Goal: Information Seeking & Learning: Learn about a topic

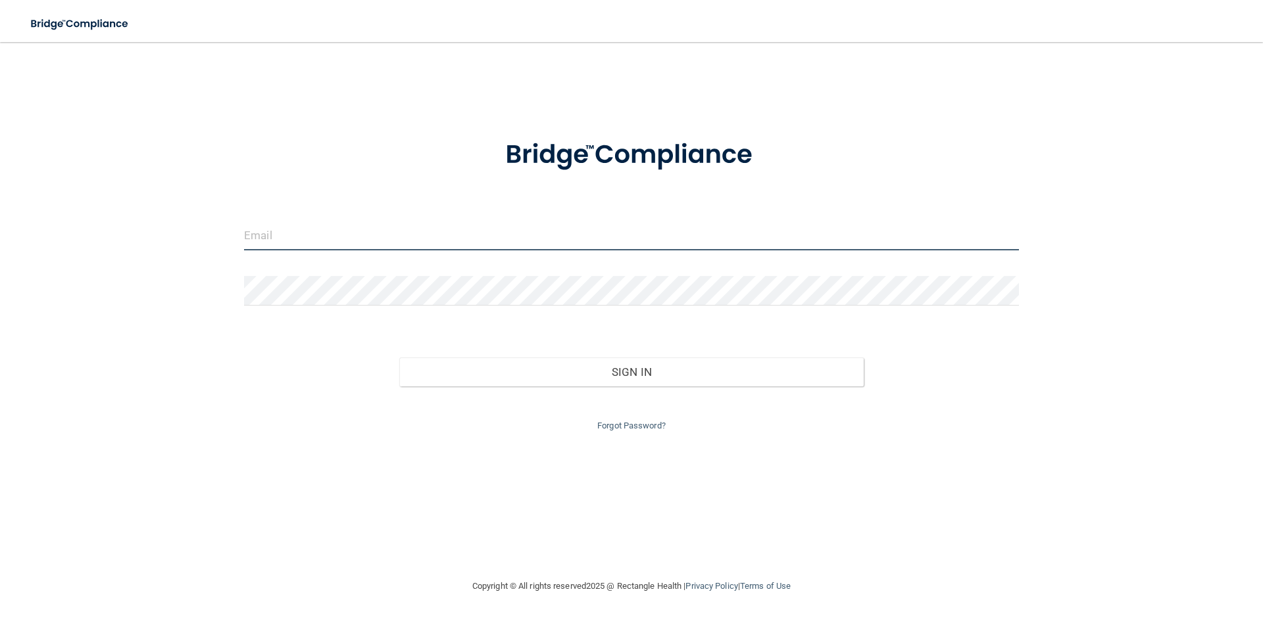
click at [316, 239] on input "email" at bounding box center [631, 236] width 775 height 30
type input "[EMAIL_ADDRESS][DOMAIN_NAME]"
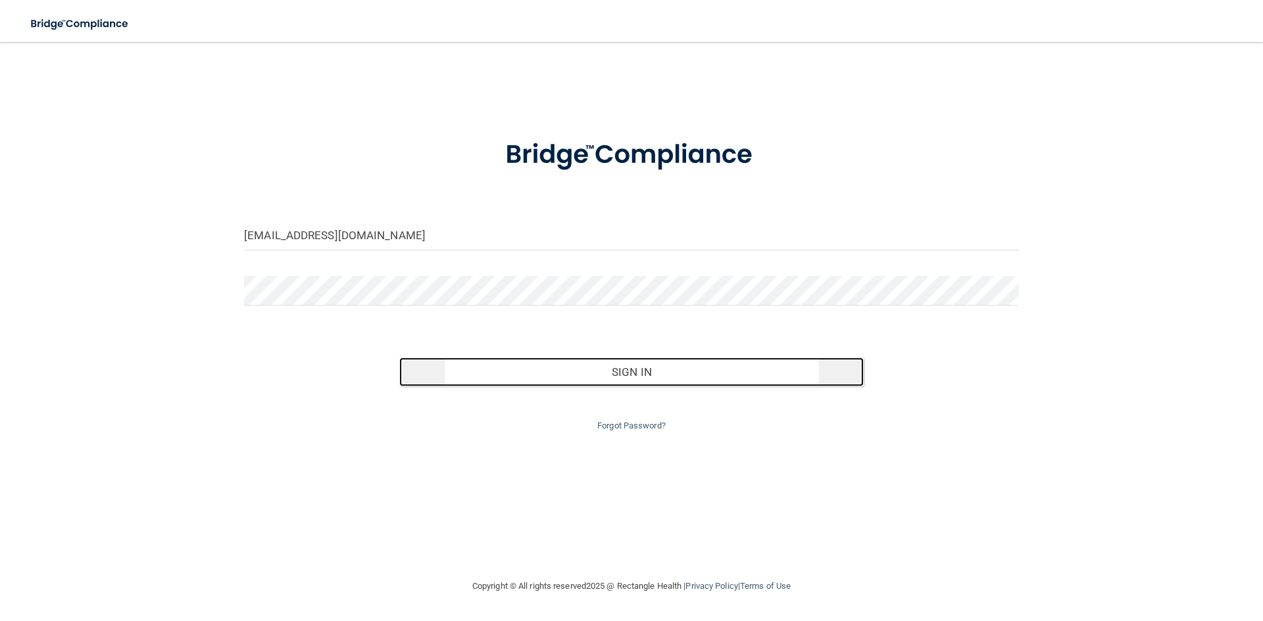
click at [624, 374] on button "Sign In" at bounding box center [631, 372] width 465 height 29
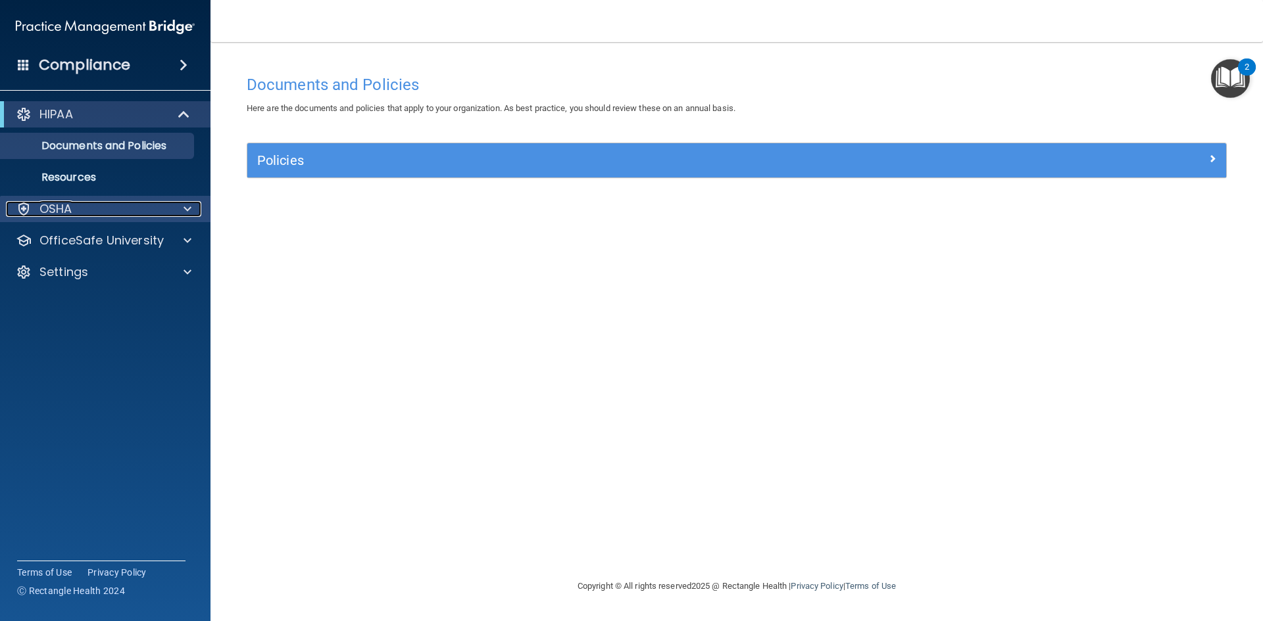
click at [185, 210] on span at bounding box center [187, 209] width 8 height 16
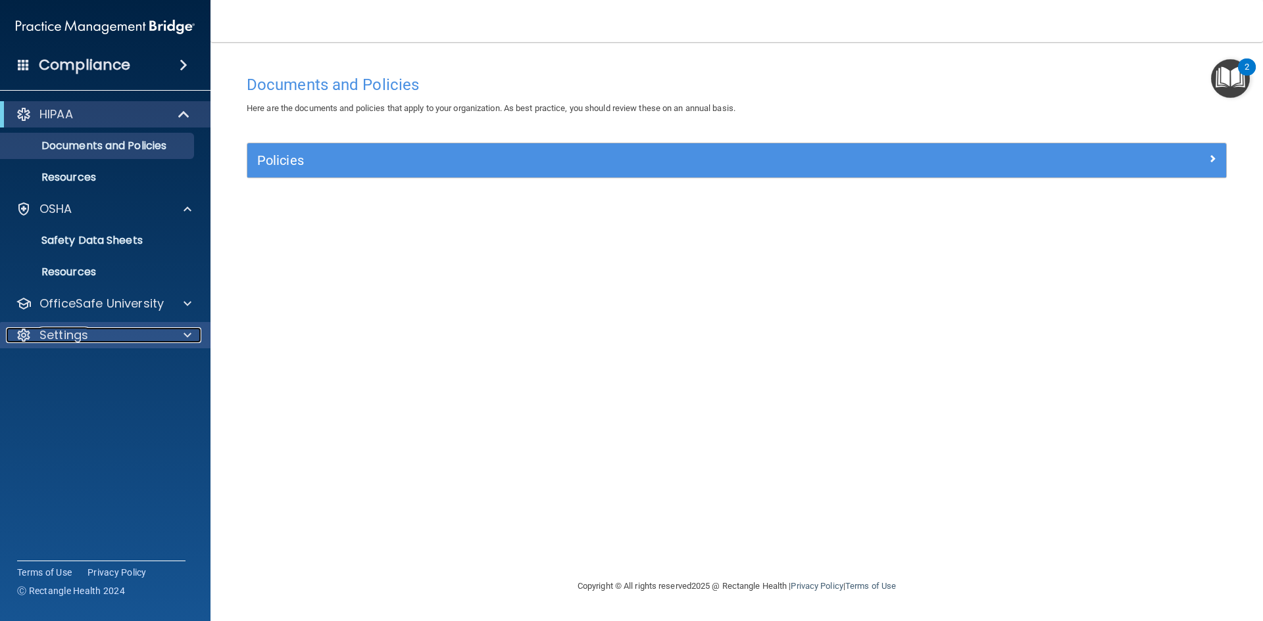
click at [187, 335] on span at bounding box center [187, 335] width 8 height 16
click at [95, 366] on p "My Account" at bounding box center [99, 366] width 180 height 13
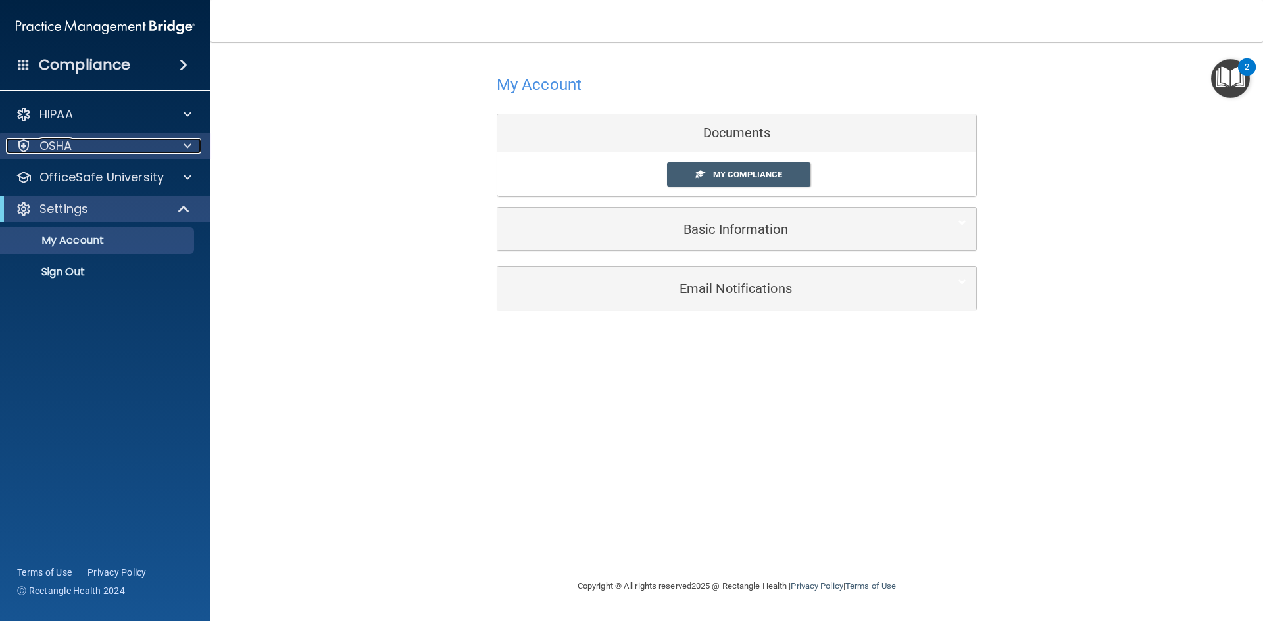
click at [49, 147] on p "OSHA" at bounding box center [55, 146] width 33 height 16
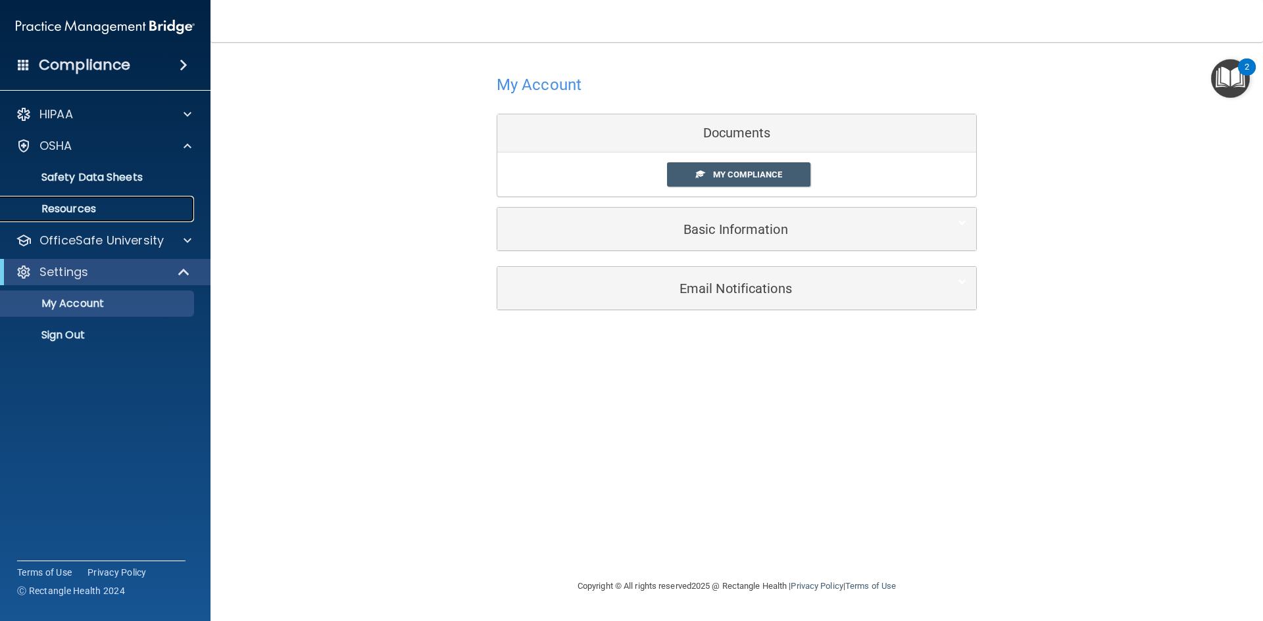
click at [80, 208] on p "Resources" at bounding box center [99, 209] width 180 height 13
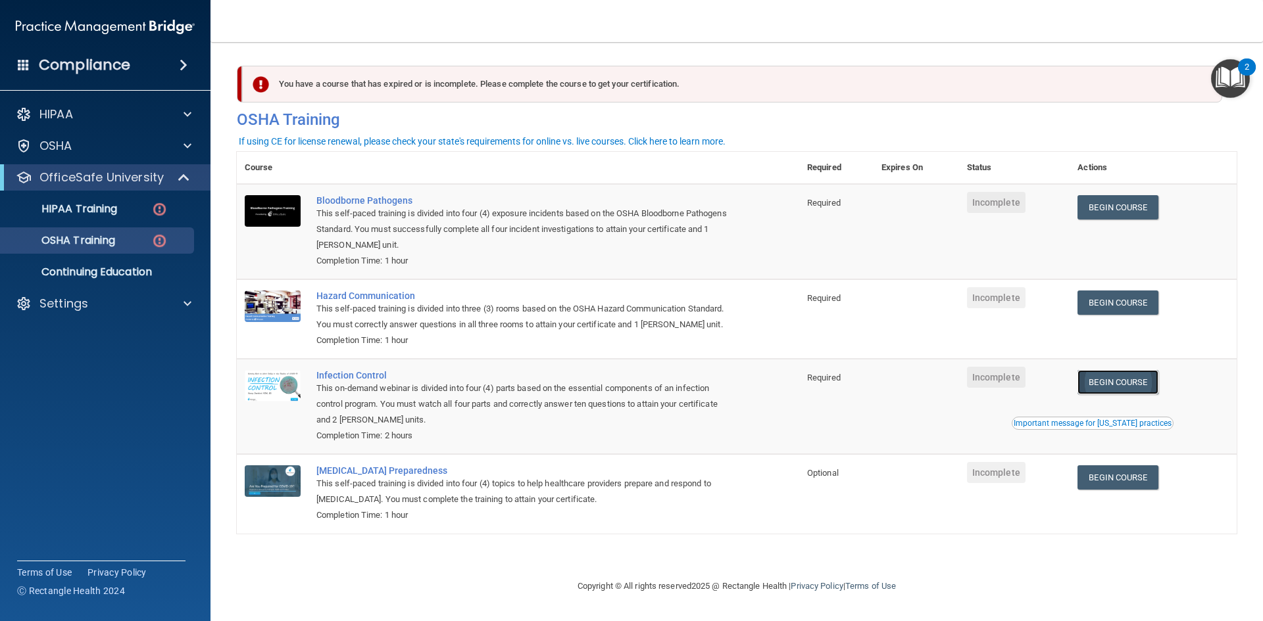
click at [1132, 380] on link "Begin Course" at bounding box center [1117, 382] width 80 height 24
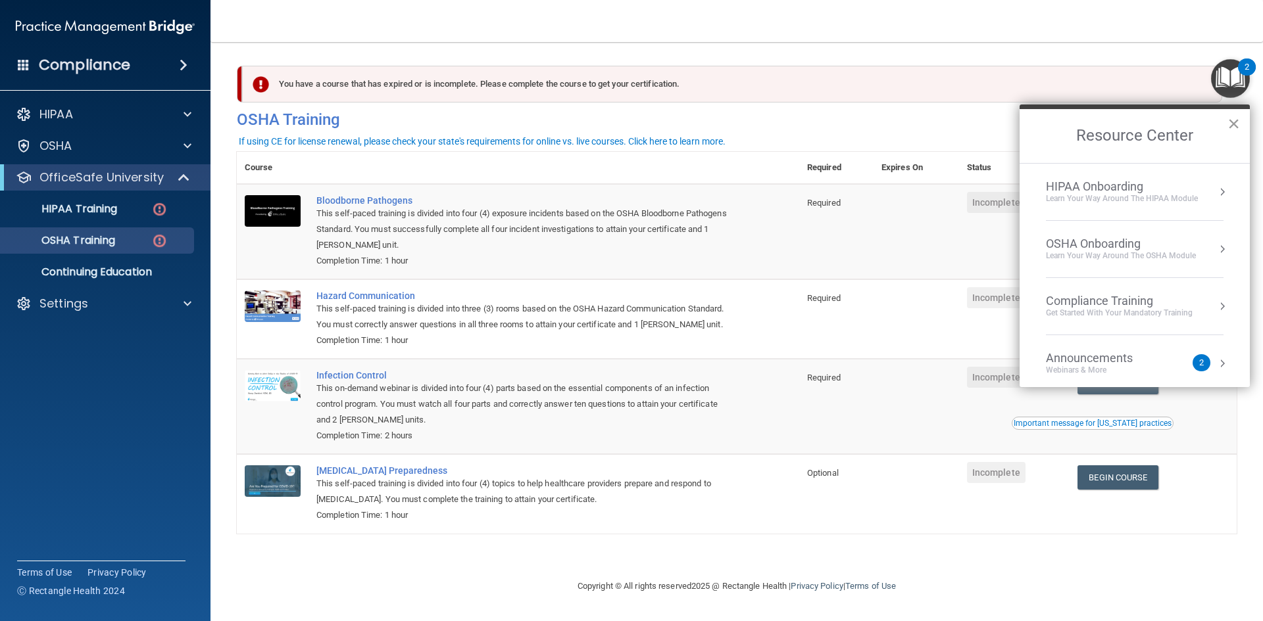
click at [1230, 123] on button "×" at bounding box center [1233, 123] width 12 height 21
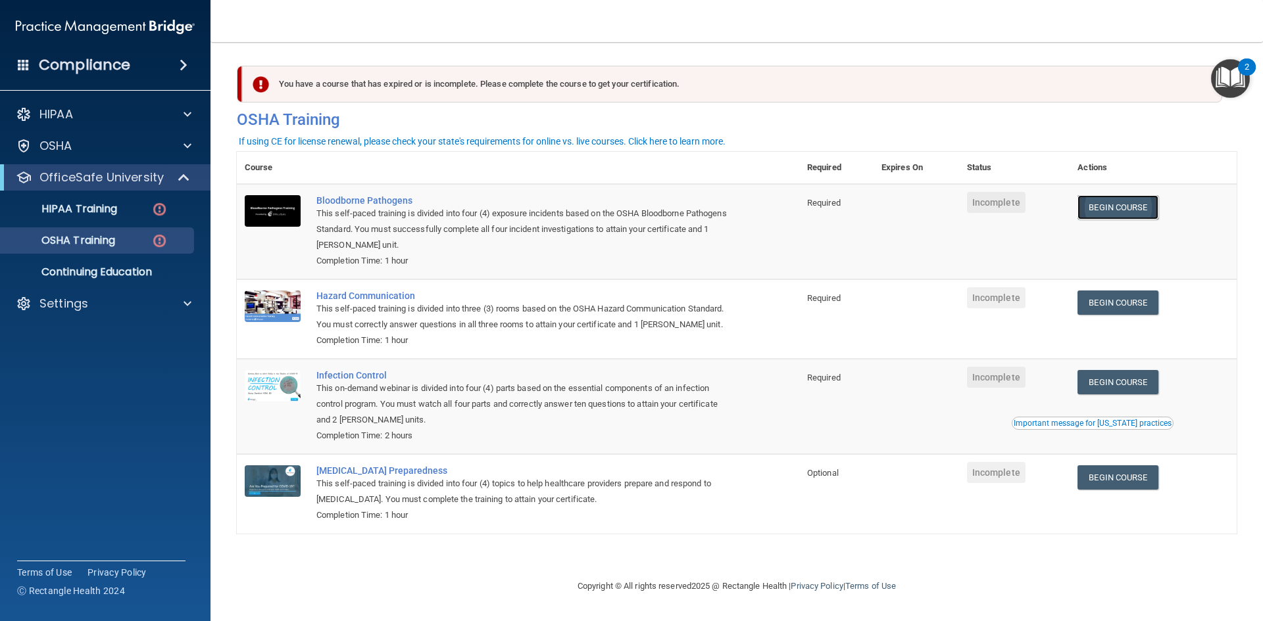
click at [1122, 203] on link "Begin Course" at bounding box center [1117, 207] width 80 height 24
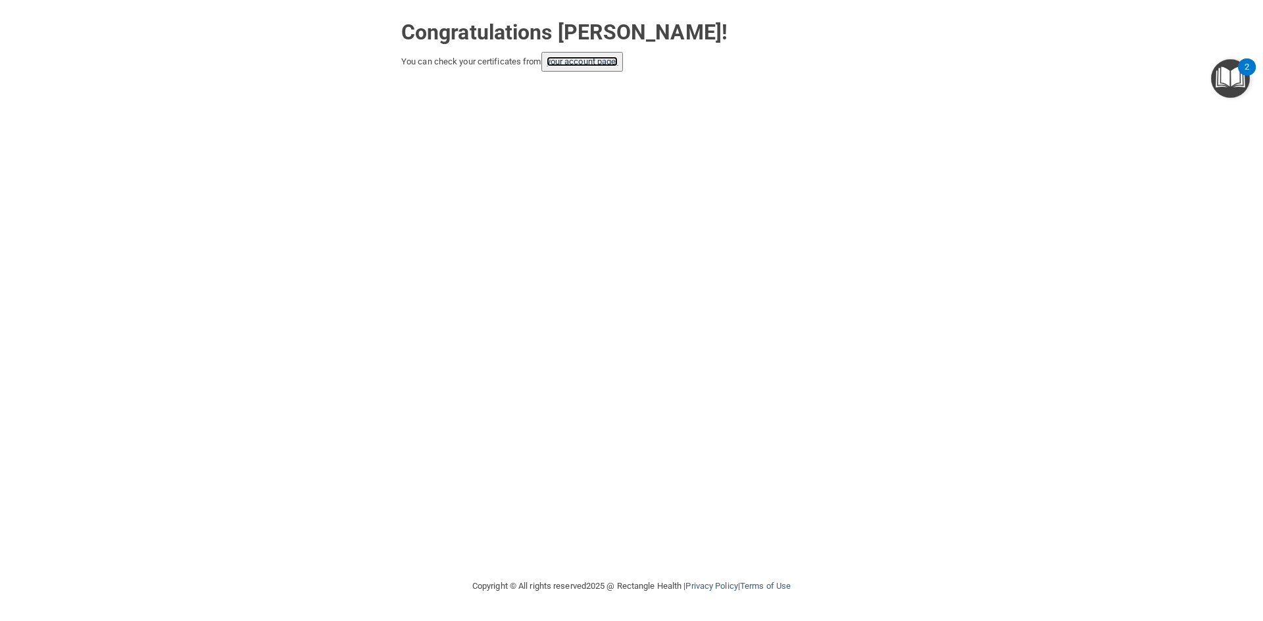
click at [597, 59] on link "your account page!" at bounding box center [582, 62] width 72 height 10
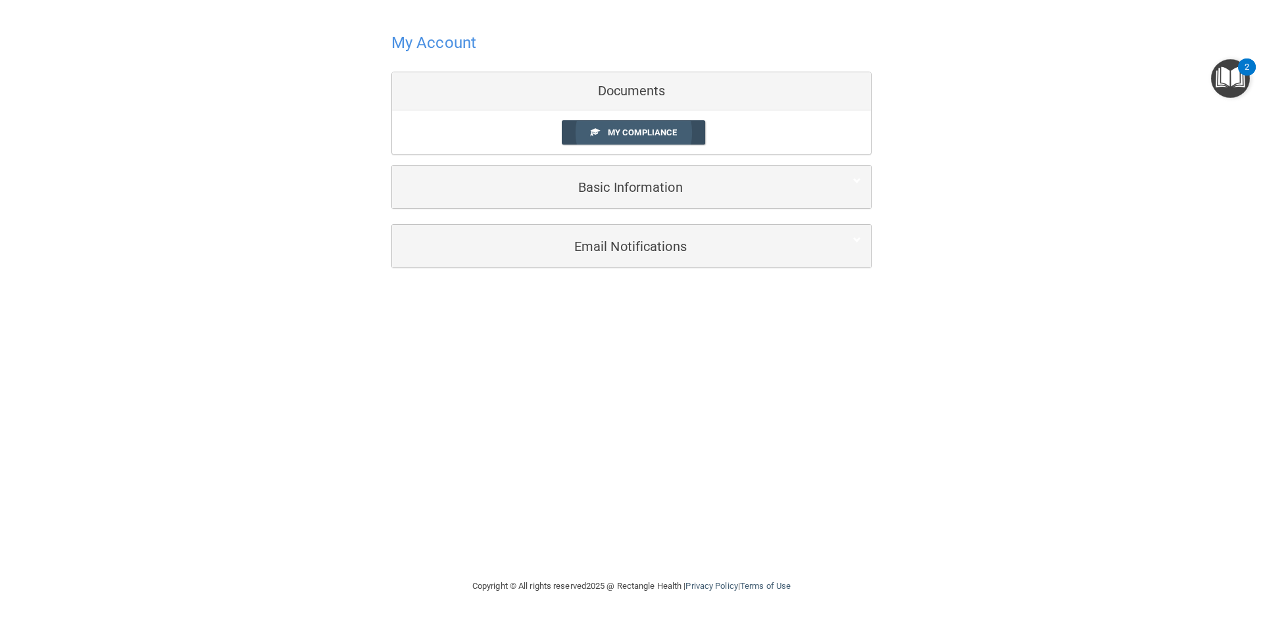
click at [636, 135] on span "My Compliance" at bounding box center [642, 133] width 69 height 10
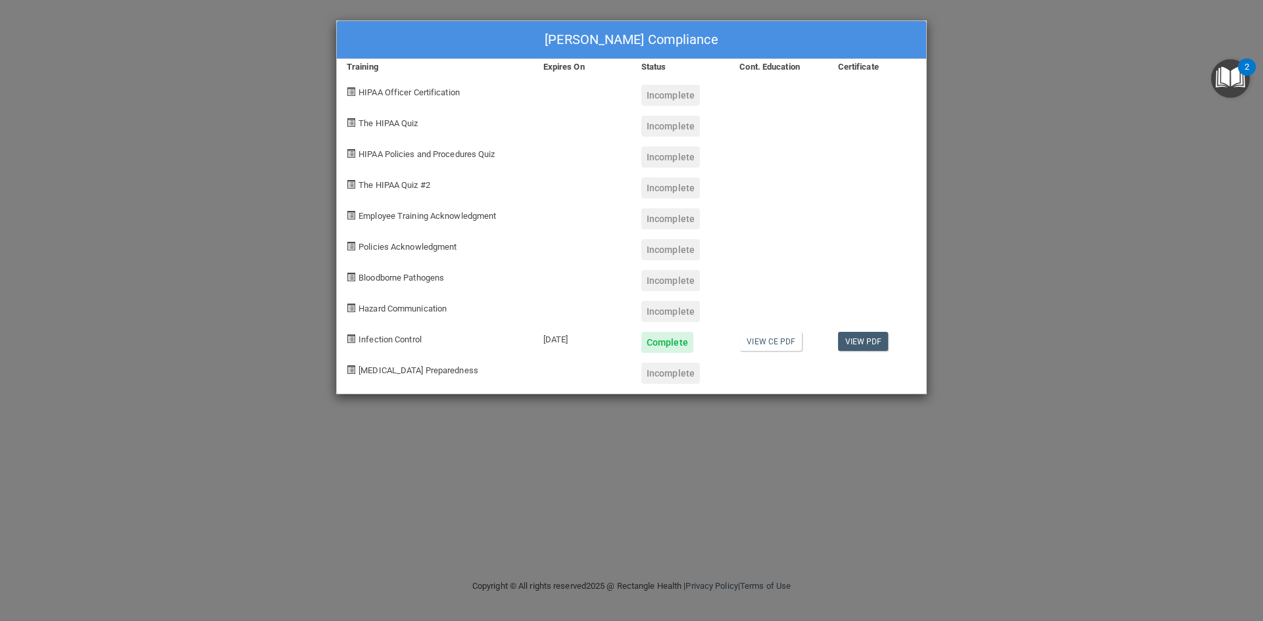
drag, startPoint x: 0, startPoint y: 104, endPoint x: 7, endPoint y: 39, distance: 65.4
click at [0, 104] on div "Maya Kolar's Compliance Training Expires On Status Cont. Education Certificate …" at bounding box center [631, 310] width 1263 height 621
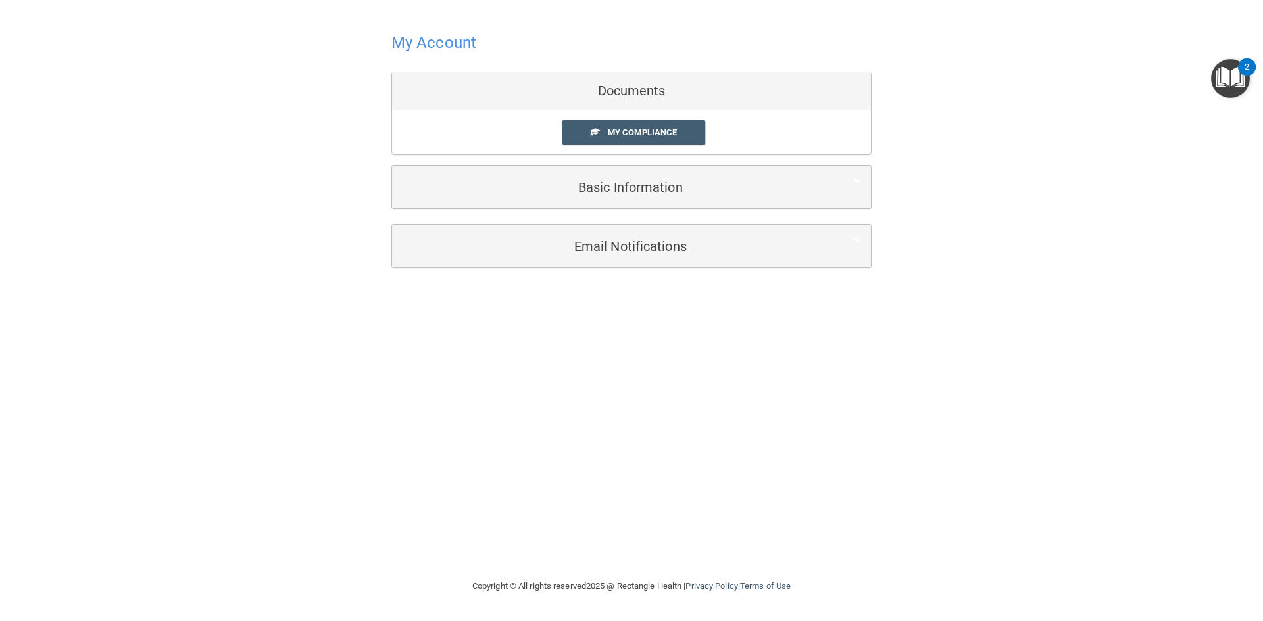
click at [1228, 78] on img "Open Resource Center, 2 new notifications" at bounding box center [1230, 78] width 39 height 39
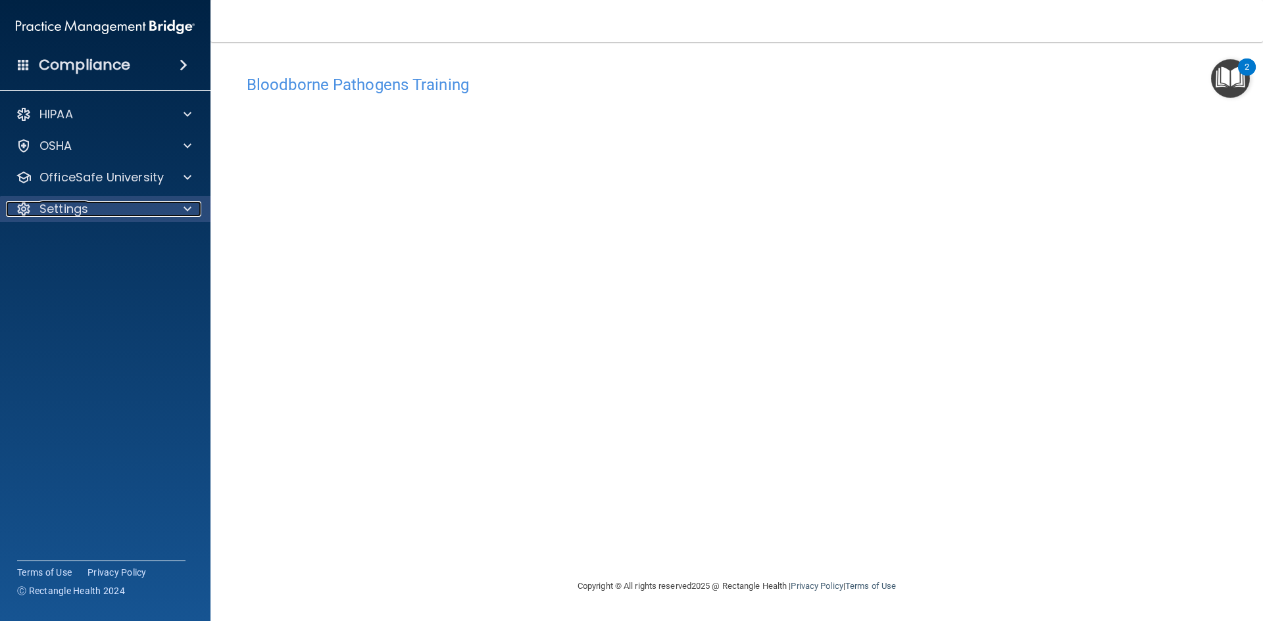
click at [79, 206] on p "Settings" at bounding box center [63, 209] width 49 height 16
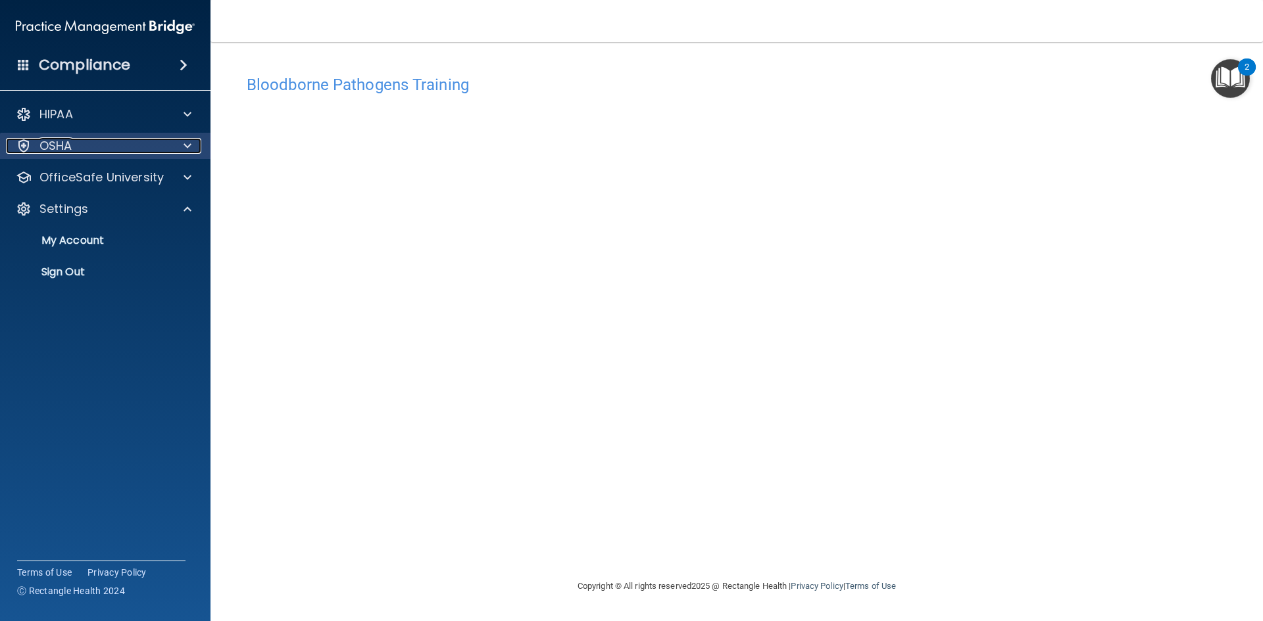
click at [64, 148] on p "OSHA" at bounding box center [55, 146] width 33 height 16
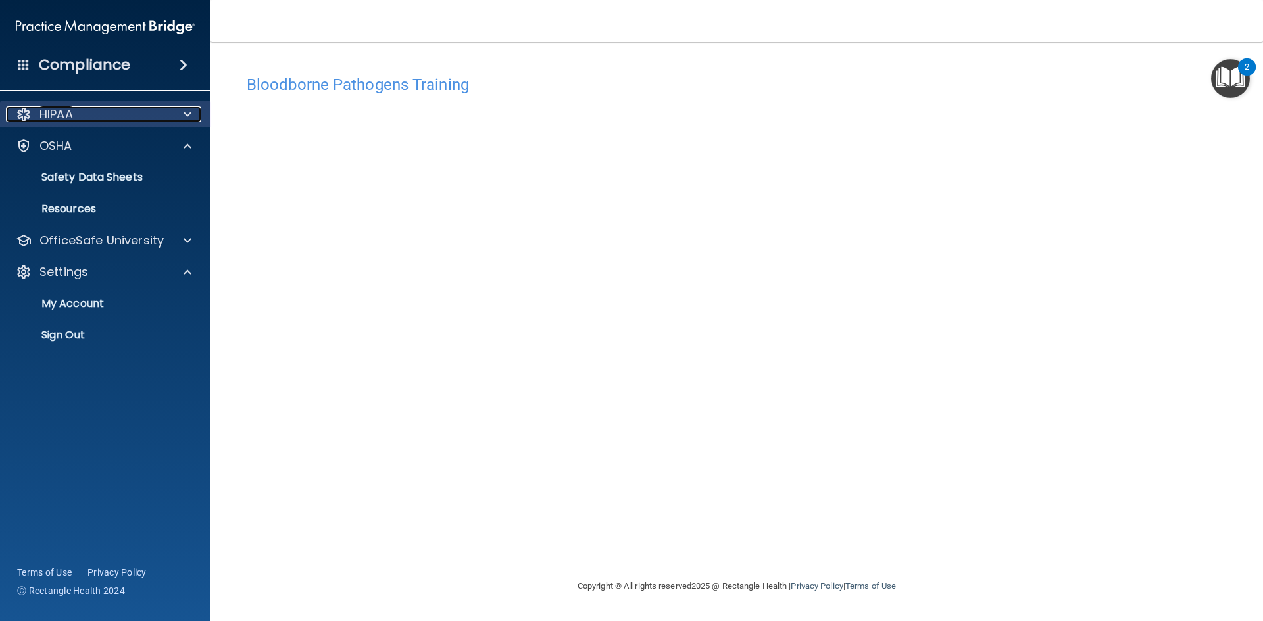
click at [182, 112] on div at bounding box center [185, 115] width 33 height 16
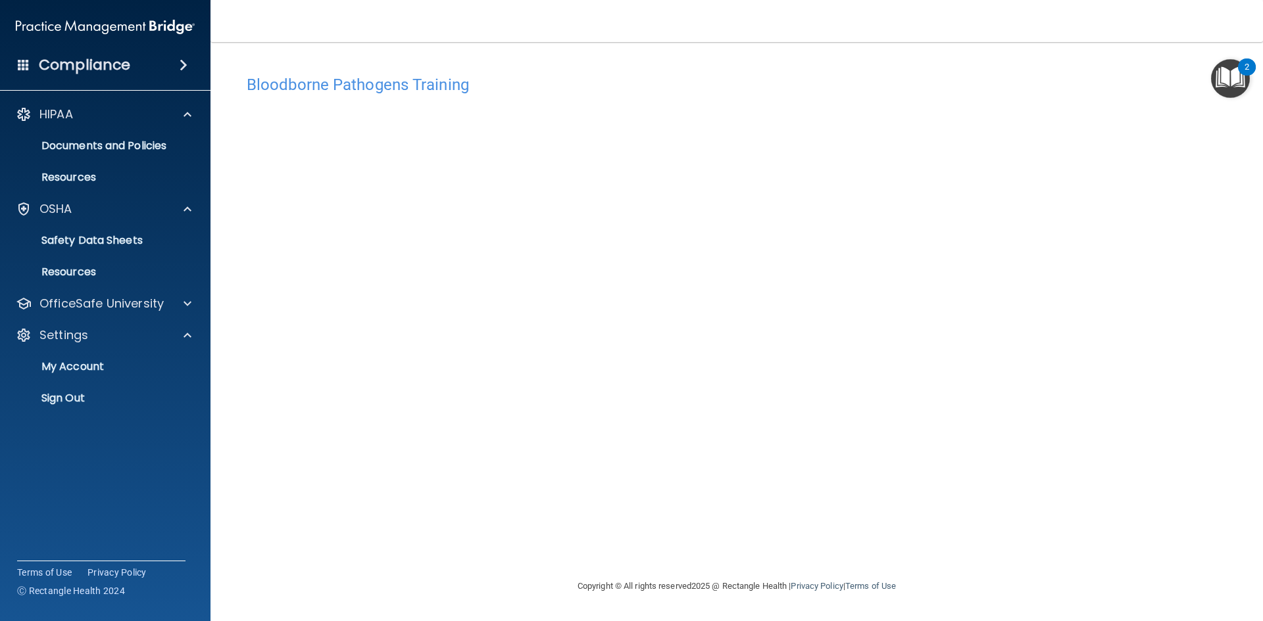
click at [182, 59] on span at bounding box center [184, 65] width 8 height 16
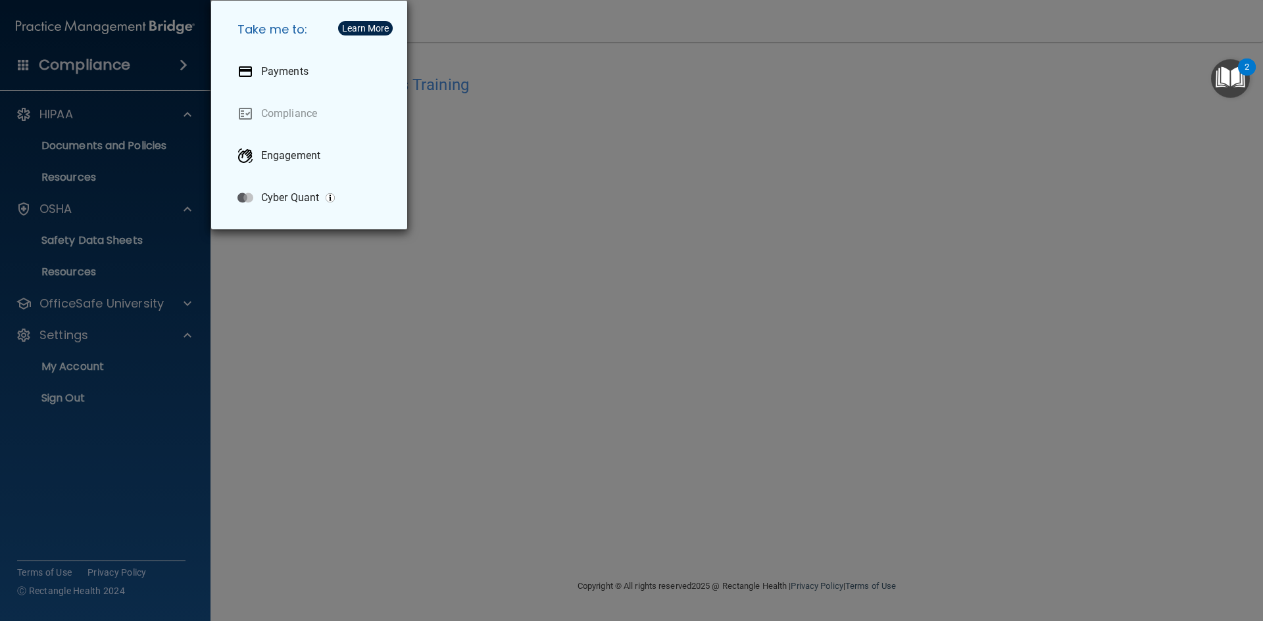
click at [619, 311] on div "Take me to: Payments Compliance Engagement Cyber Quant" at bounding box center [631, 310] width 1263 height 621
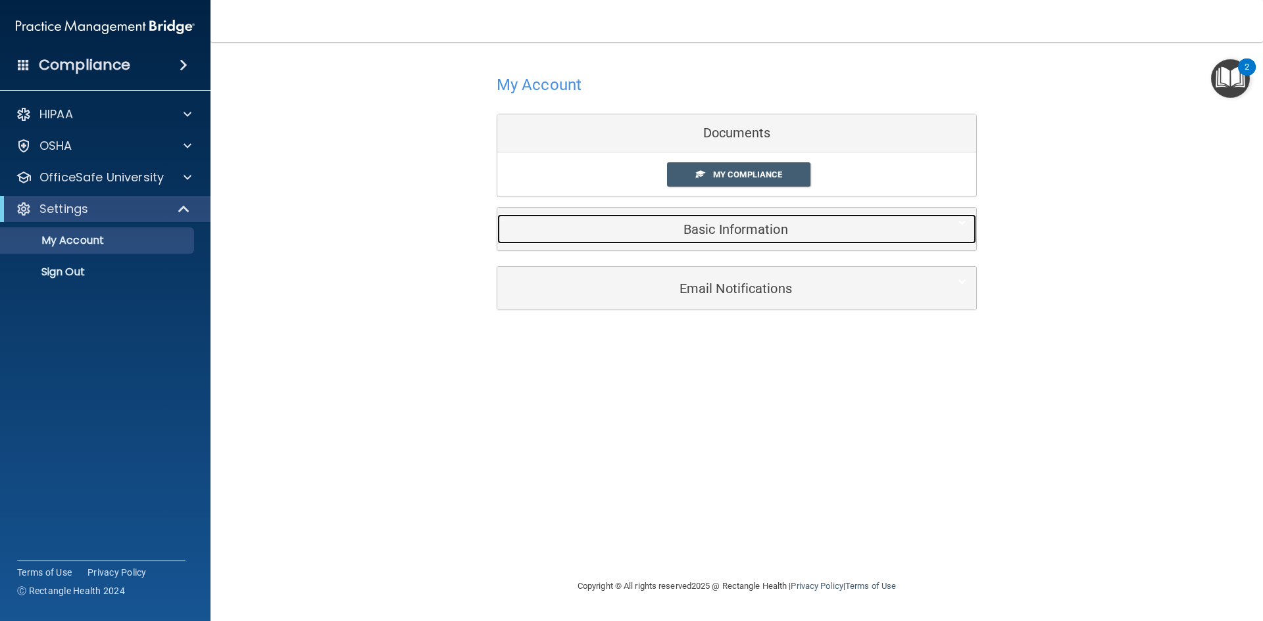
click at [729, 230] on h5 "Basic Information" at bounding box center [716, 229] width 419 height 14
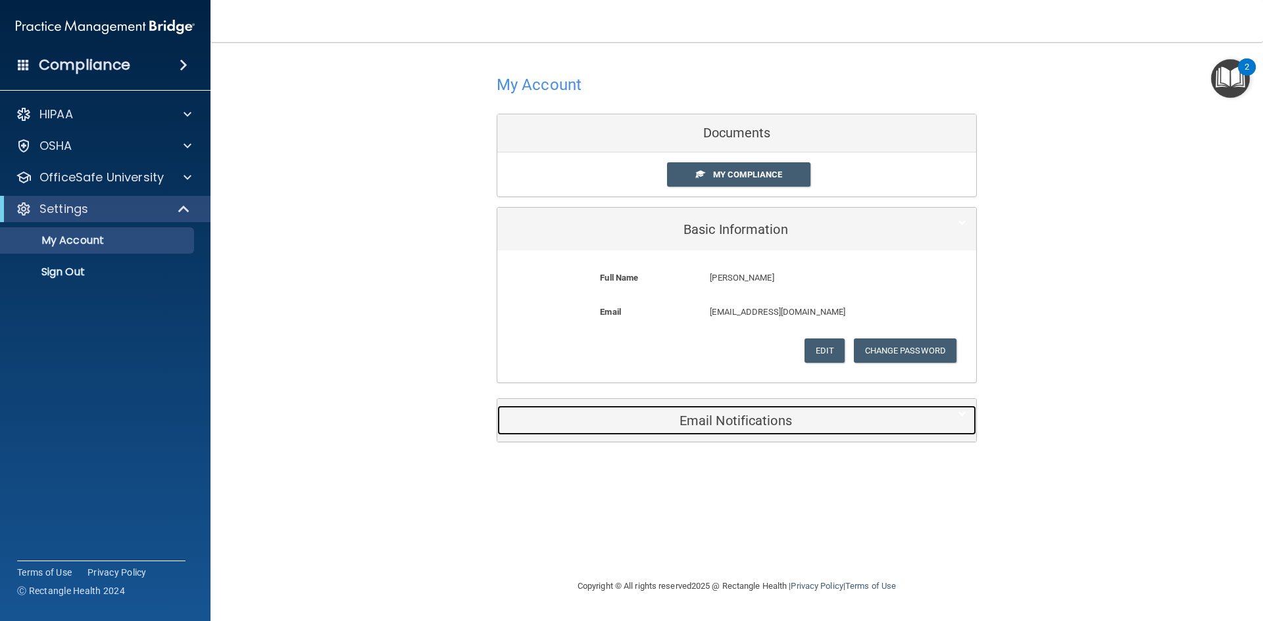
click at [746, 418] on h5 "Email Notifications" at bounding box center [716, 421] width 419 height 14
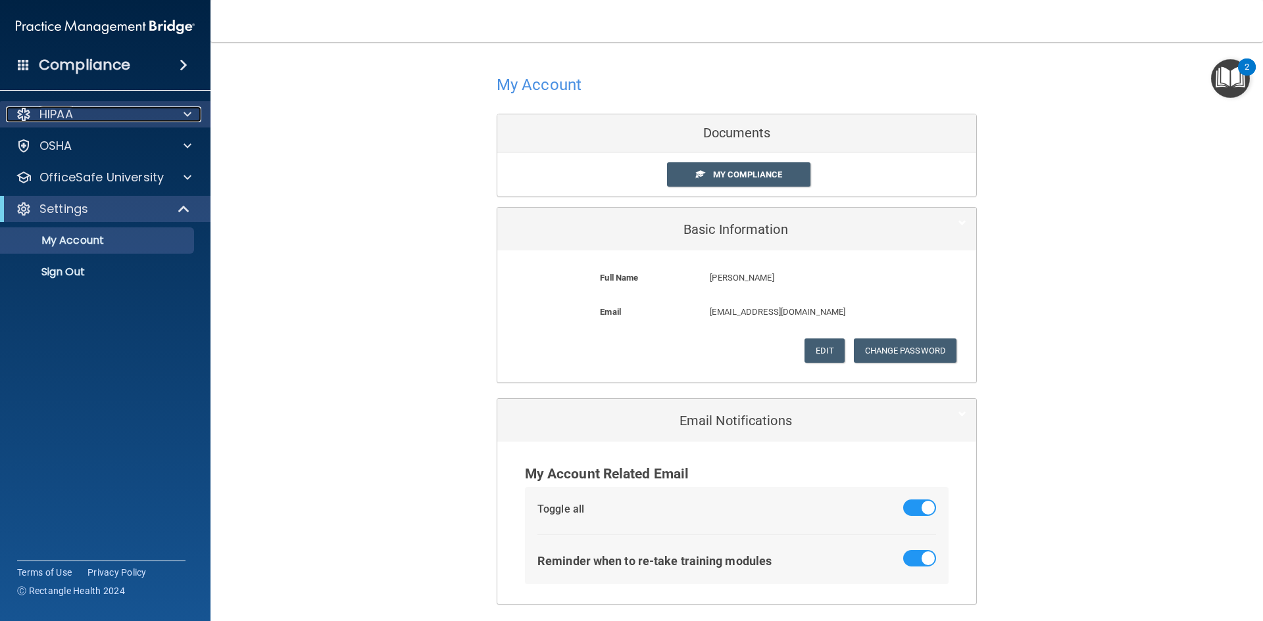
click at [63, 115] on p "HIPAA" at bounding box center [56, 115] width 34 height 16
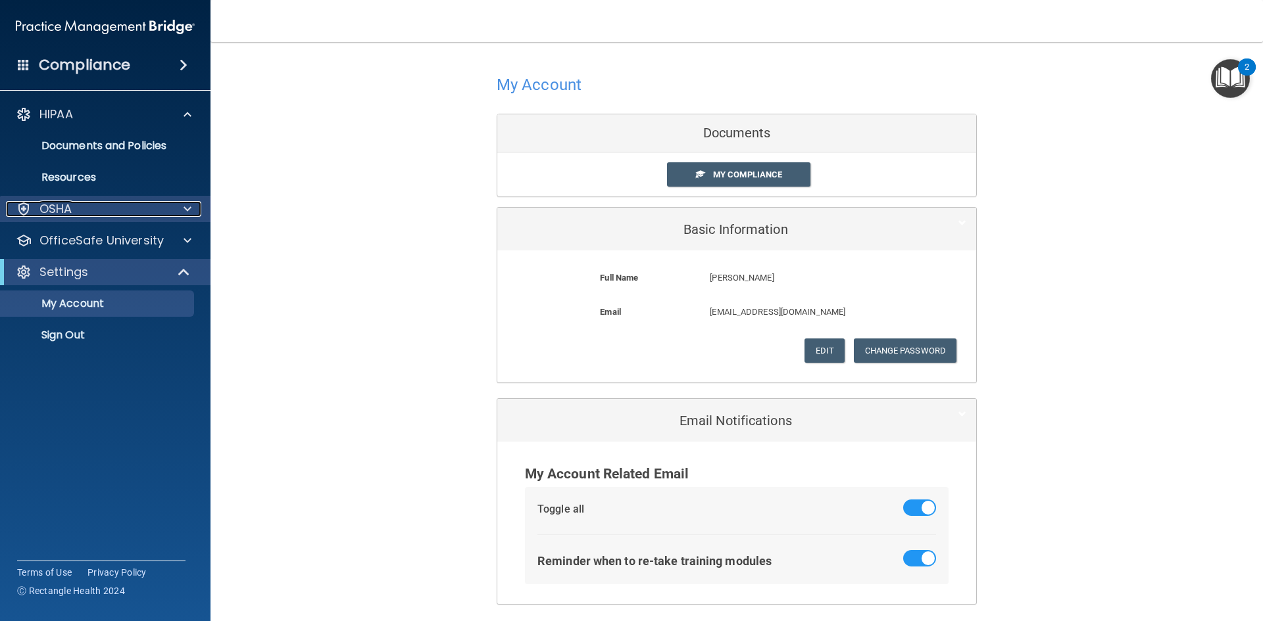
click at [187, 212] on span at bounding box center [187, 209] width 8 height 16
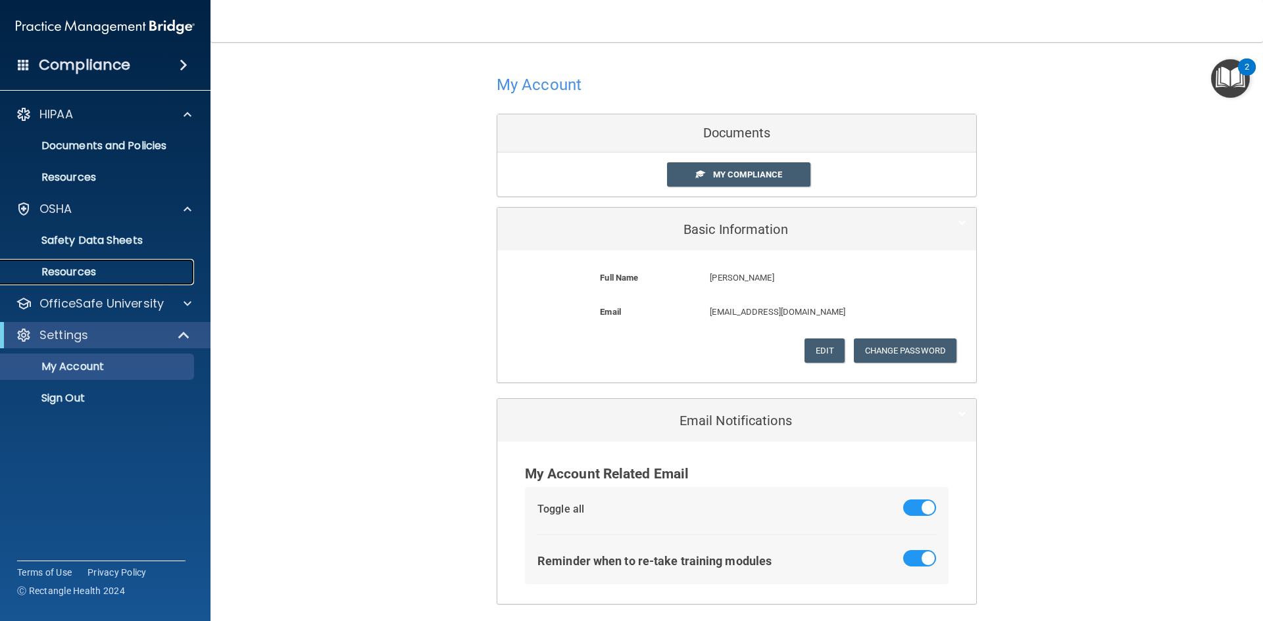
click at [82, 271] on p "Resources" at bounding box center [99, 272] width 180 height 13
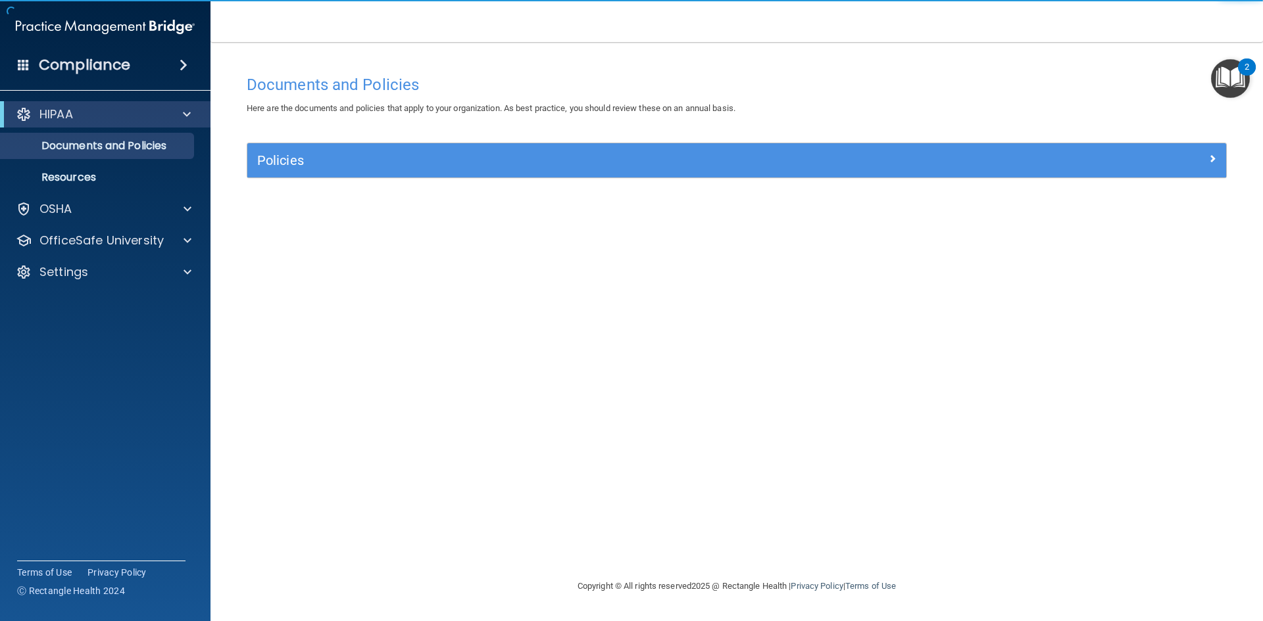
click at [106, 58] on h4 "Compliance" at bounding box center [84, 65] width 91 height 18
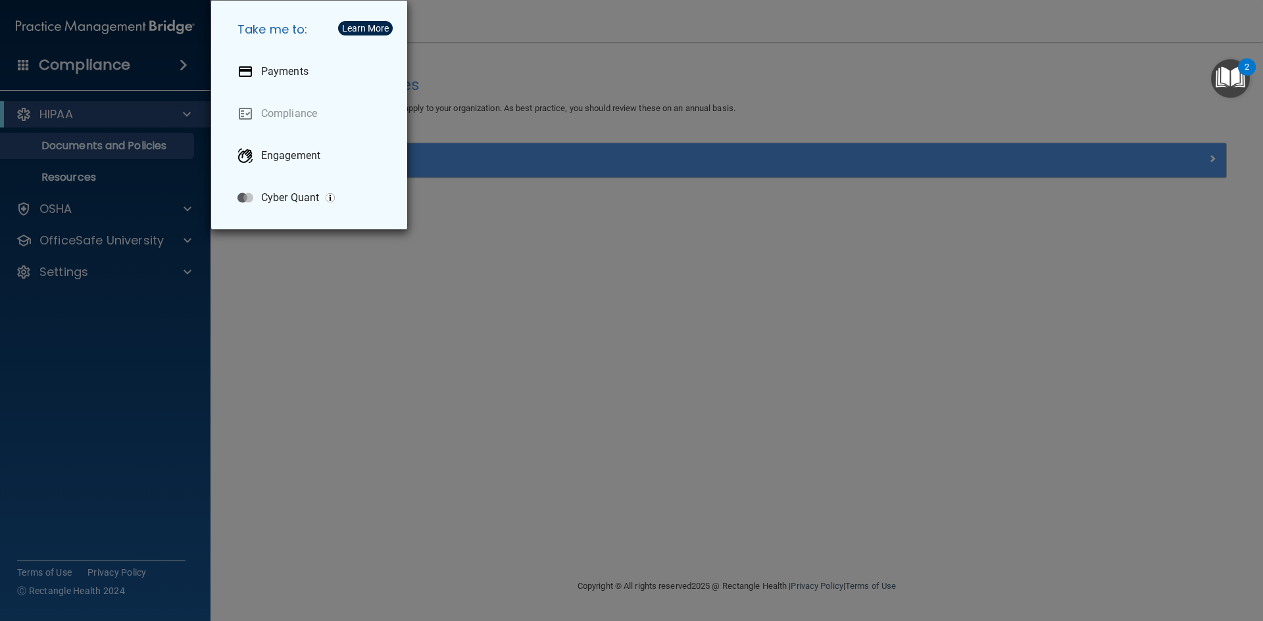
click at [499, 326] on div "Take me to: Payments Compliance Engagement Cyber Quant" at bounding box center [631, 310] width 1263 height 621
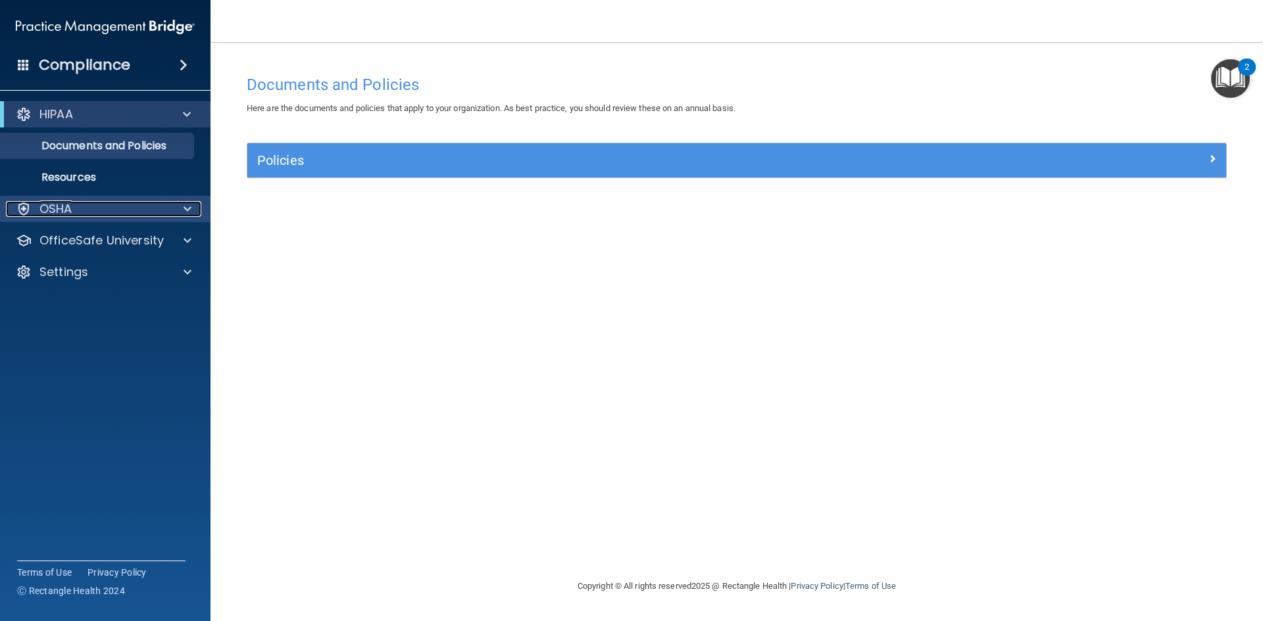
click at [197, 206] on div at bounding box center [185, 209] width 33 height 16
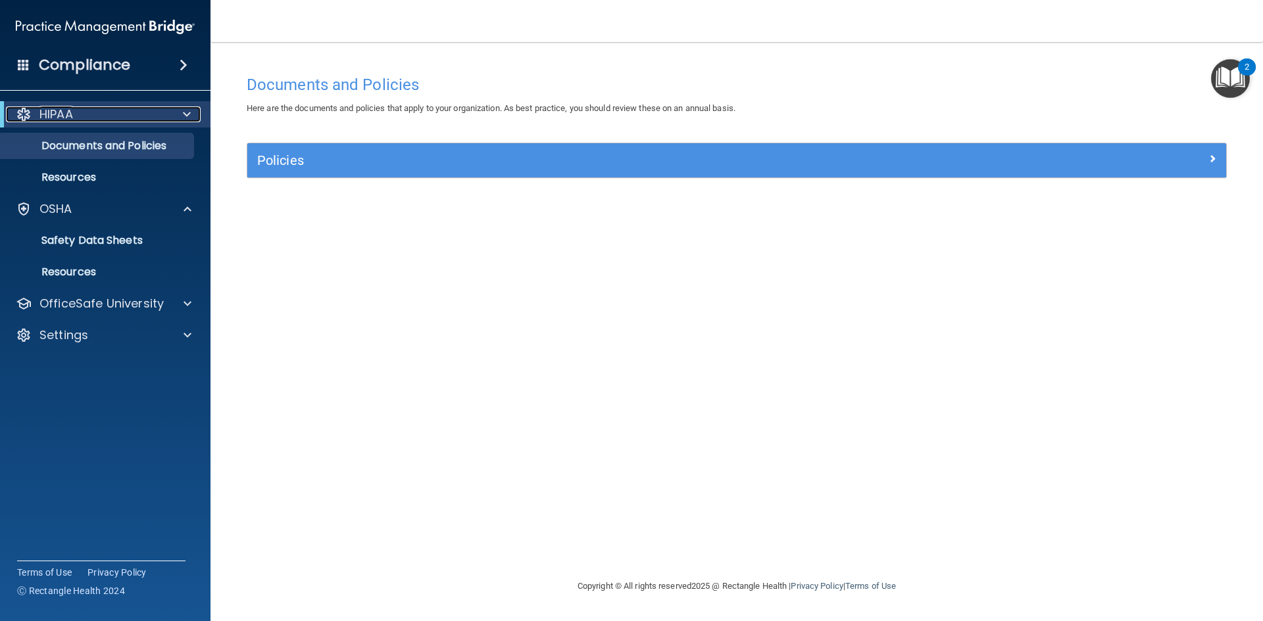
click at [25, 118] on div at bounding box center [24, 115] width 16 height 16
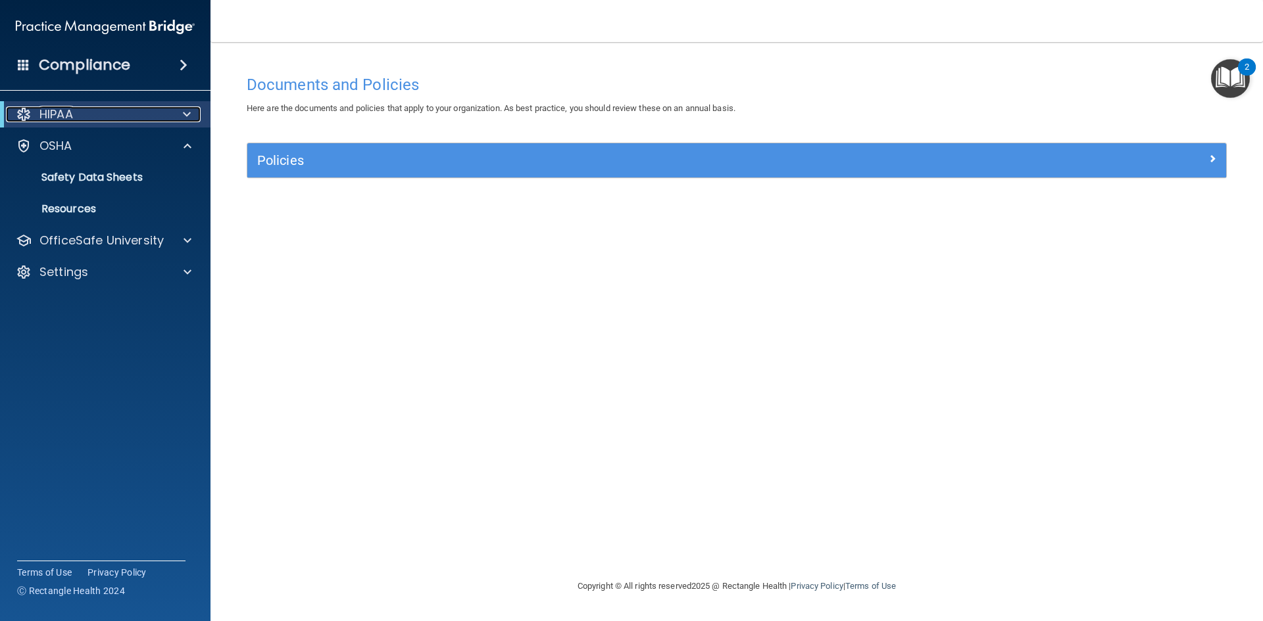
click at [25, 118] on div at bounding box center [24, 115] width 16 height 16
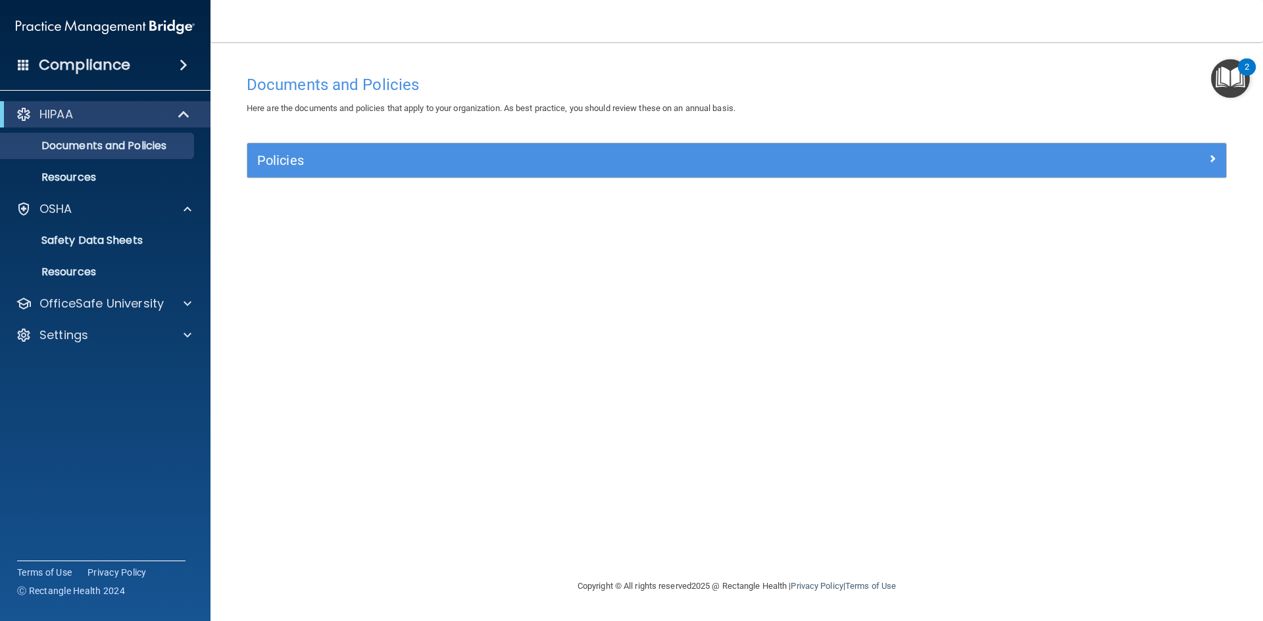
click at [182, 70] on span at bounding box center [184, 65] width 8 height 16
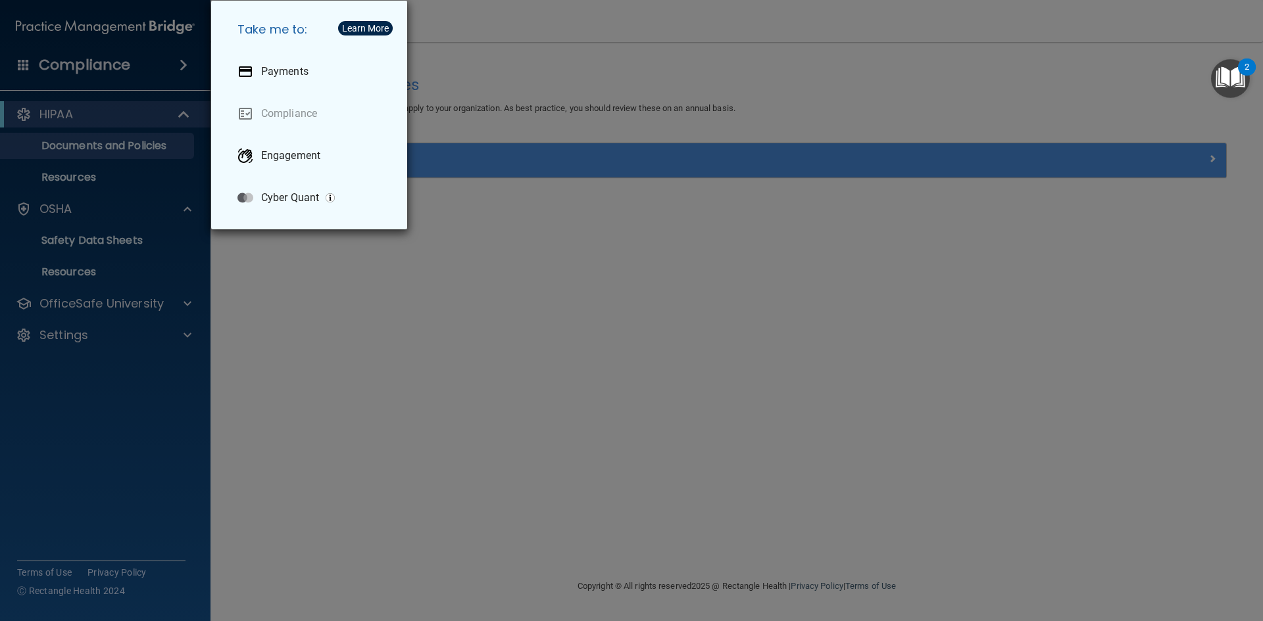
click at [26, 61] on div "Take me to: Payments Compliance Engagement Cyber Quant" at bounding box center [631, 310] width 1263 height 621
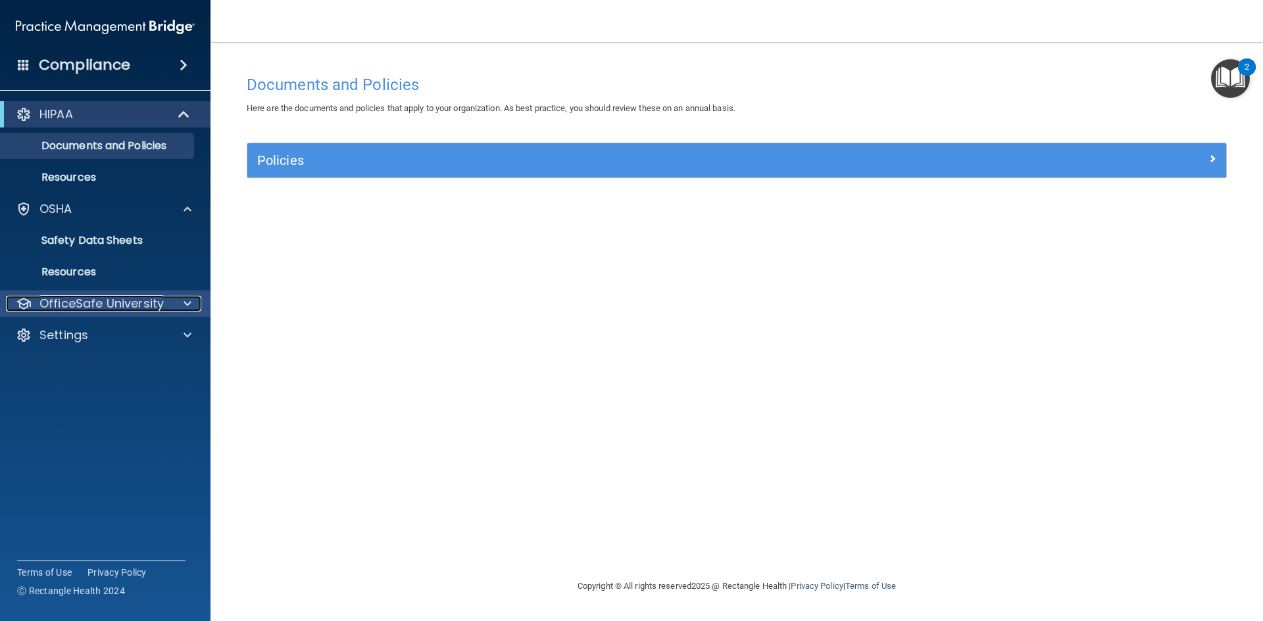
click at [189, 304] on span at bounding box center [187, 304] width 8 height 16
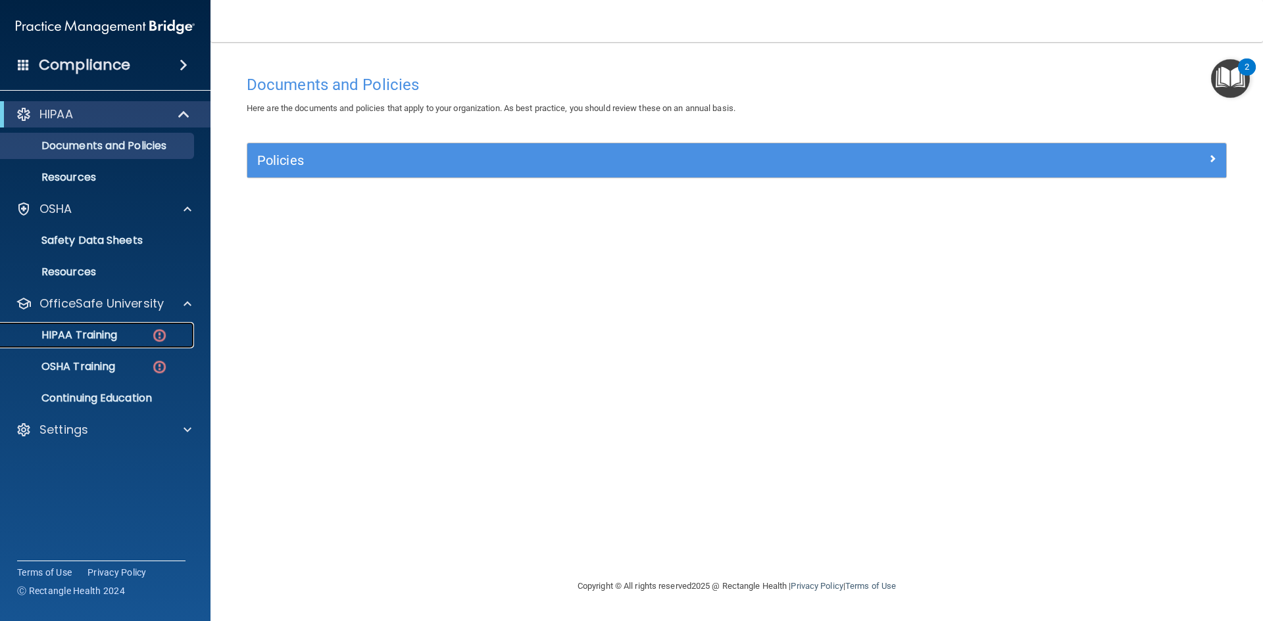
click at [110, 331] on p "HIPAA Training" at bounding box center [63, 335] width 109 height 13
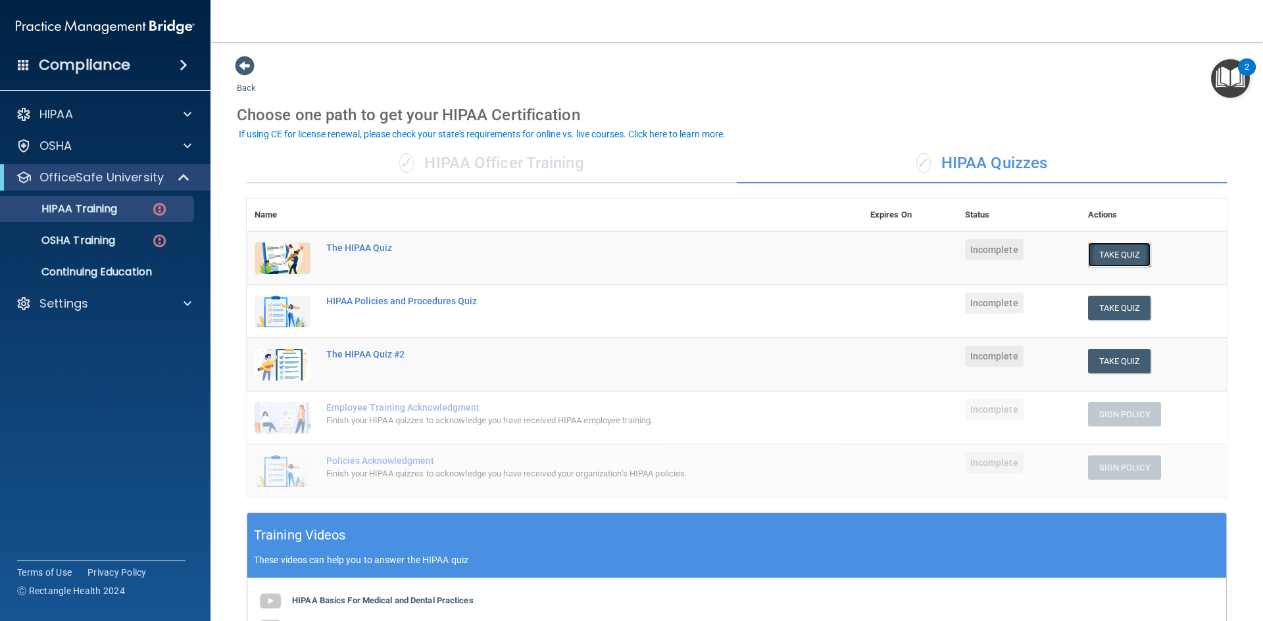
click at [1131, 250] on button "Take Quiz" at bounding box center [1119, 255] width 63 height 24
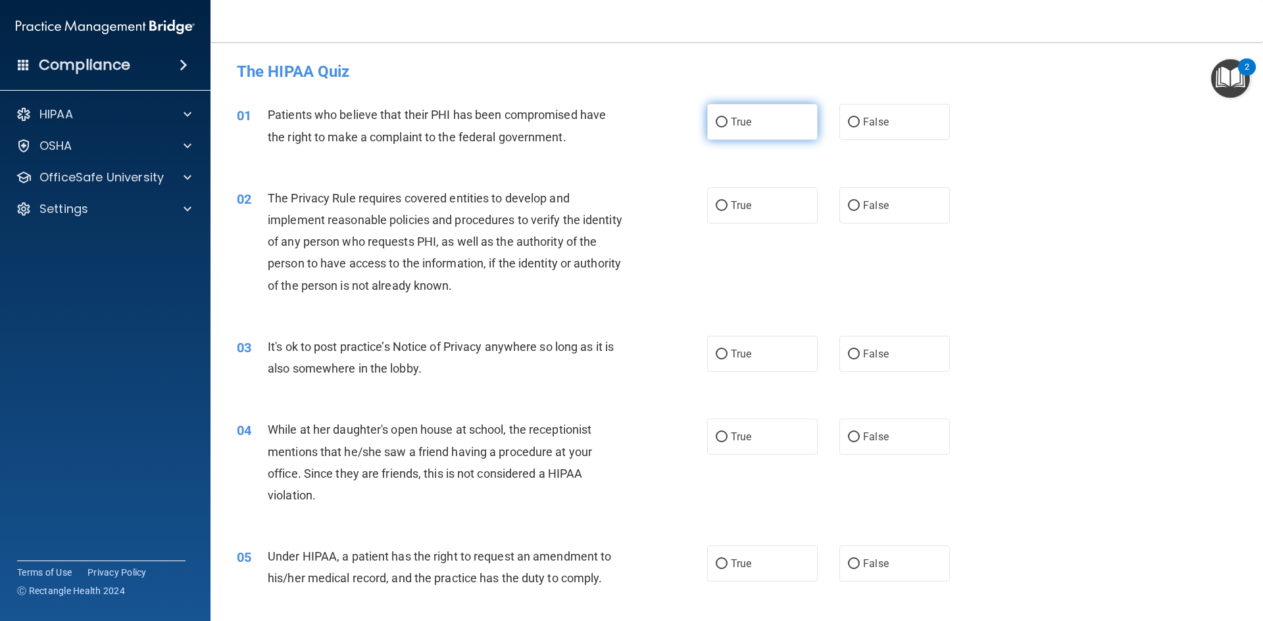
click at [717, 123] on input "True" at bounding box center [721, 123] width 12 height 10
radio input "true"
click at [715, 202] on input "True" at bounding box center [721, 206] width 12 height 10
radio input "true"
click at [717, 354] on input "True" at bounding box center [721, 355] width 12 height 10
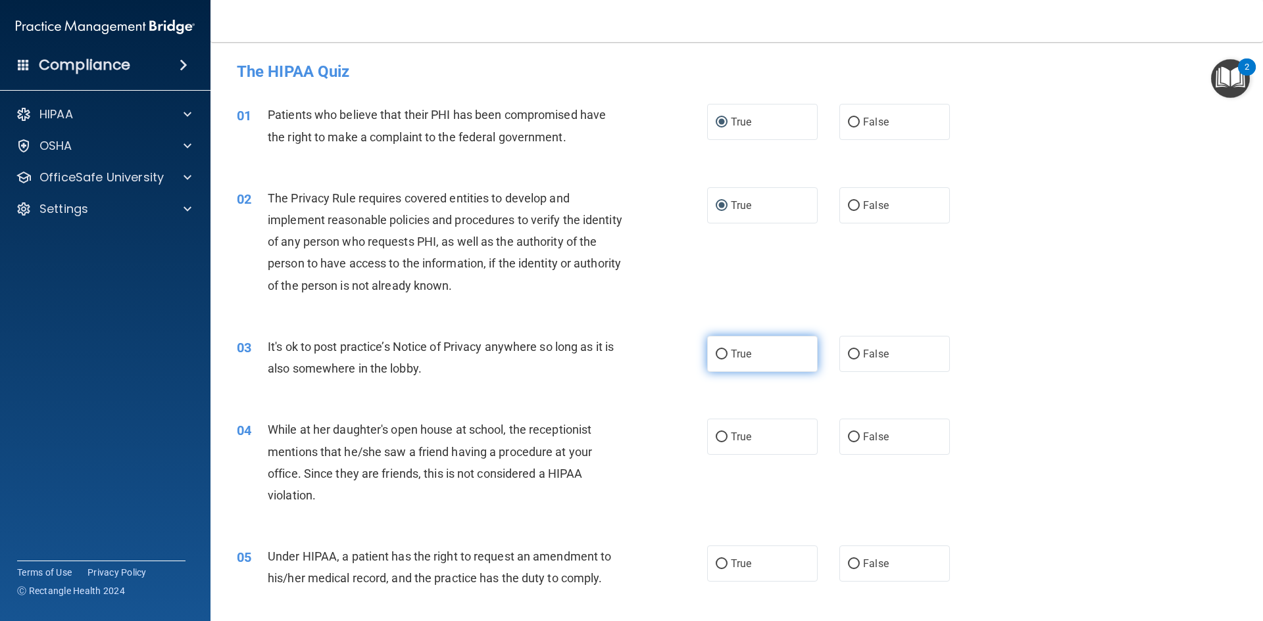
radio input "true"
click at [715, 433] on input "True" at bounding box center [721, 438] width 12 height 10
radio input "true"
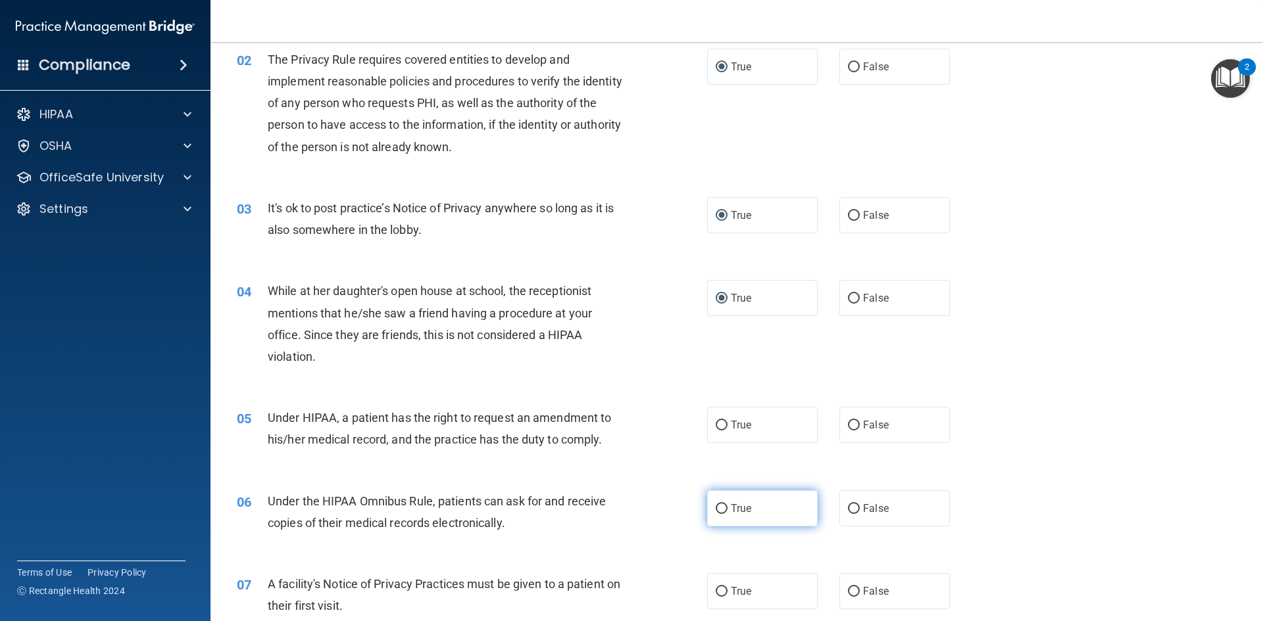
scroll to position [197, 0]
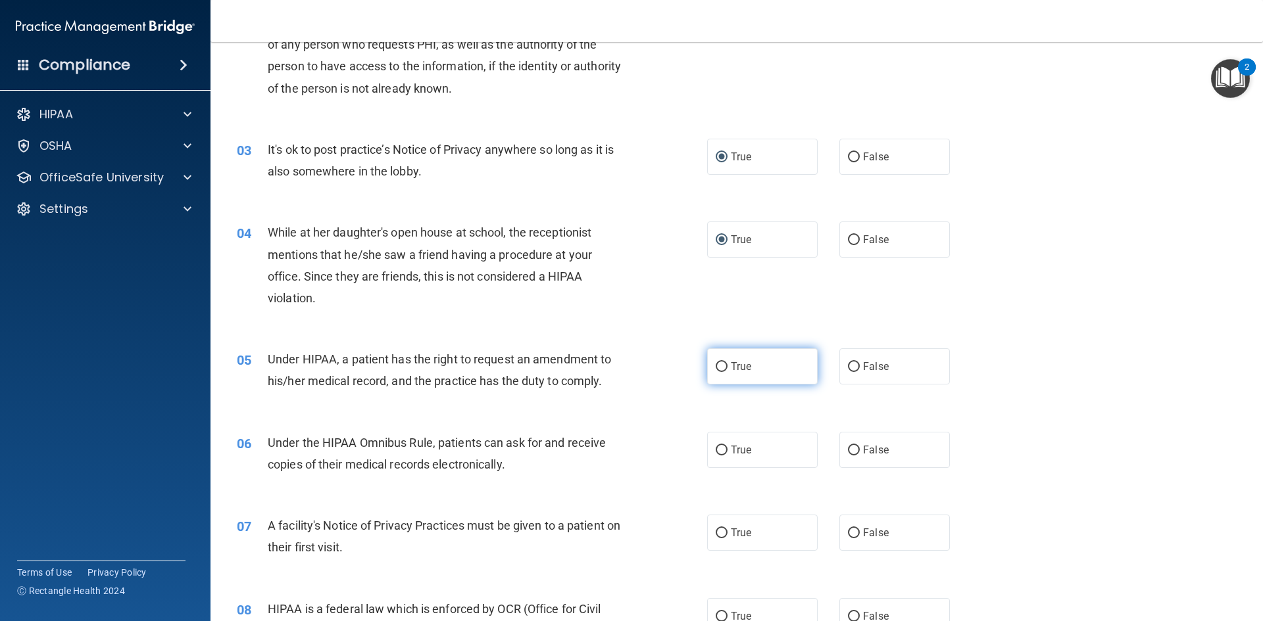
click at [715, 366] on input "True" at bounding box center [721, 367] width 12 height 10
radio input "true"
click at [715, 446] on input "True" at bounding box center [721, 451] width 12 height 10
radio input "true"
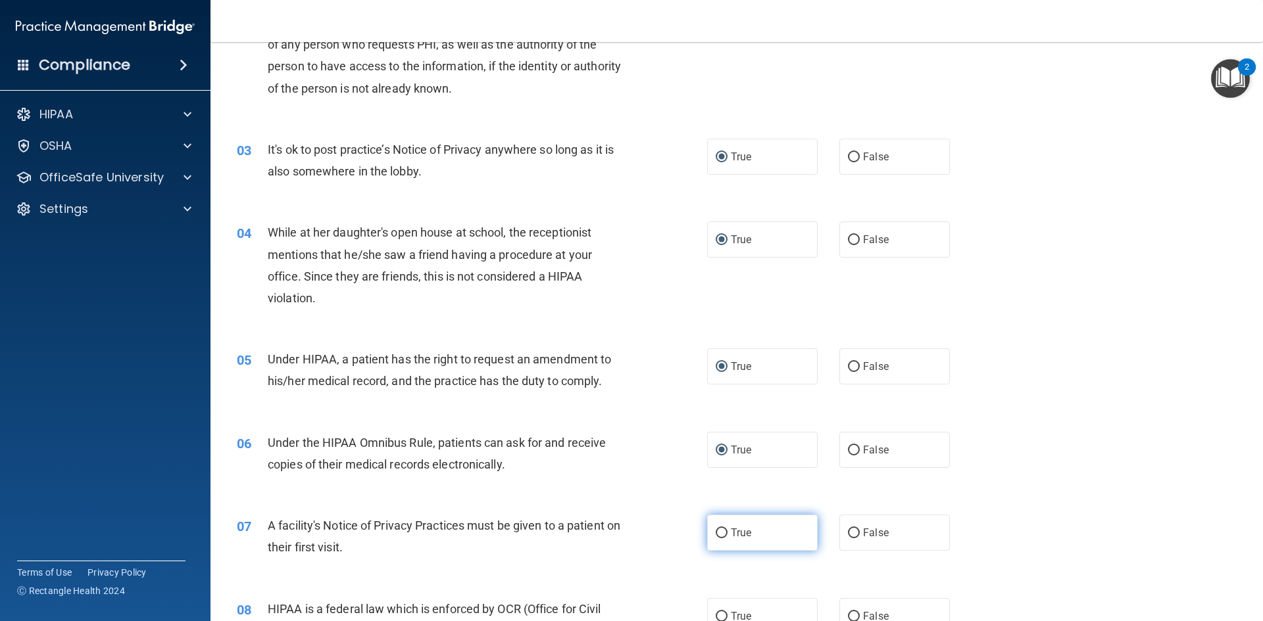
click at [718, 532] on input "True" at bounding box center [721, 534] width 12 height 10
radio input "true"
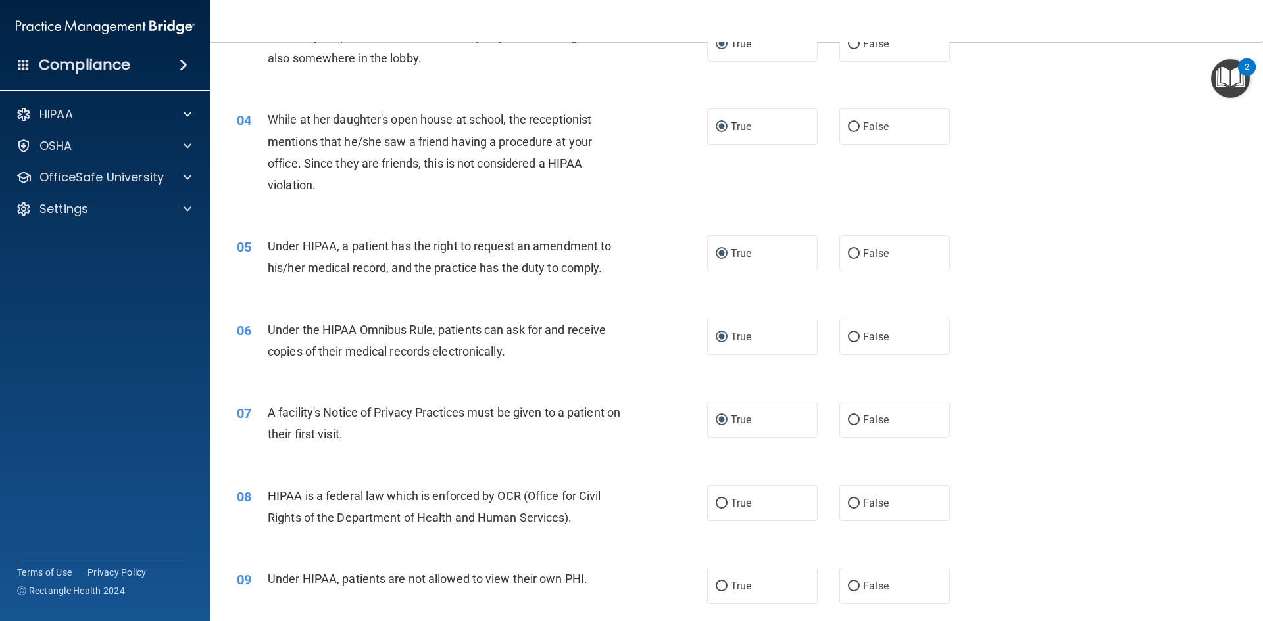
scroll to position [329, 0]
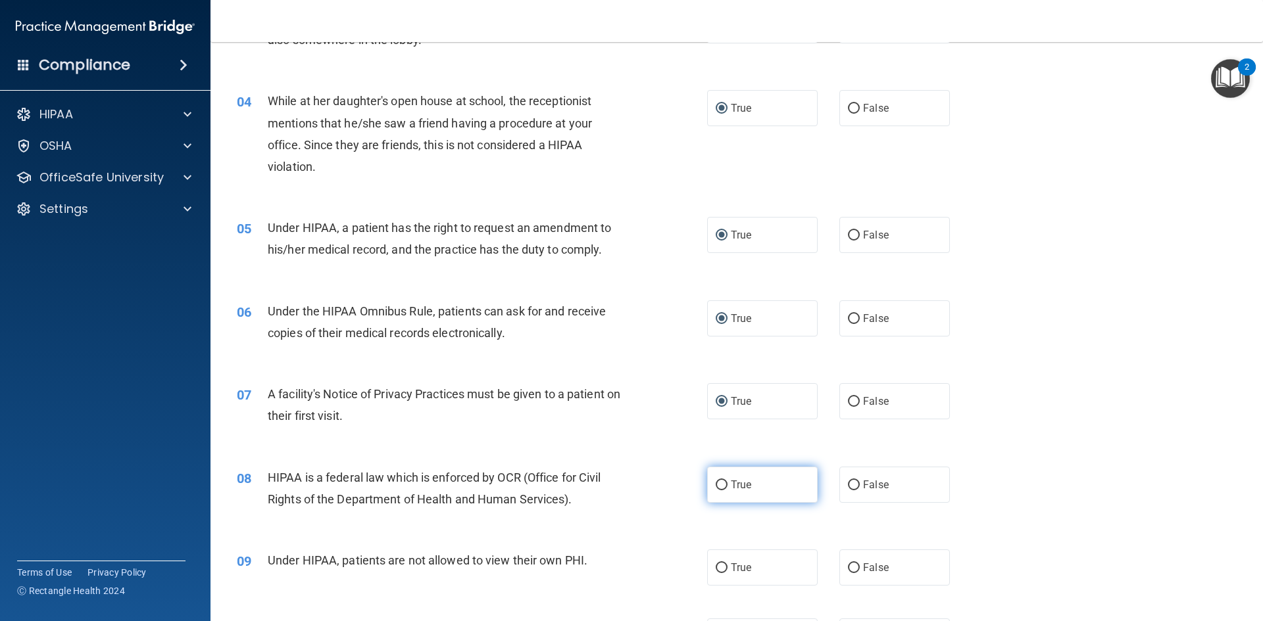
click at [715, 489] on input "True" at bounding box center [721, 486] width 12 height 10
radio input "true"
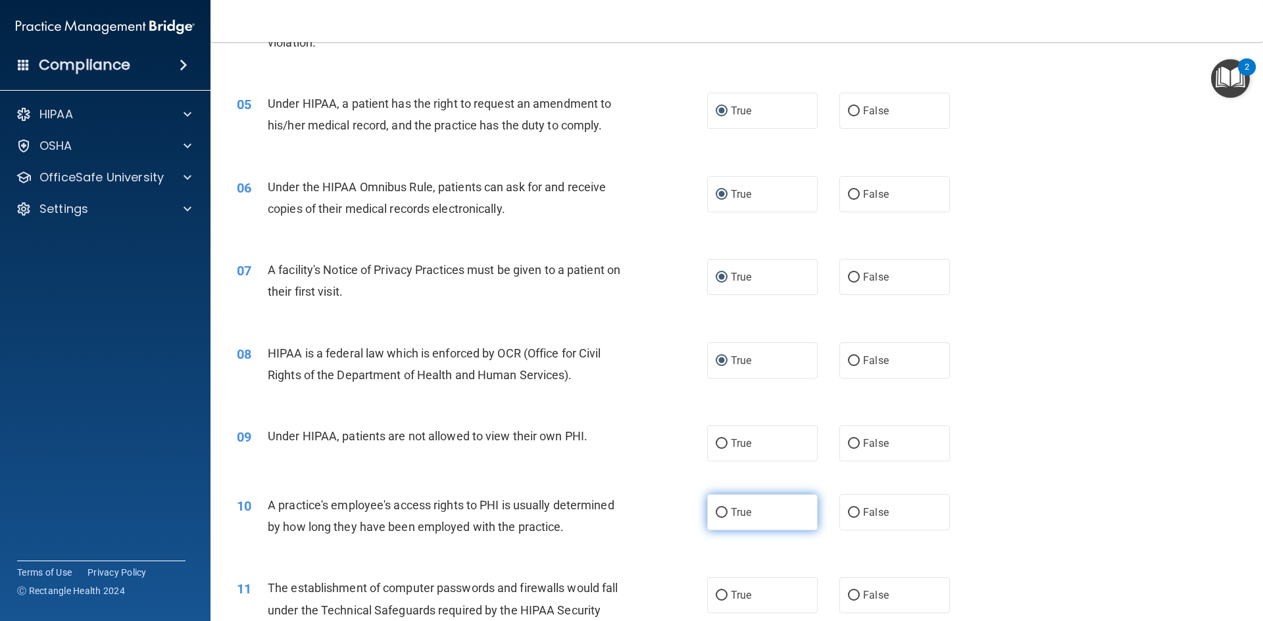
scroll to position [460, 0]
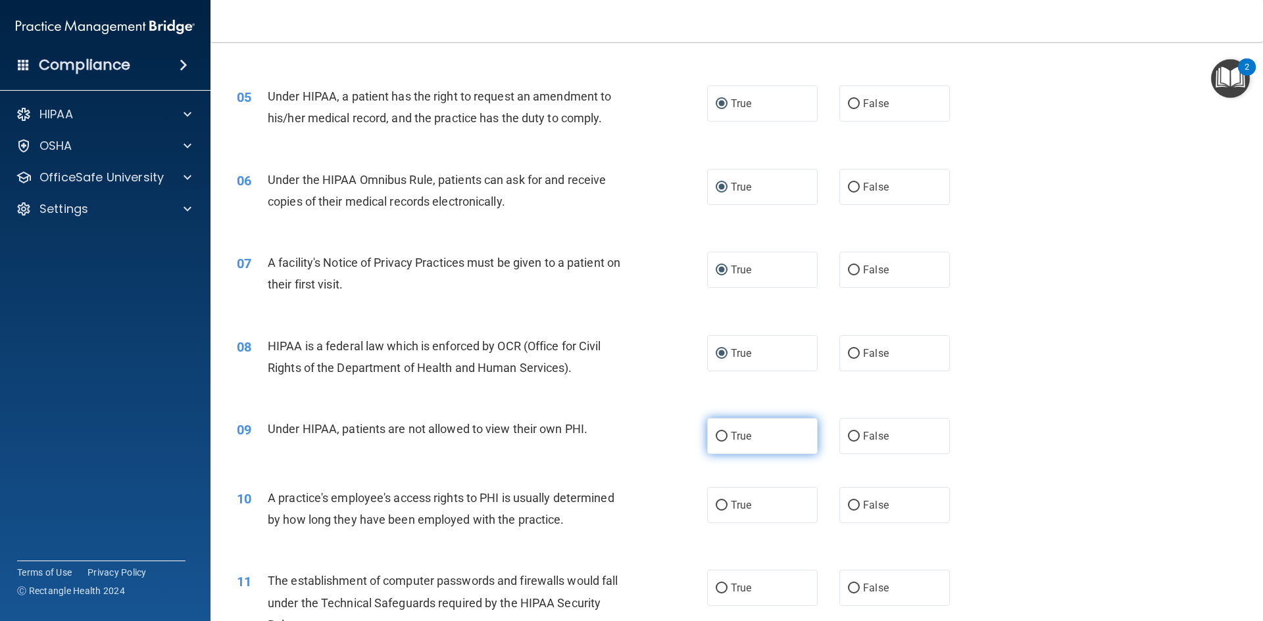
click at [712, 443] on label "True" at bounding box center [762, 436] width 110 height 36
click at [715, 442] on input "True" at bounding box center [721, 437] width 12 height 10
radio input "true"
click at [725, 506] on label "True" at bounding box center [762, 505] width 110 height 36
click at [725, 506] on input "True" at bounding box center [721, 506] width 12 height 10
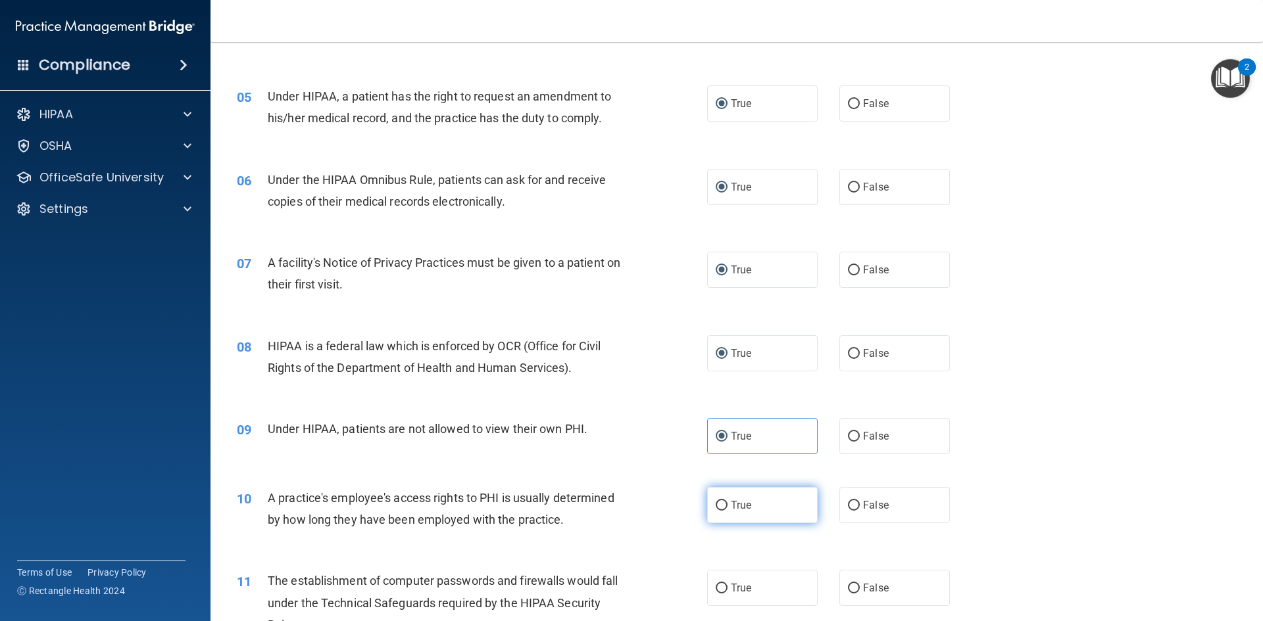
radio input "true"
click at [715, 588] on input "True" at bounding box center [721, 589] width 12 height 10
radio input "true"
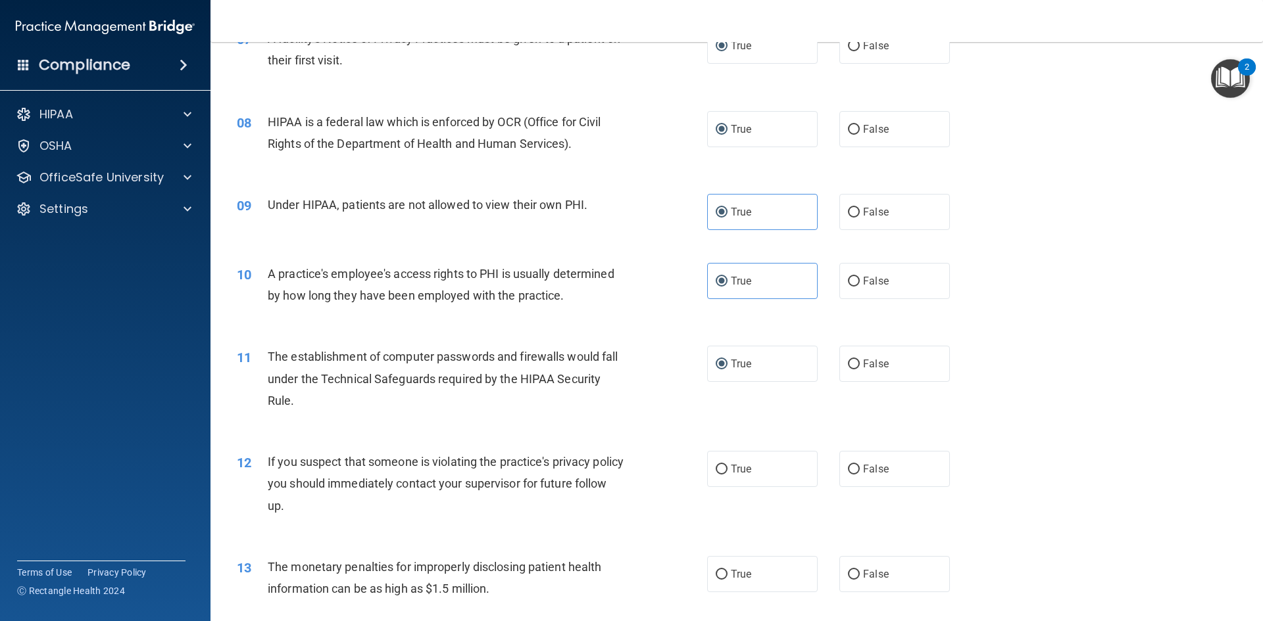
scroll to position [723, 0]
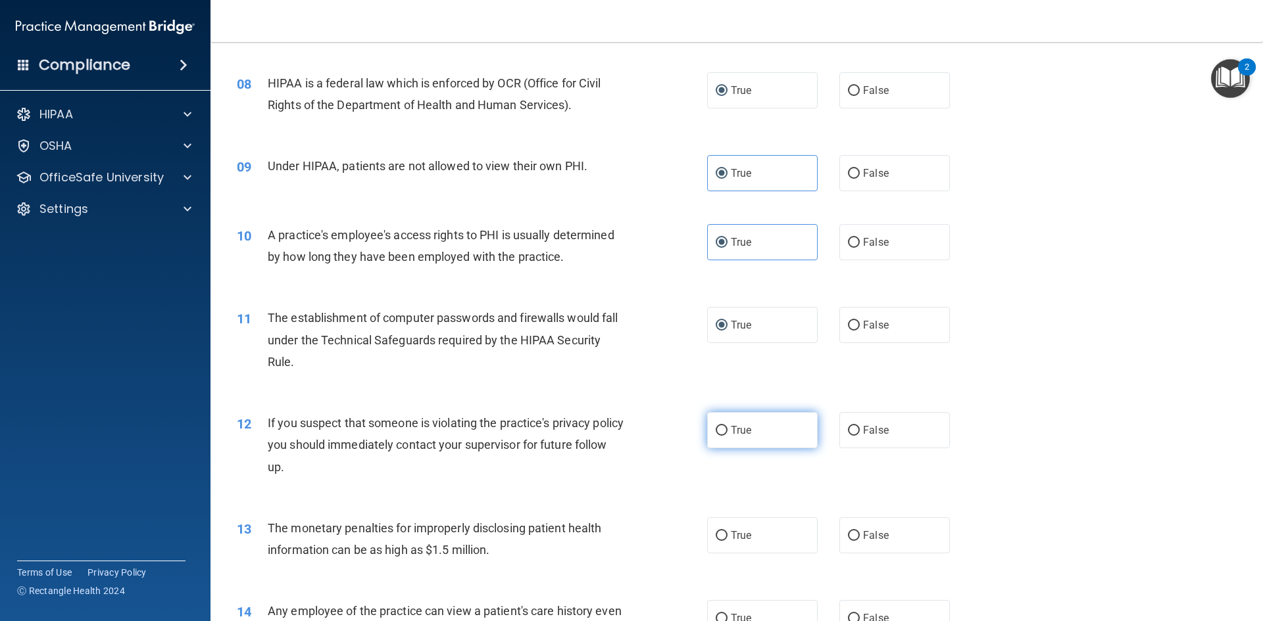
click at [717, 429] on input "True" at bounding box center [721, 431] width 12 height 10
radio input "true"
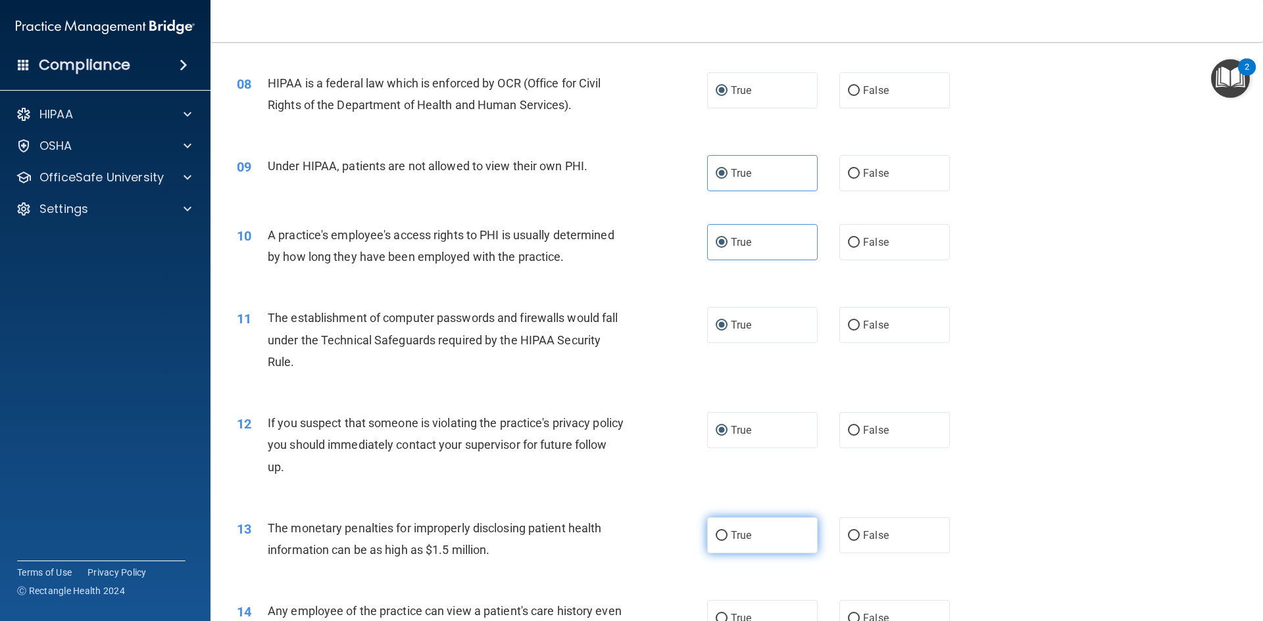
click at [717, 538] on input "True" at bounding box center [721, 536] width 12 height 10
radio input "true"
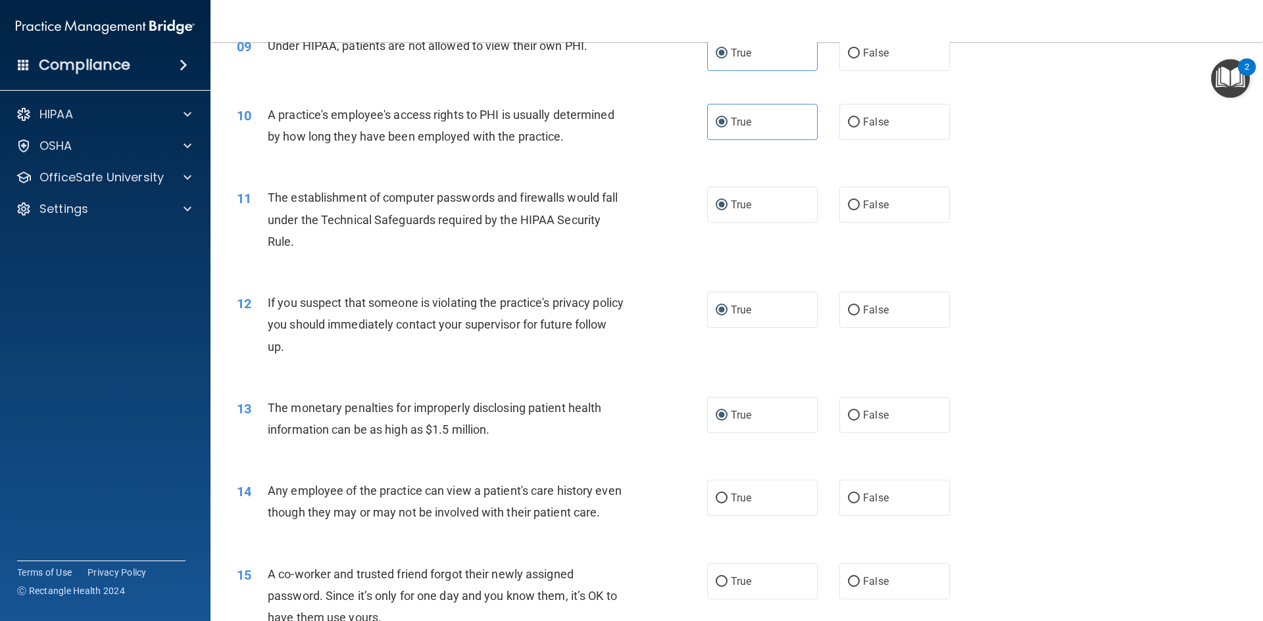
scroll to position [855, 0]
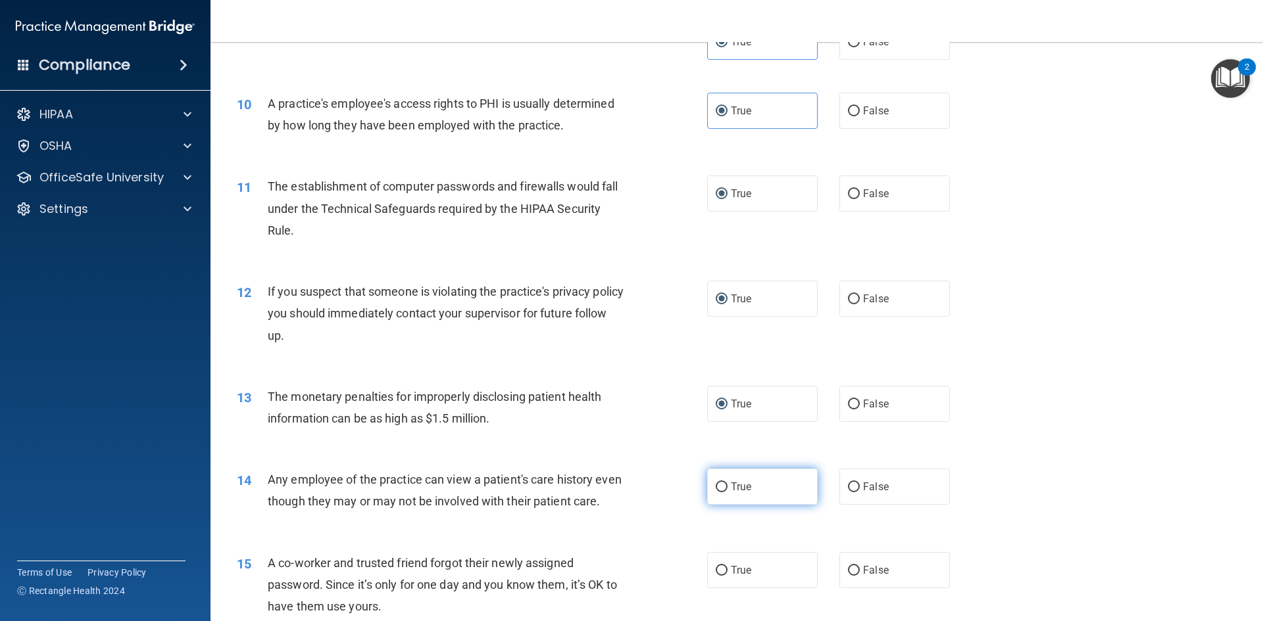
click at [719, 486] on input "True" at bounding box center [721, 488] width 12 height 10
radio input "true"
click at [718, 576] on input "True" at bounding box center [721, 571] width 12 height 10
radio input "true"
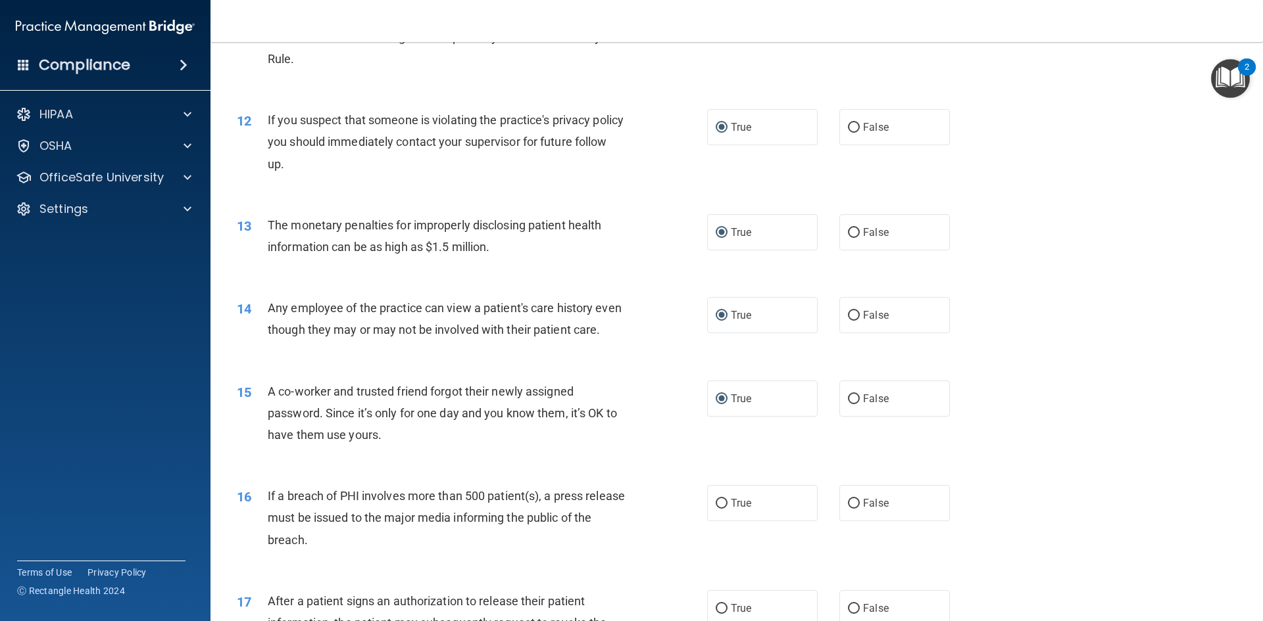
scroll to position [1118, 0]
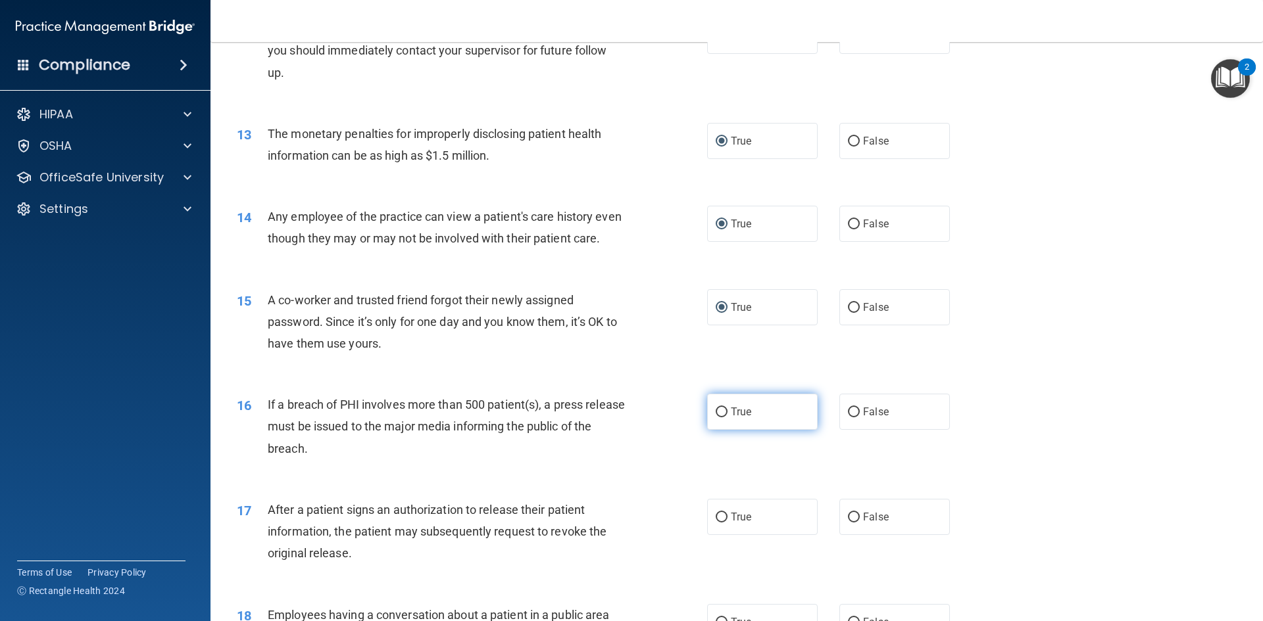
click at [721, 418] on input "True" at bounding box center [721, 413] width 12 height 10
radio input "true"
click at [722, 523] on input "True" at bounding box center [721, 518] width 12 height 10
radio input "true"
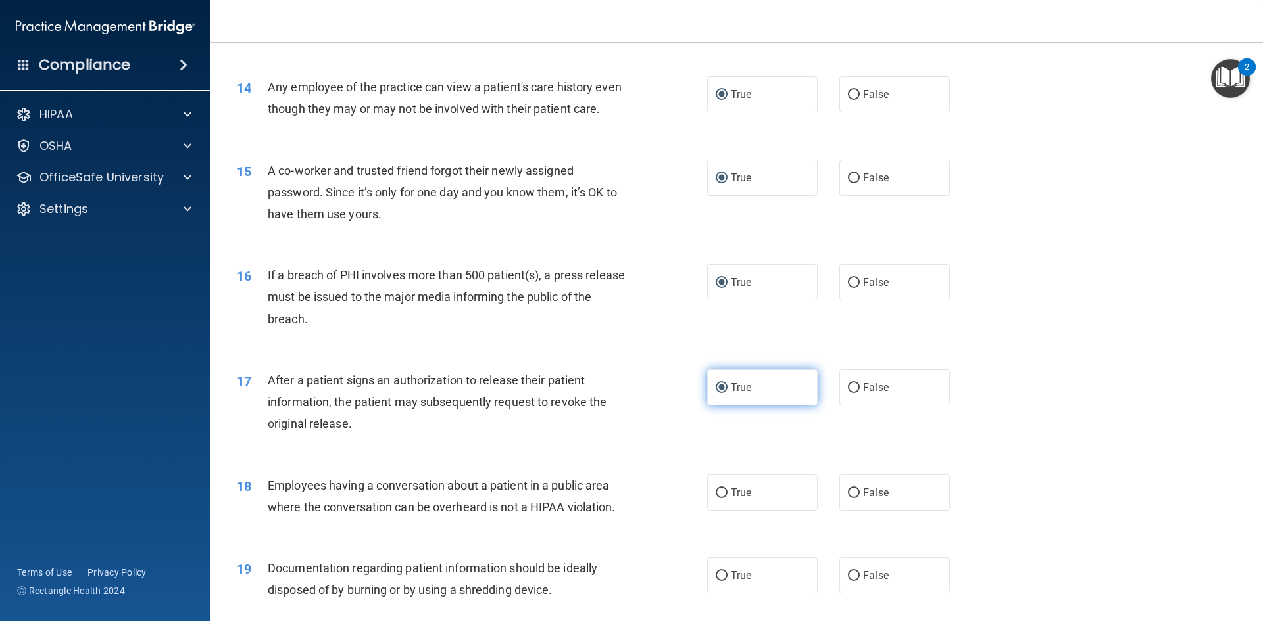
scroll to position [1381, 0]
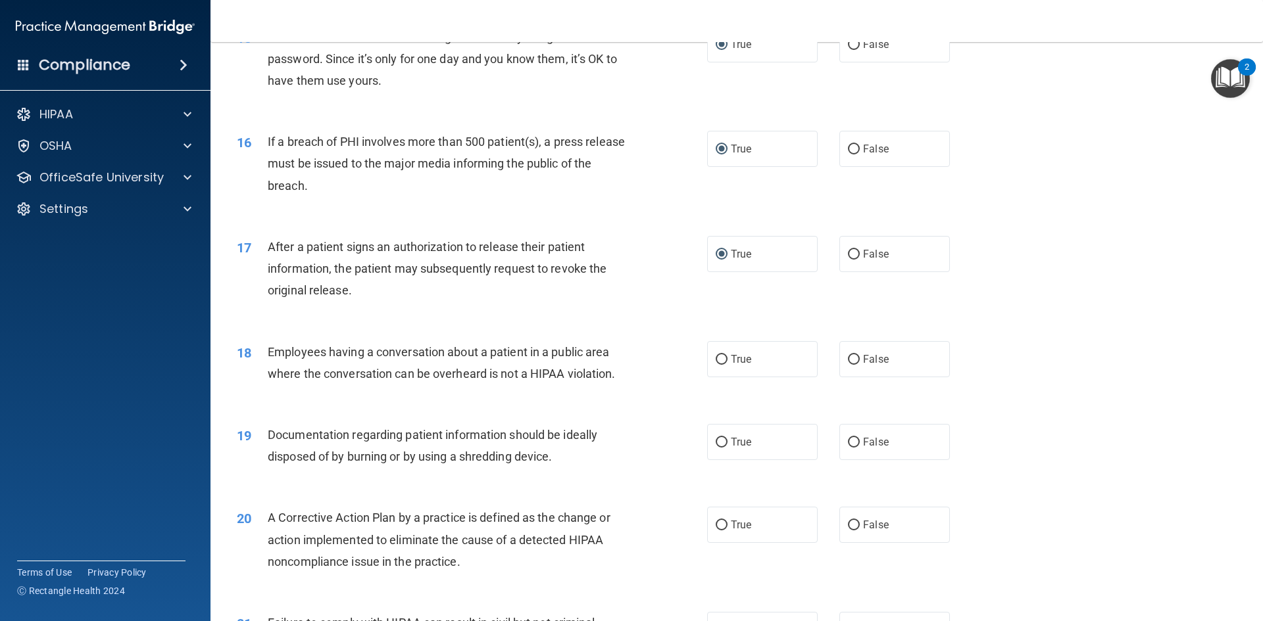
drag, startPoint x: 722, startPoint y: 379, endPoint x: 735, endPoint y: 444, distance: 65.6
click at [723, 377] on label "True" at bounding box center [762, 359] width 110 height 36
click at [723, 365] on input "True" at bounding box center [721, 360] width 12 height 10
radio input "true"
click at [715, 448] on input "True" at bounding box center [721, 443] width 12 height 10
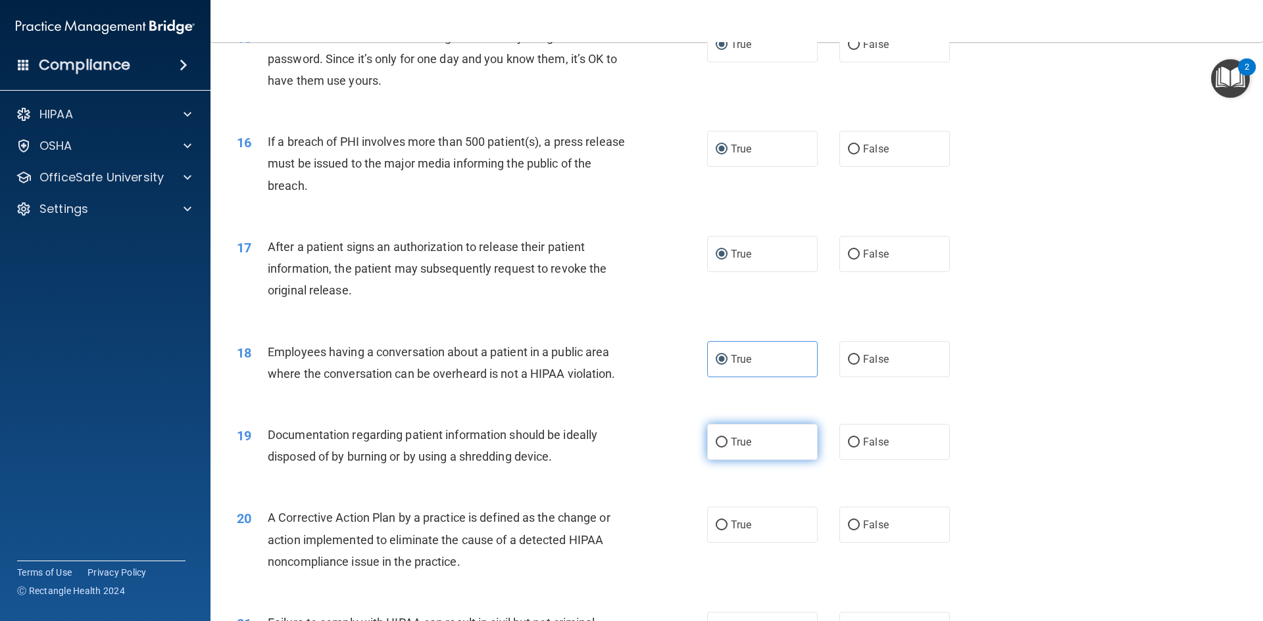
radio input "true"
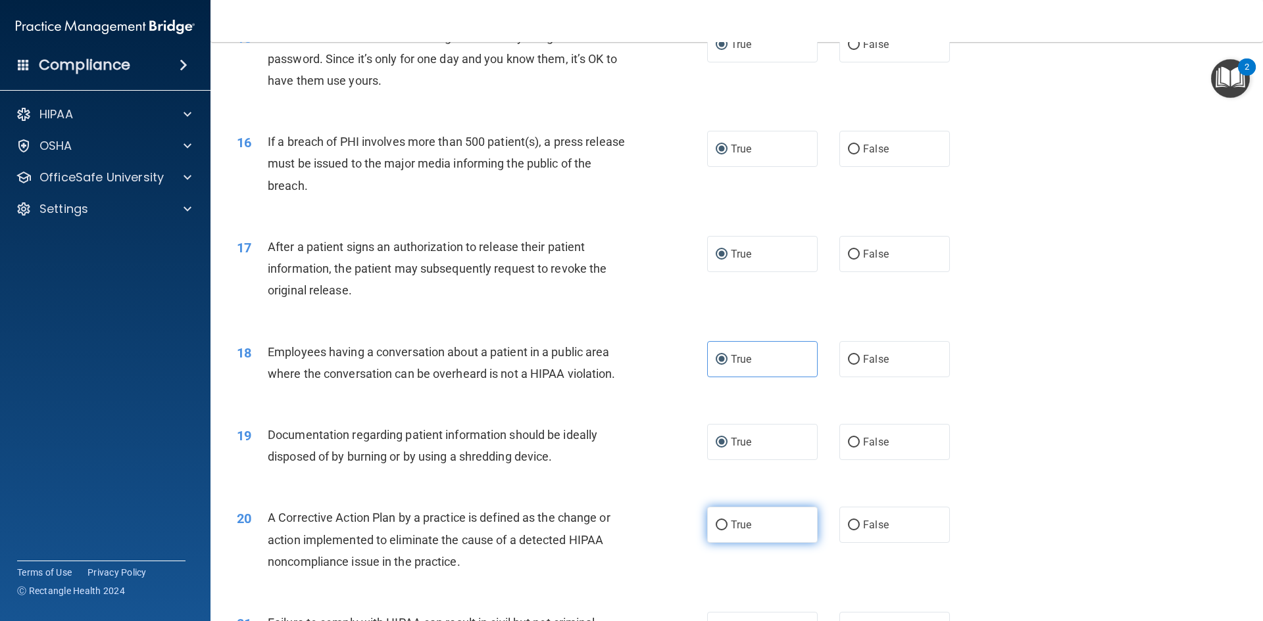
click at [721, 531] on input "True" at bounding box center [721, 526] width 12 height 10
radio input "true"
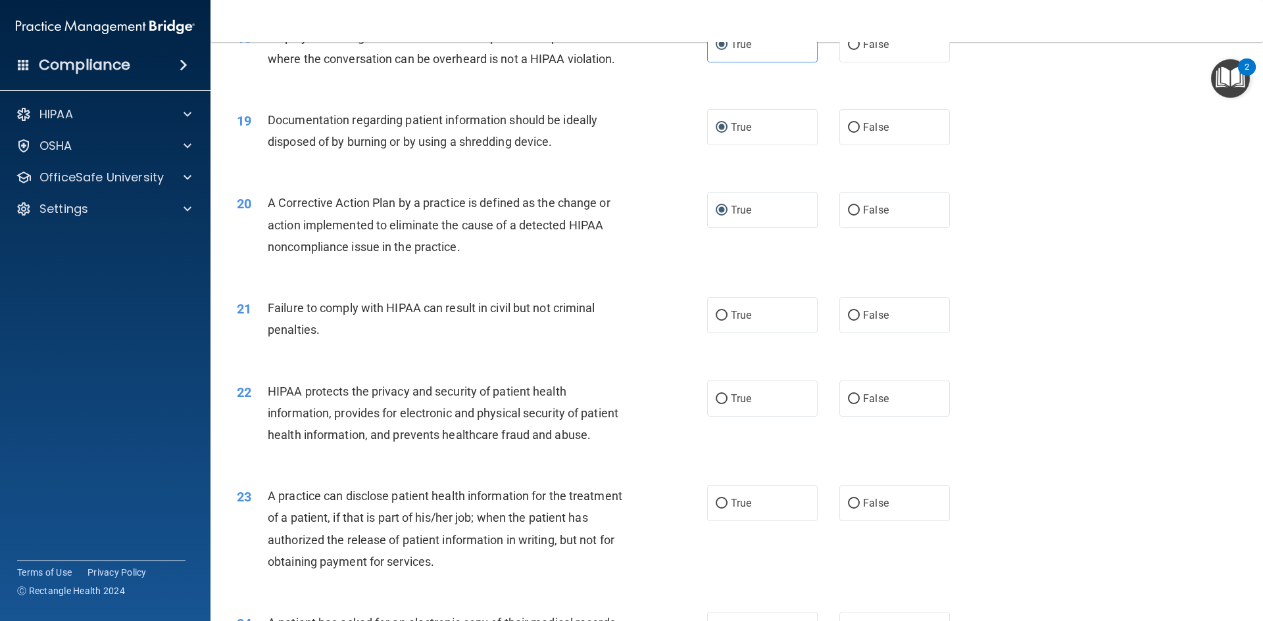
scroll to position [1710, 0]
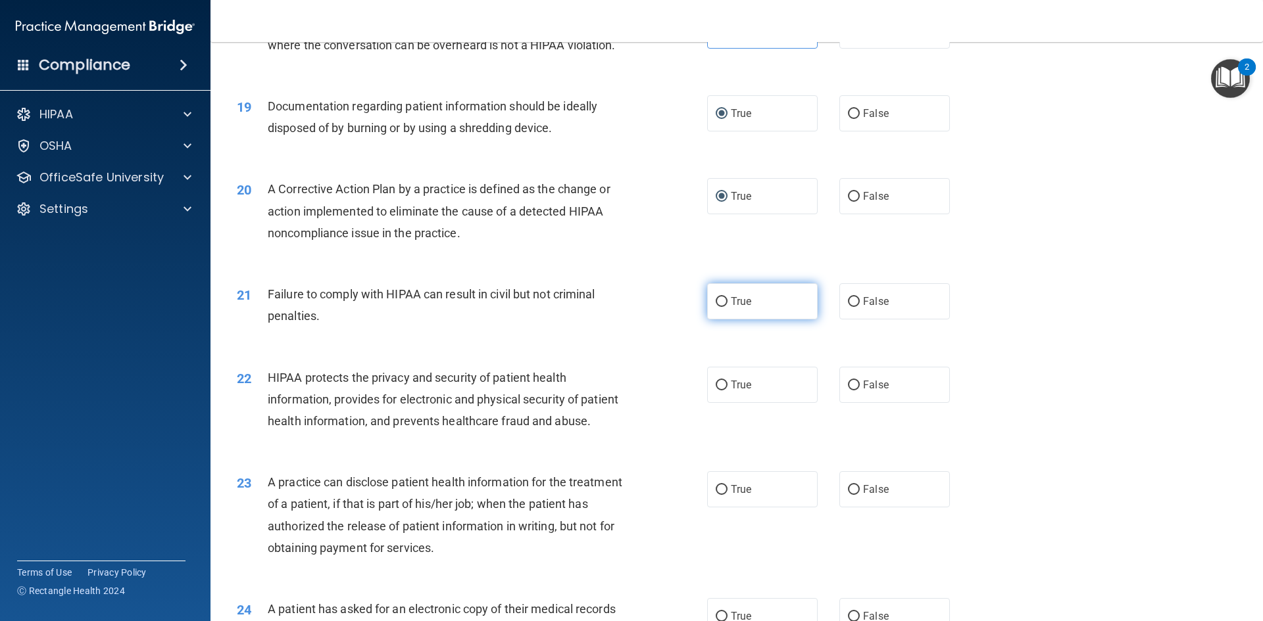
click at [731, 308] on span "True" at bounding box center [741, 301] width 20 height 12
click at [727, 307] on input "True" at bounding box center [721, 302] width 12 height 10
radio input "true"
click at [722, 403] on label "True" at bounding box center [762, 385] width 110 height 36
click at [722, 391] on input "True" at bounding box center [721, 386] width 12 height 10
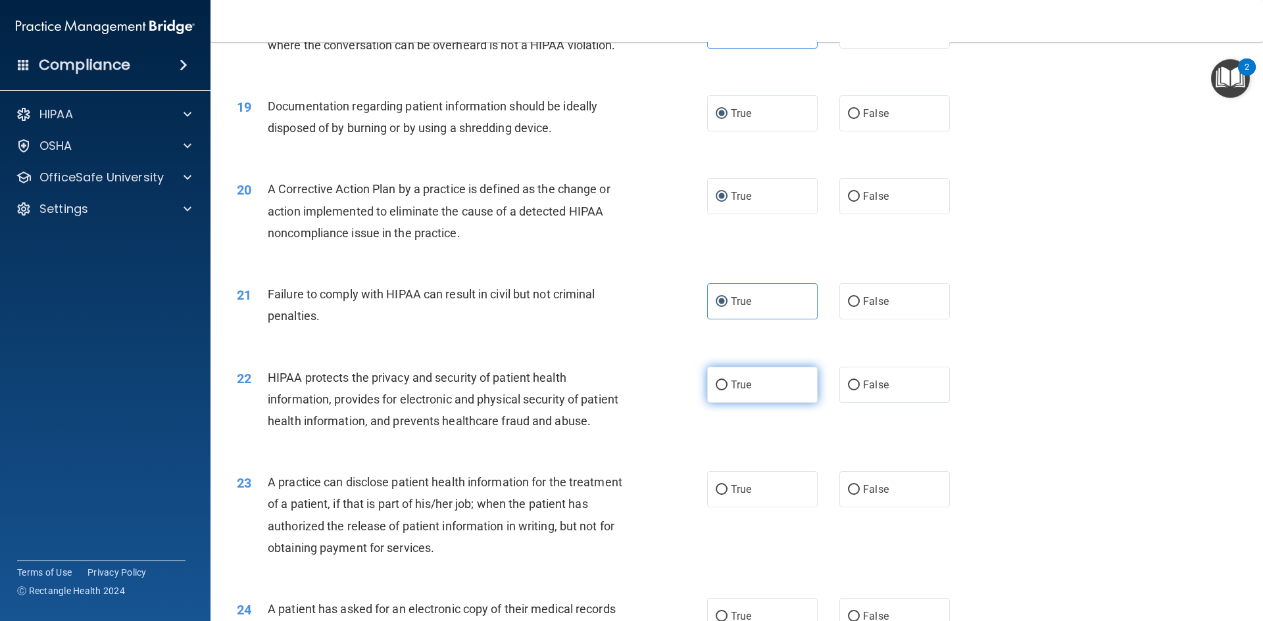
radio input "true"
click at [724, 508] on label "True" at bounding box center [762, 490] width 110 height 36
click at [724, 495] on input "True" at bounding box center [721, 490] width 12 height 10
radio input "true"
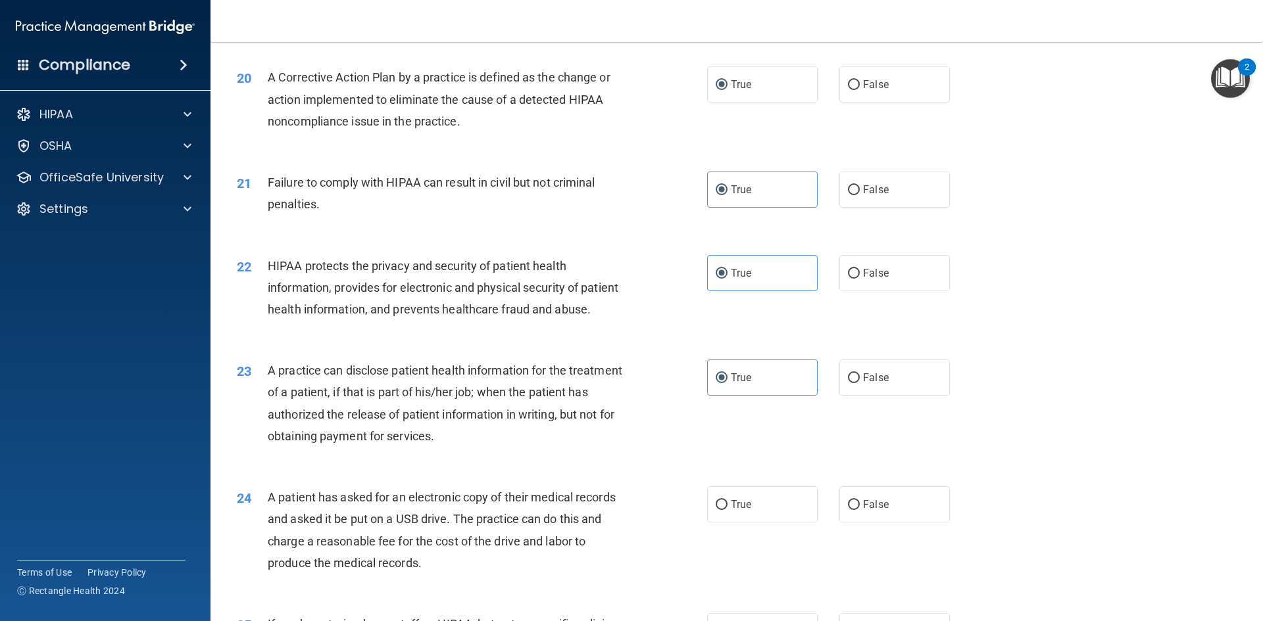
scroll to position [2039, 0]
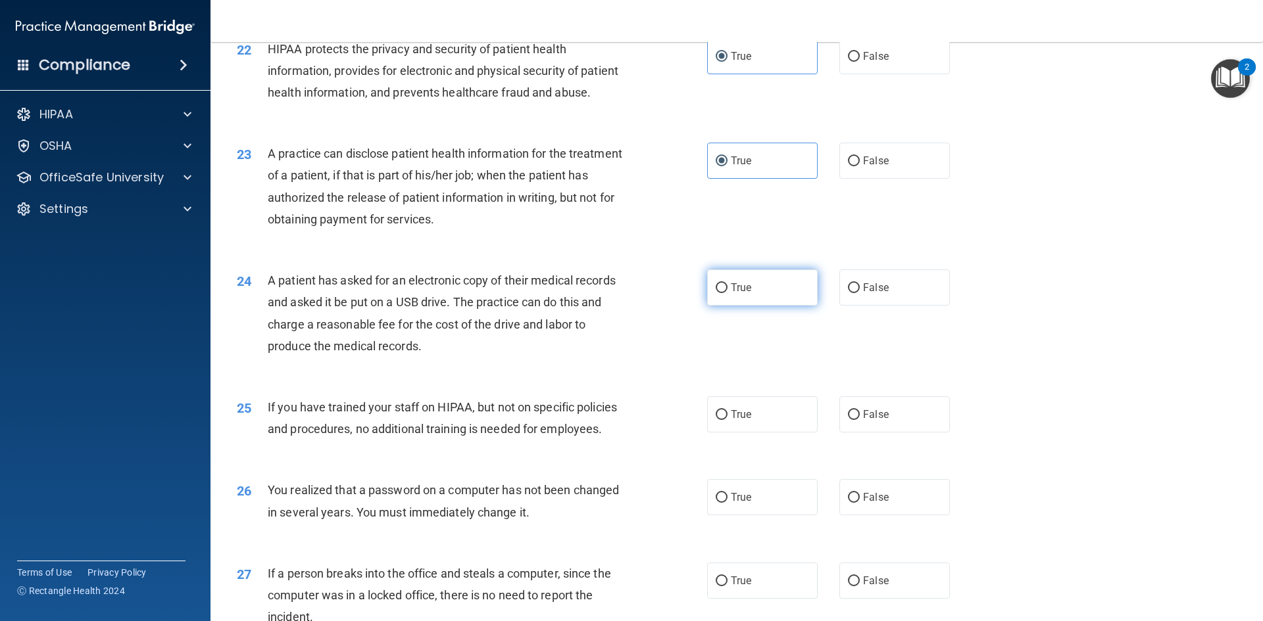
click at [716, 293] on input "True" at bounding box center [721, 288] width 12 height 10
radio input "true"
click at [716, 420] on input "True" at bounding box center [721, 415] width 12 height 10
radio input "true"
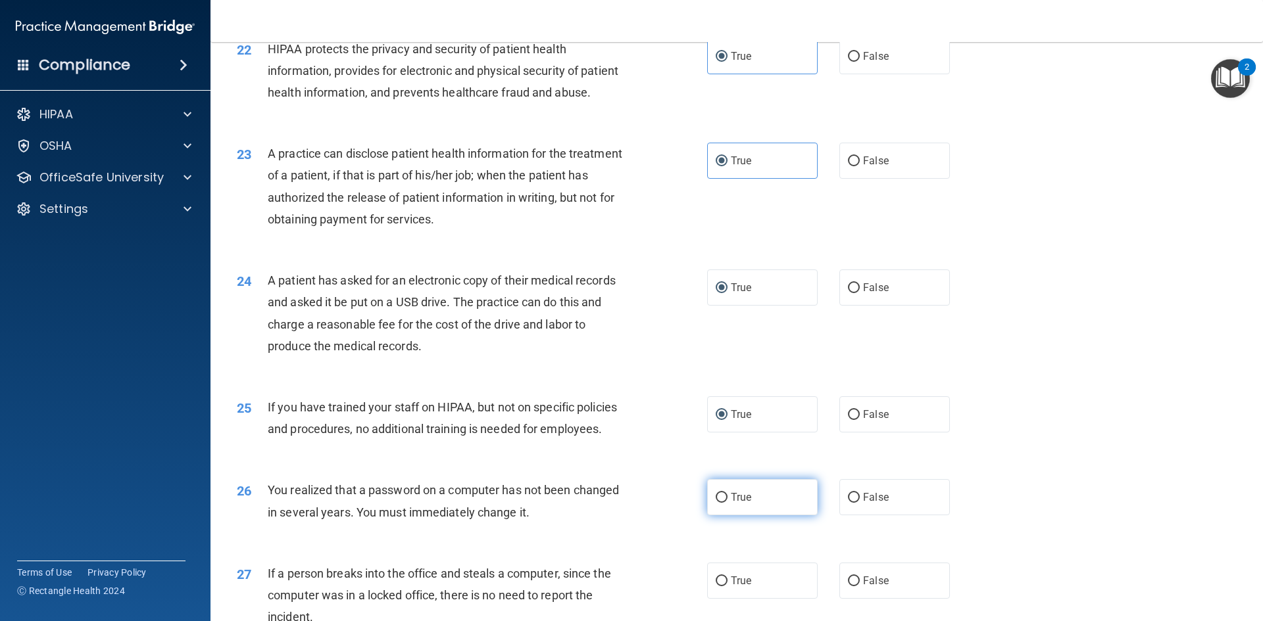
click at [715, 503] on input "True" at bounding box center [721, 498] width 12 height 10
radio input "true"
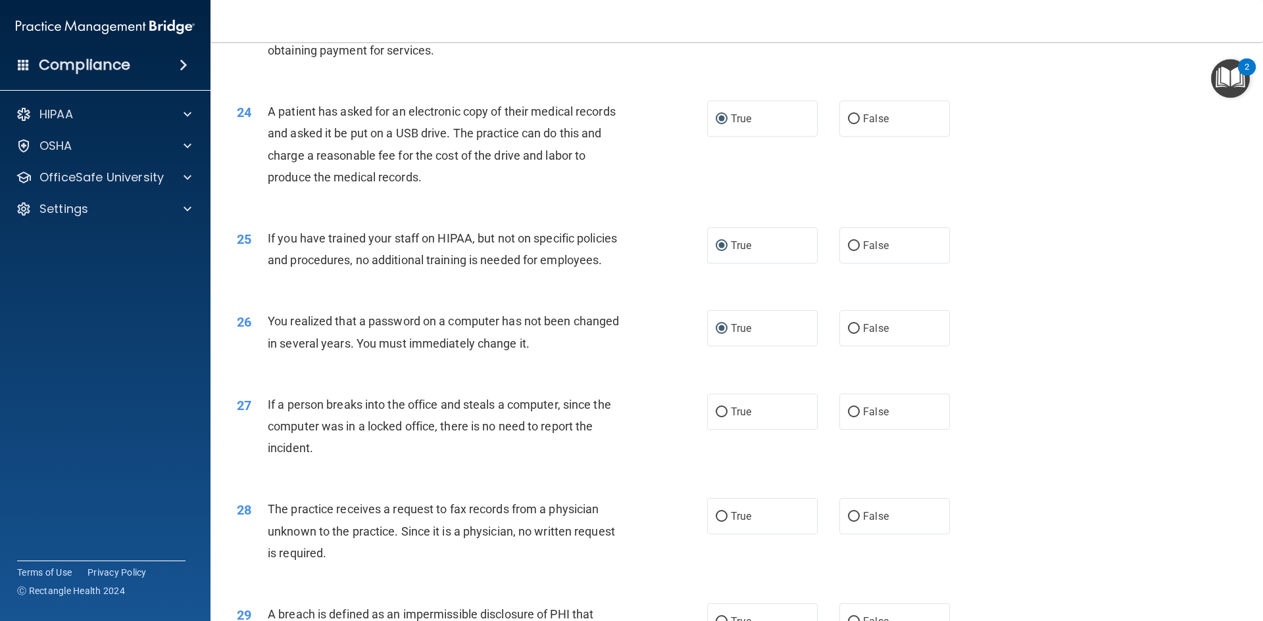
scroll to position [2302, 0]
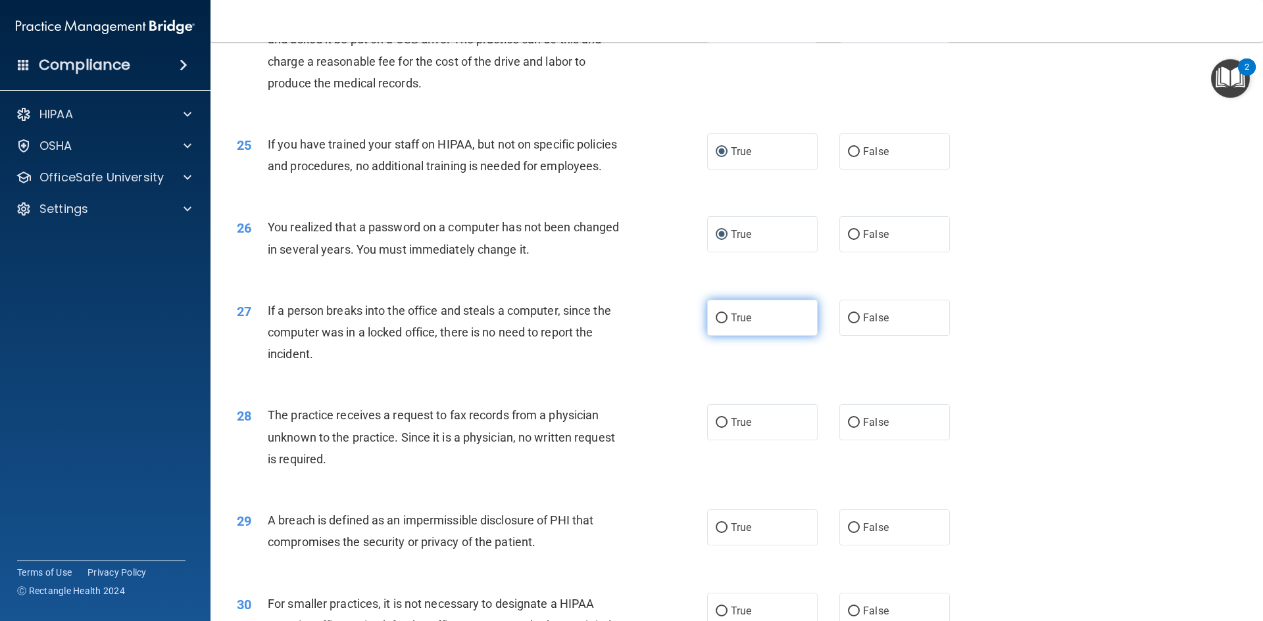
click at [715, 324] on input "True" at bounding box center [721, 319] width 12 height 10
radio input "true"
click at [720, 428] on input "True" at bounding box center [721, 423] width 12 height 10
radio input "true"
click at [716, 533] on input "True" at bounding box center [721, 528] width 12 height 10
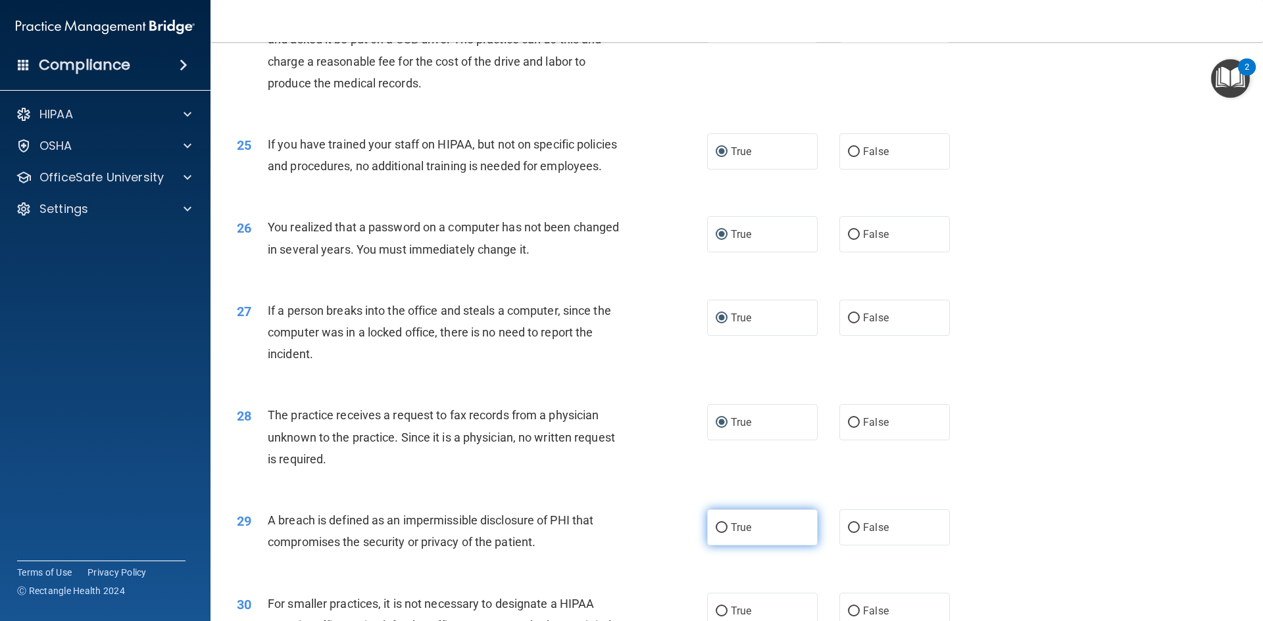
radio input "true"
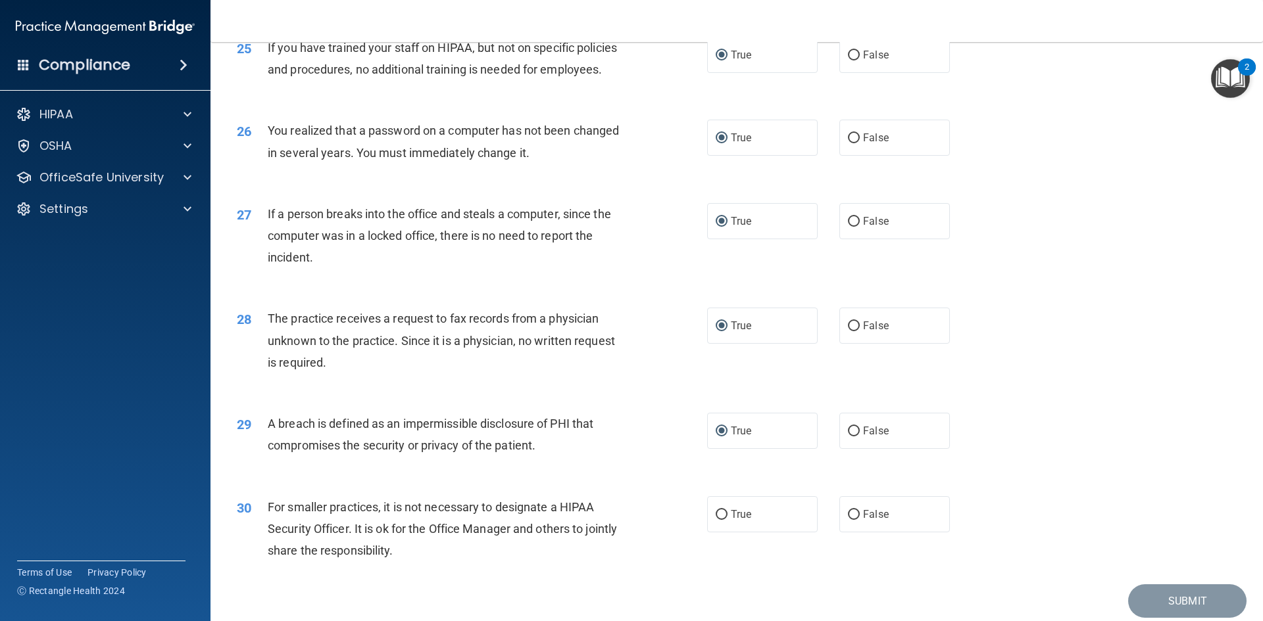
scroll to position [2491, 0]
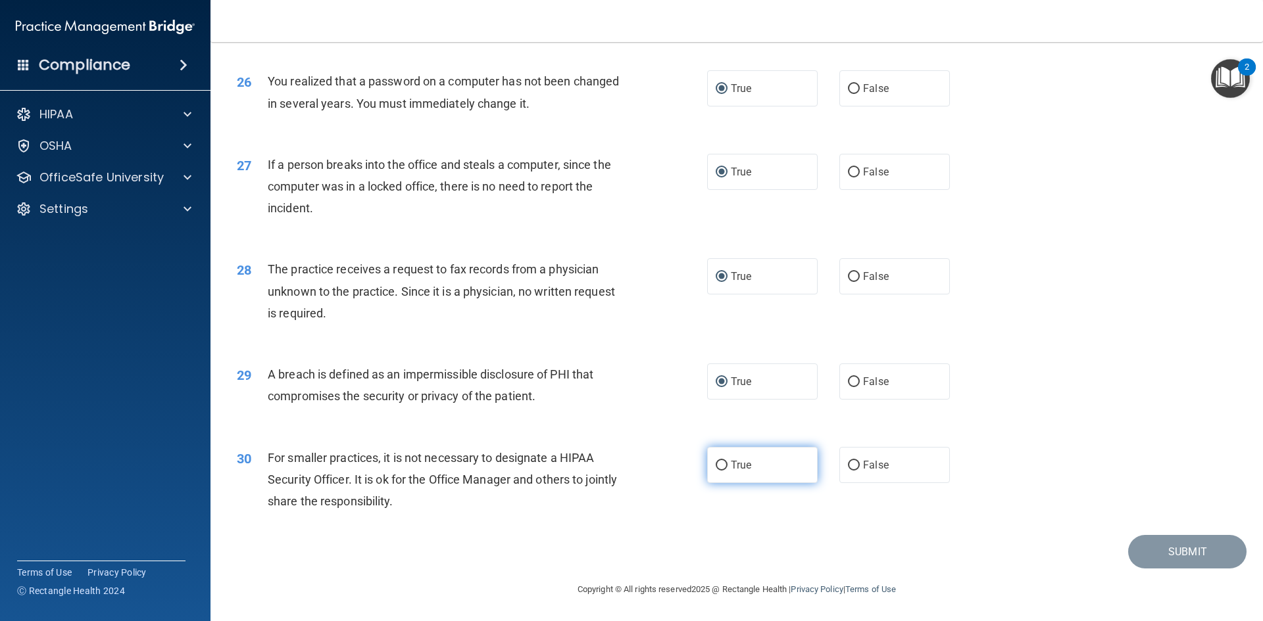
click at [715, 466] on input "True" at bounding box center [721, 466] width 12 height 10
radio input "true"
click at [1184, 556] on button "Submit" at bounding box center [1187, 552] width 118 height 34
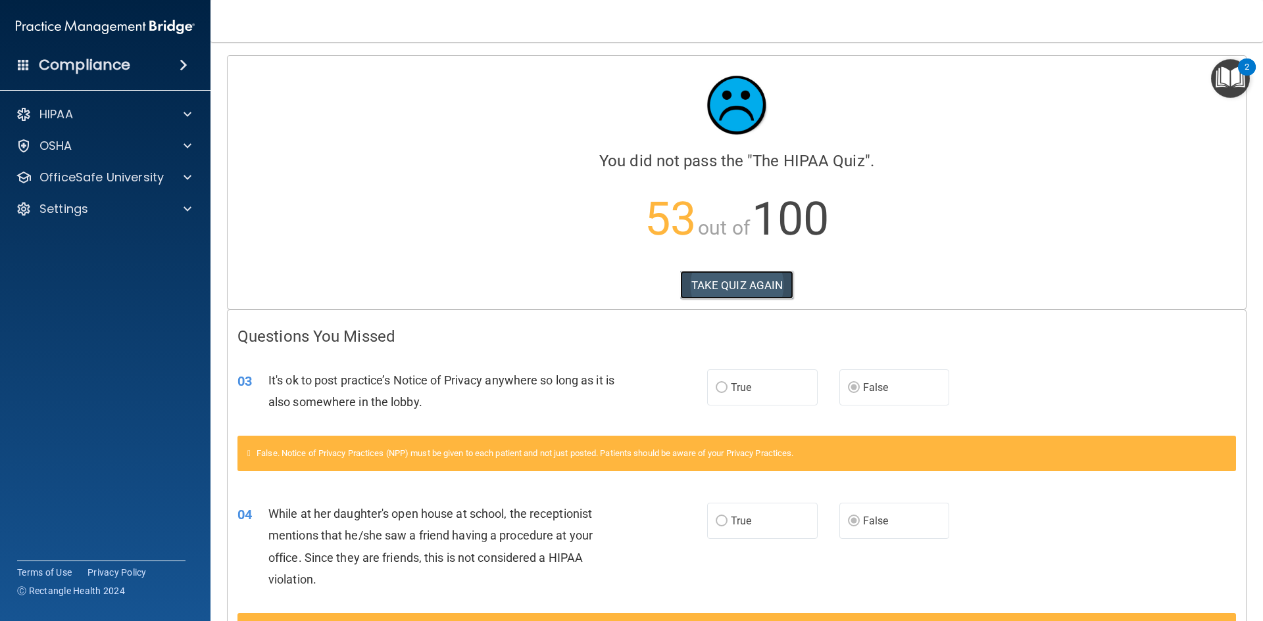
click at [735, 278] on button "TAKE QUIZ AGAIN" at bounding box center [737, 285] width 114 height 29
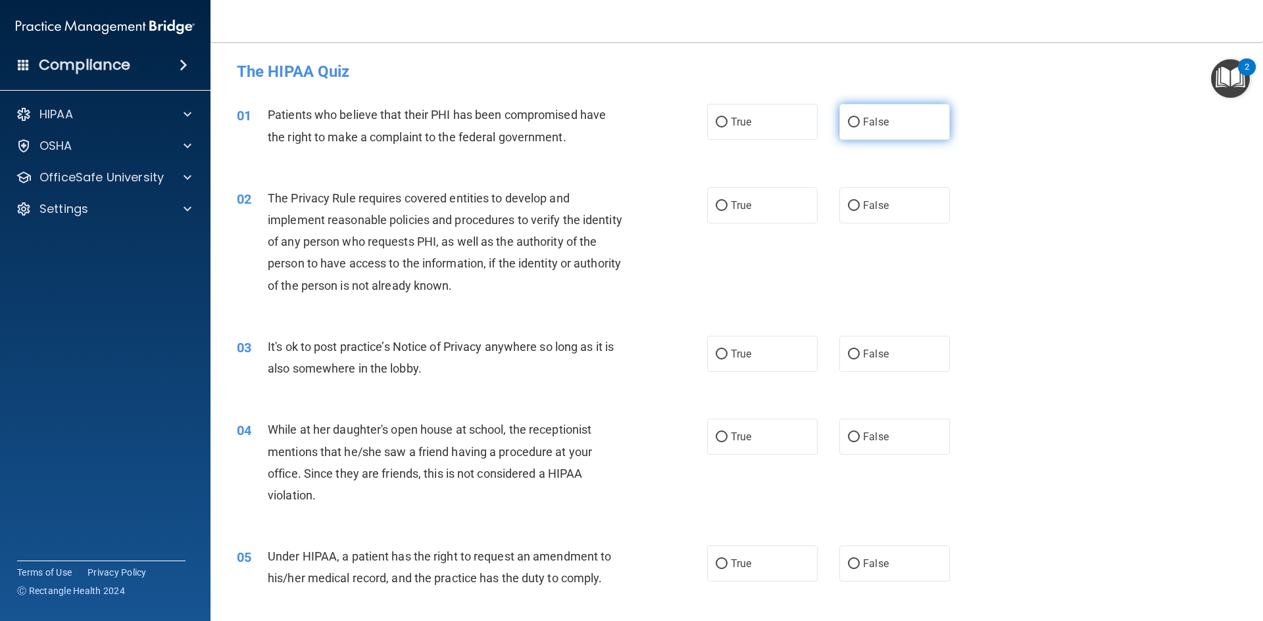
click at [848, 122] on input "False" at bounding box center [854, 123] width 12 height 10
radio input "true"
click at [852, 204] on input "False" at bounding box center [854, 206] width 12 height 10
radio input "true"
click at [848, 352] on input "False" at bounding box center [854, 355] width 12 height 10
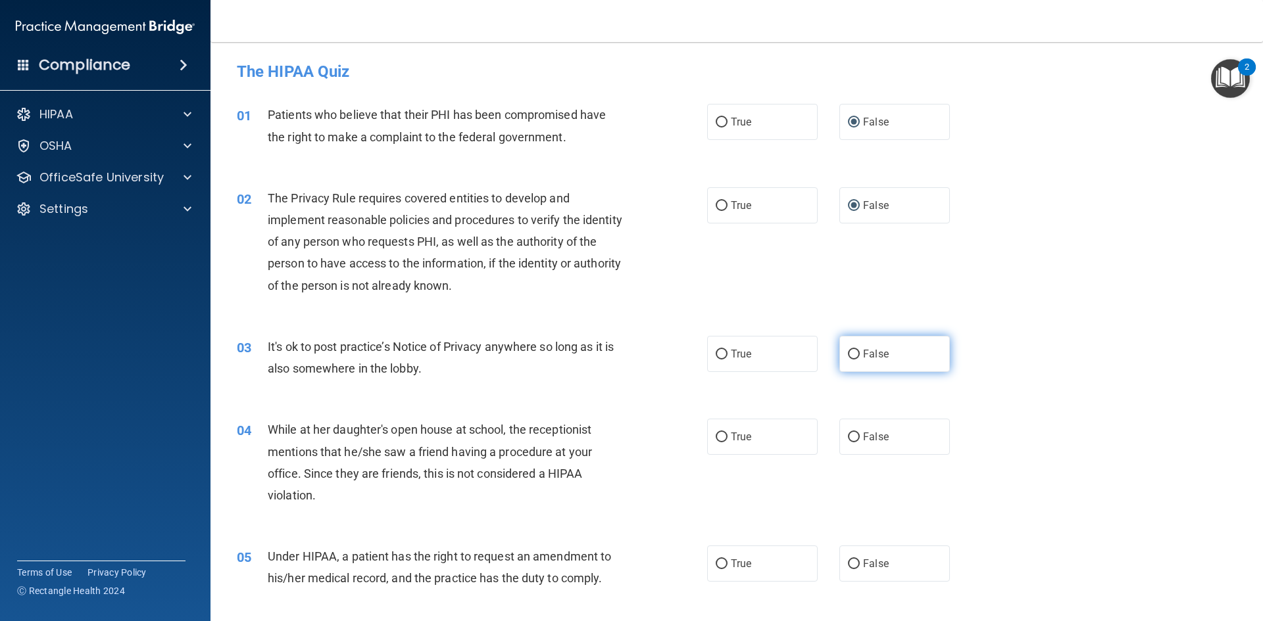
radio input "true"
click at [848, 436] on input "False" at bounding box center [854, 438] width 12 height 10
radio input "true"
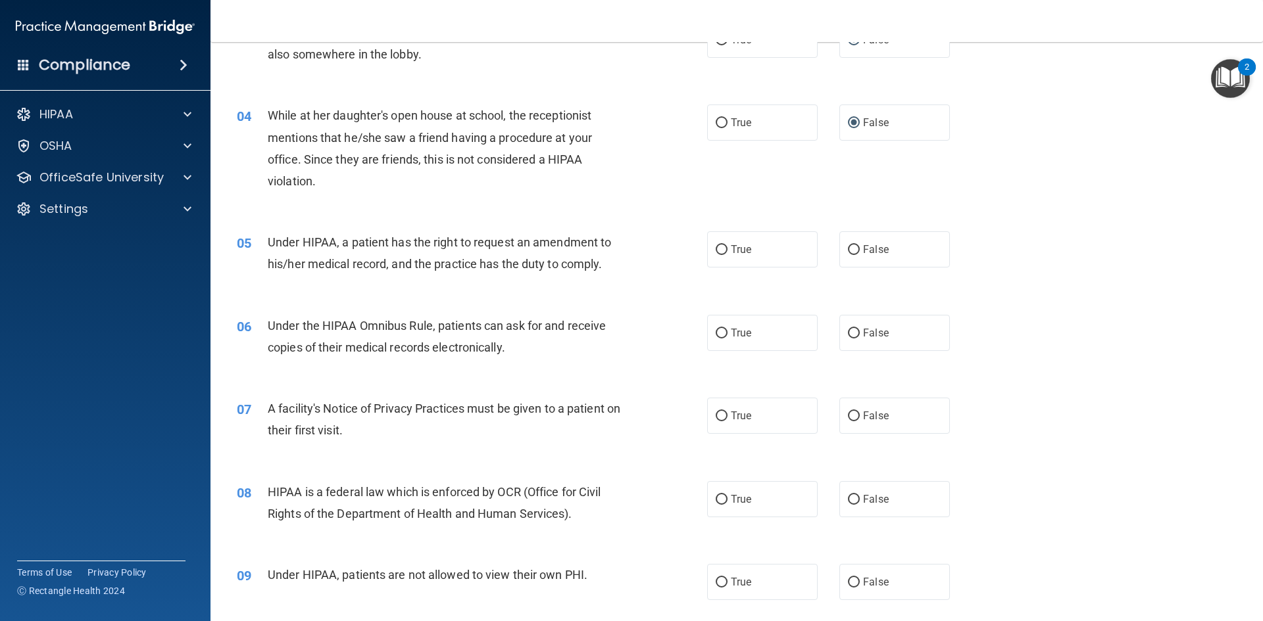
scroll to position [329, 0]
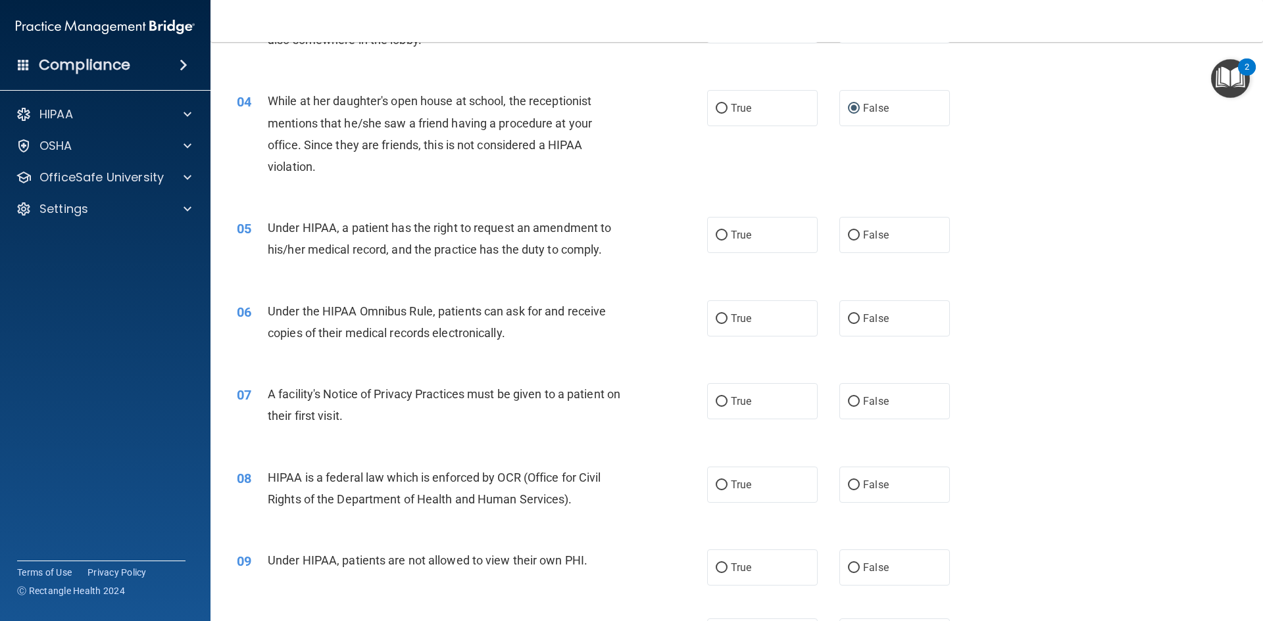
drag, startPoint x: 841, startPoint y: 228, endPoint x: 836, endPoint y: 285, distance: 57.5
click at [841, 233] on label "False" at bounding box center [894, 235] width 110 height 36
click at [852, 319] on input "False" at bounding box center [854, 319] width 12 height 10
radio input "true"
click at [845, 225] on label "False" at bounding box center [894, 235] width 110 height 36
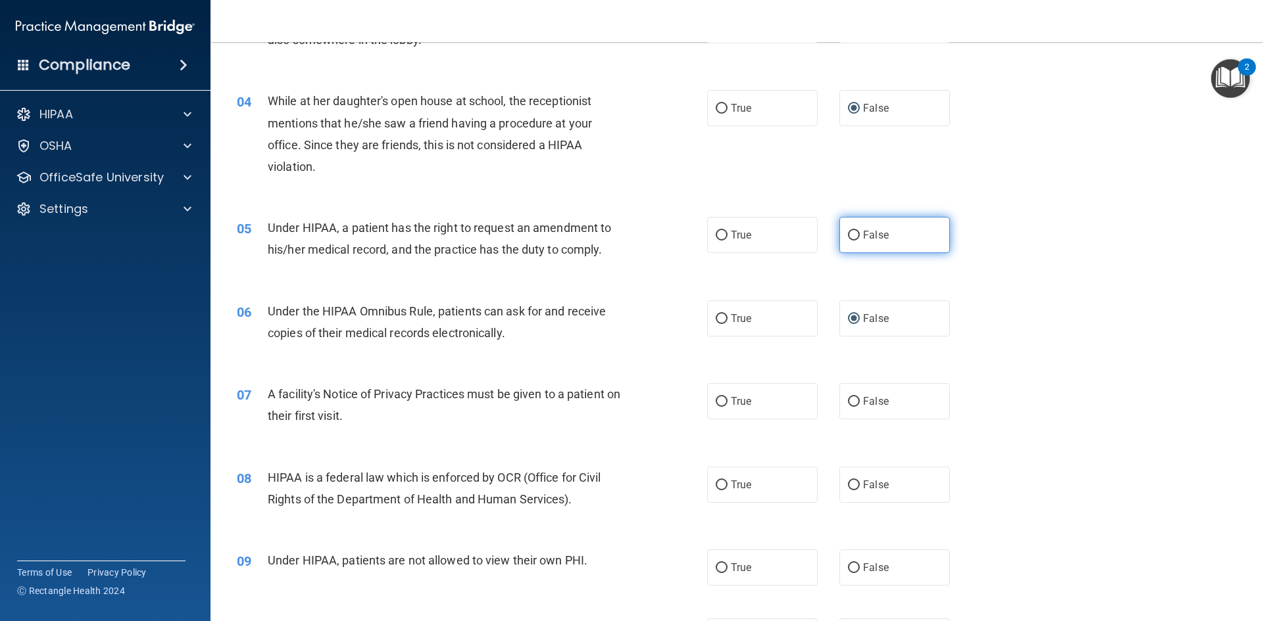
click at [848, 231] on input "False" at bounding box center [854, 236] width 12 height 10
radio input "true"
click at [848, 394] on label "False" at bounding box center [894, 401] width 110 height 36
click at [848, 397] on input "False" at bounding box center [854, 402] width 12 height 10
radio input "true"
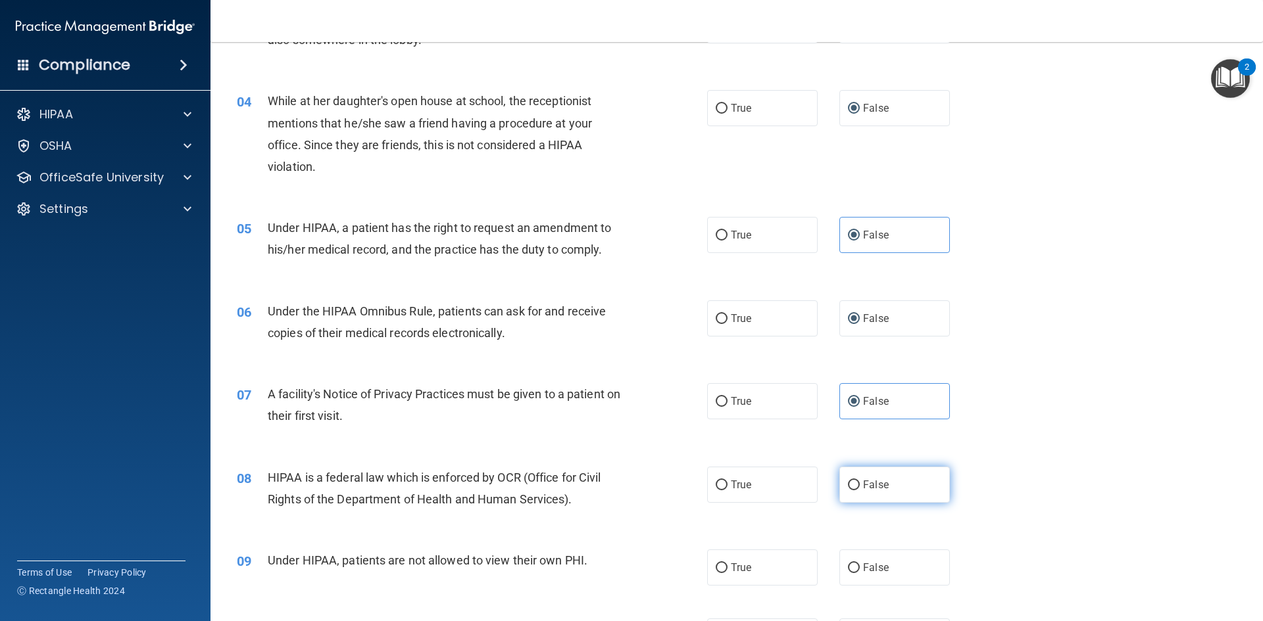
click at [848, 485] on input "False" at bounding box center [854, 486] width 12 height 10
radio input "true"
click at [850, 570] on input "False" at bounding box center [854, 569] width 12 height 10
radio input "true"
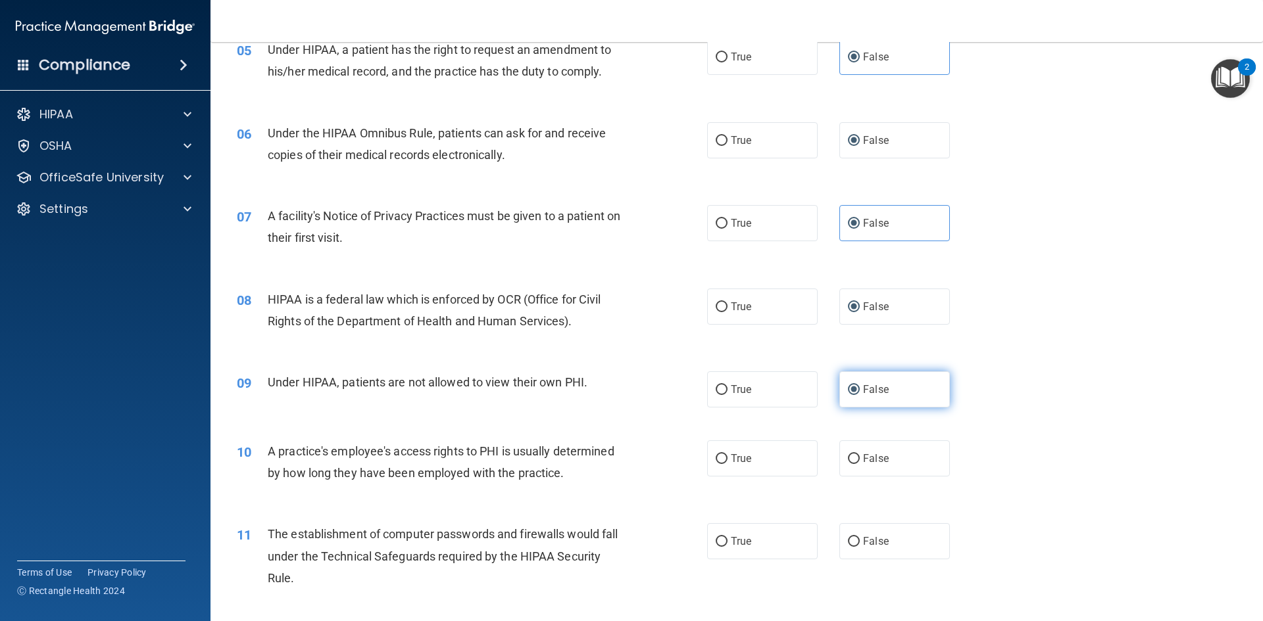
scroll to position [526, 0]
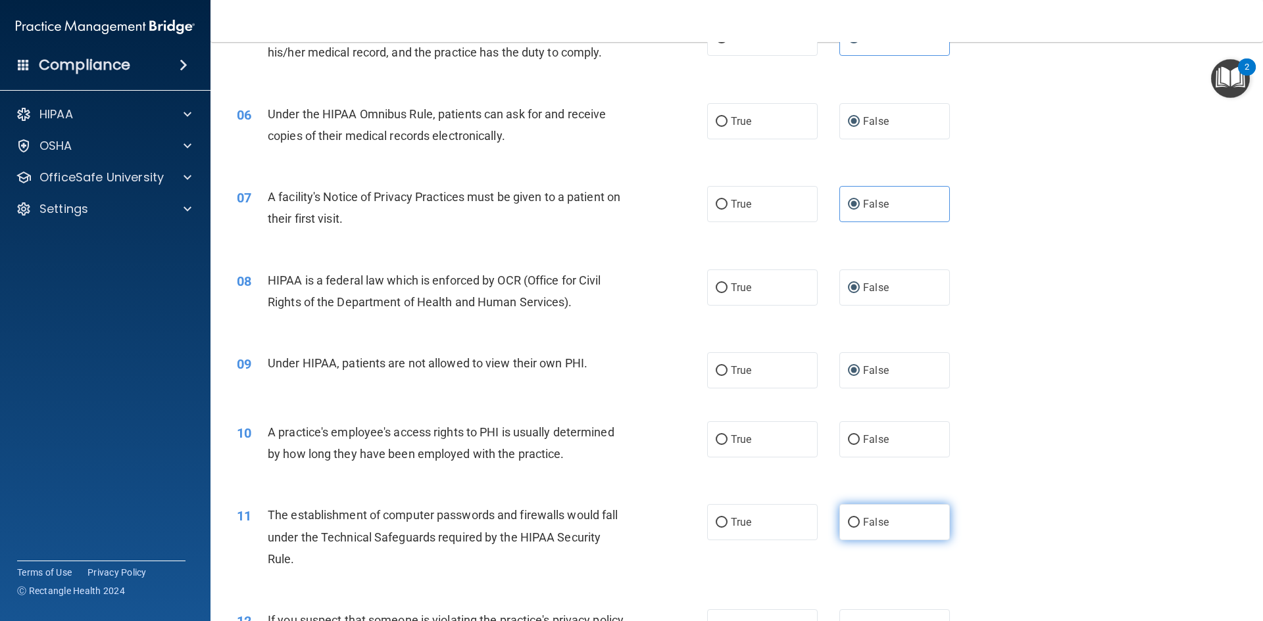
click at [850, 523] on input "False" at bounding box center [854, 523] width 12 height 10
radio input "true"
click at [852, 438] on input "False" at bounding box center [854, 440] width 12 height 10
radio input "true"
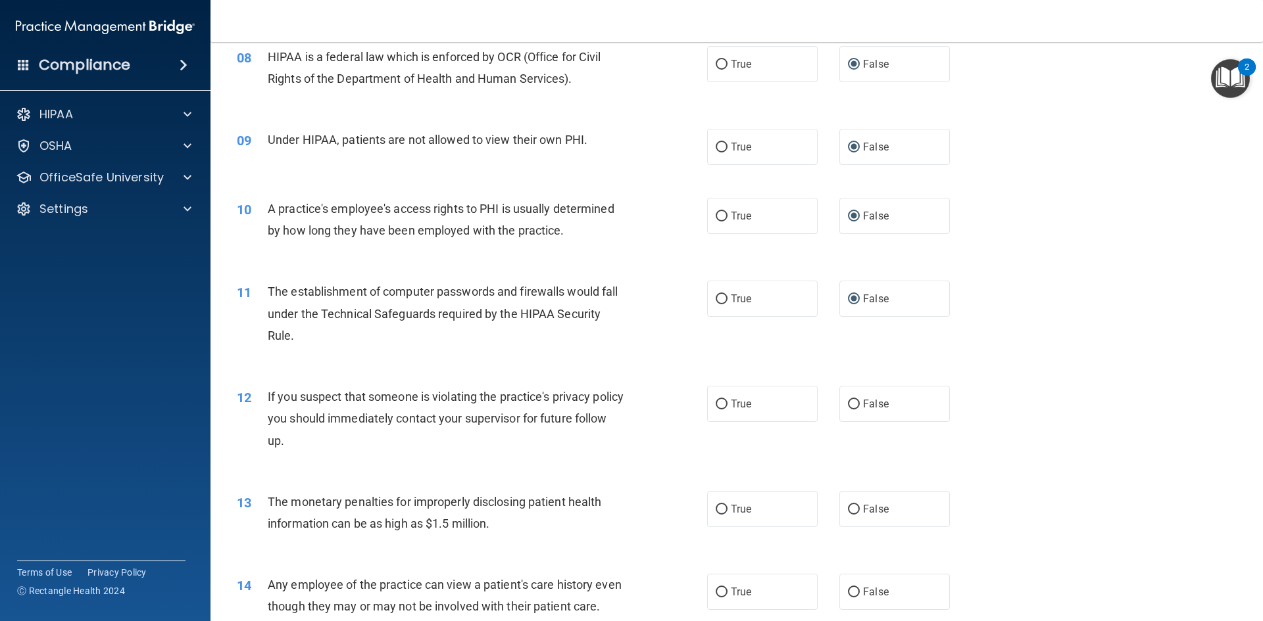
scroll to position [789, 0]
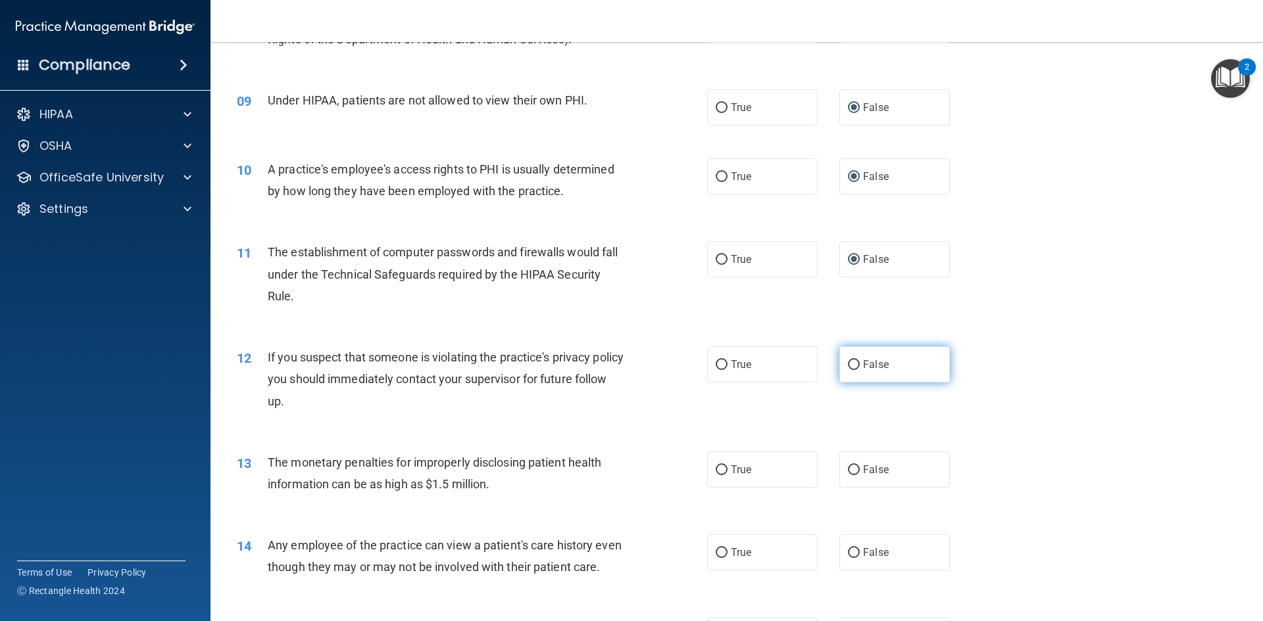
click at [849, 370] on input "False" at bounding box center [854, 365] width 12 height 10
radio input "true"
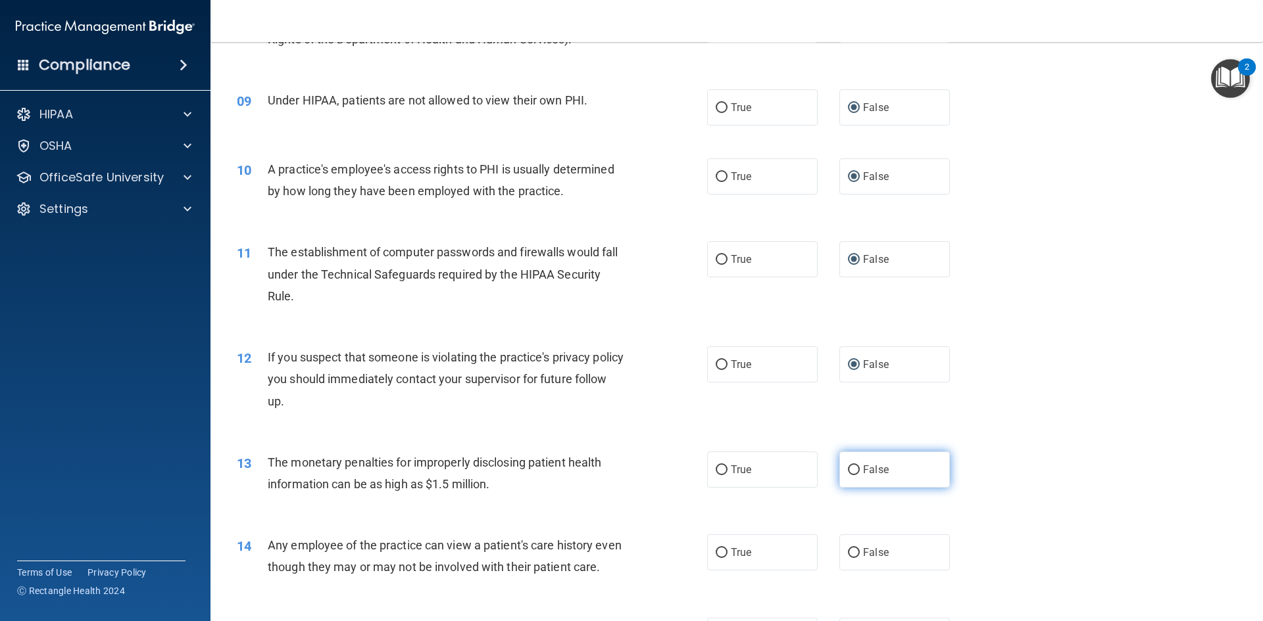
click at [850, 471] on input "False" at bounding box center [854, 471] width 12 height 10
radio input "true"
click at [848, 550] on input "False" at bounding box center [854, 553] width 12 height 10
radio input "true"
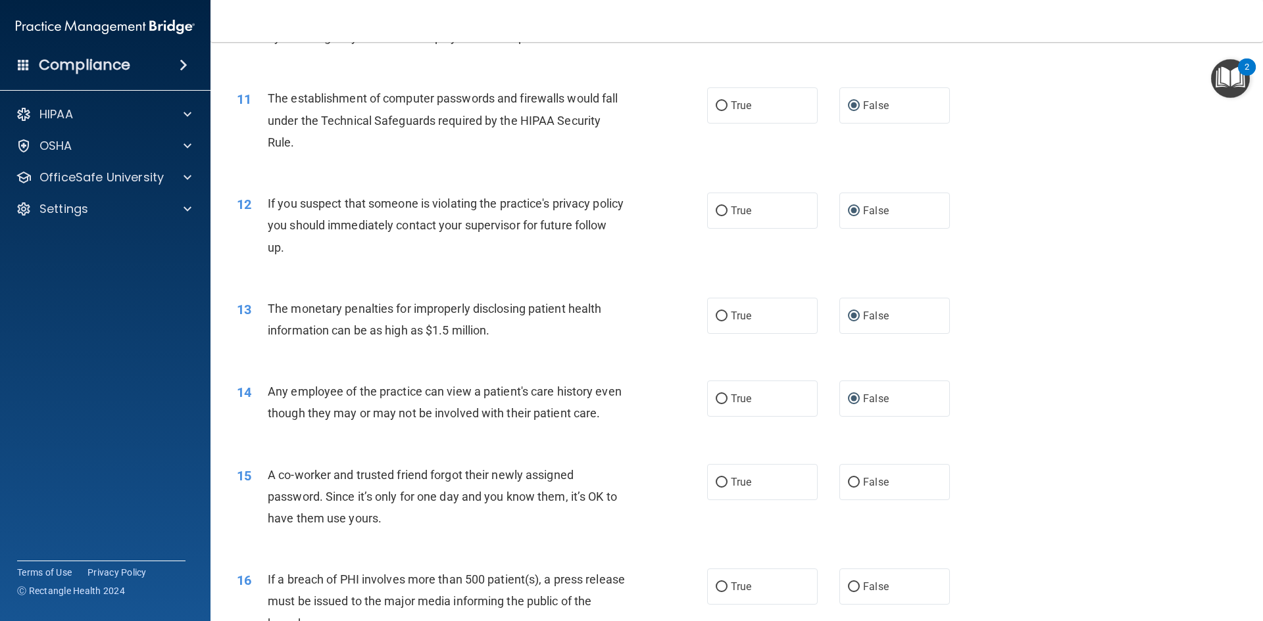
scroll to position [986, 0]
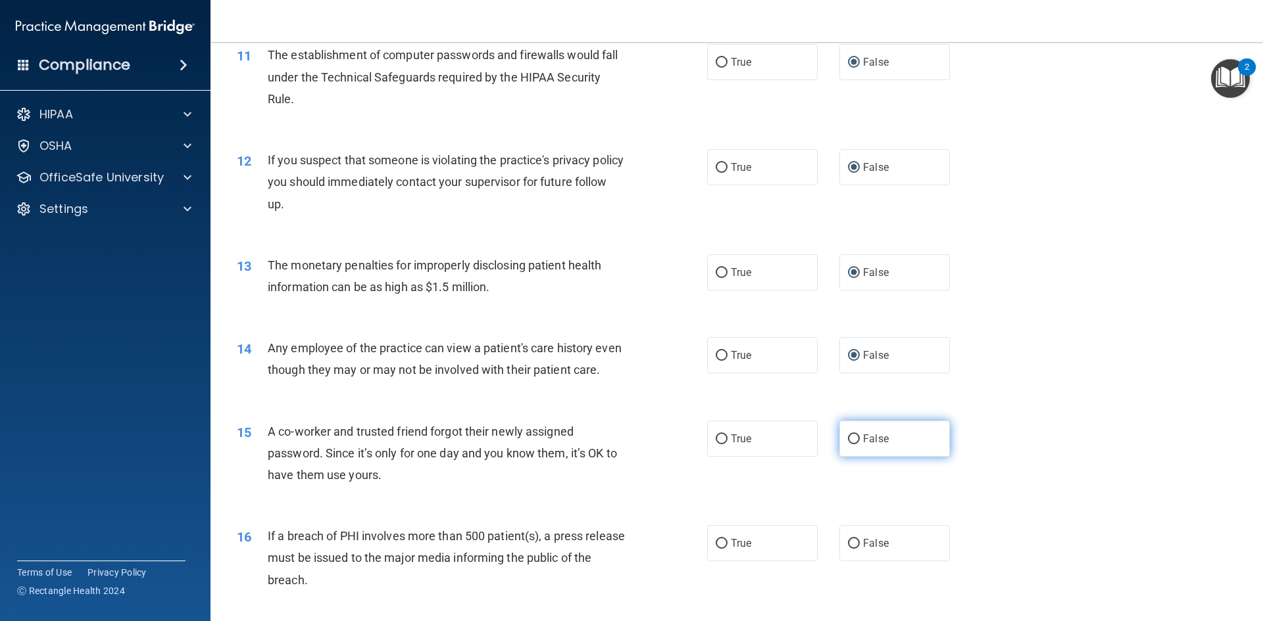
click at [848, 445] on input "False" at bounding box center [854, 440] width 12 height 10
radio input "true"
click at [852, 549] on input "False" at bounding box center [854, 544] width 12 height 10
radio input "true"
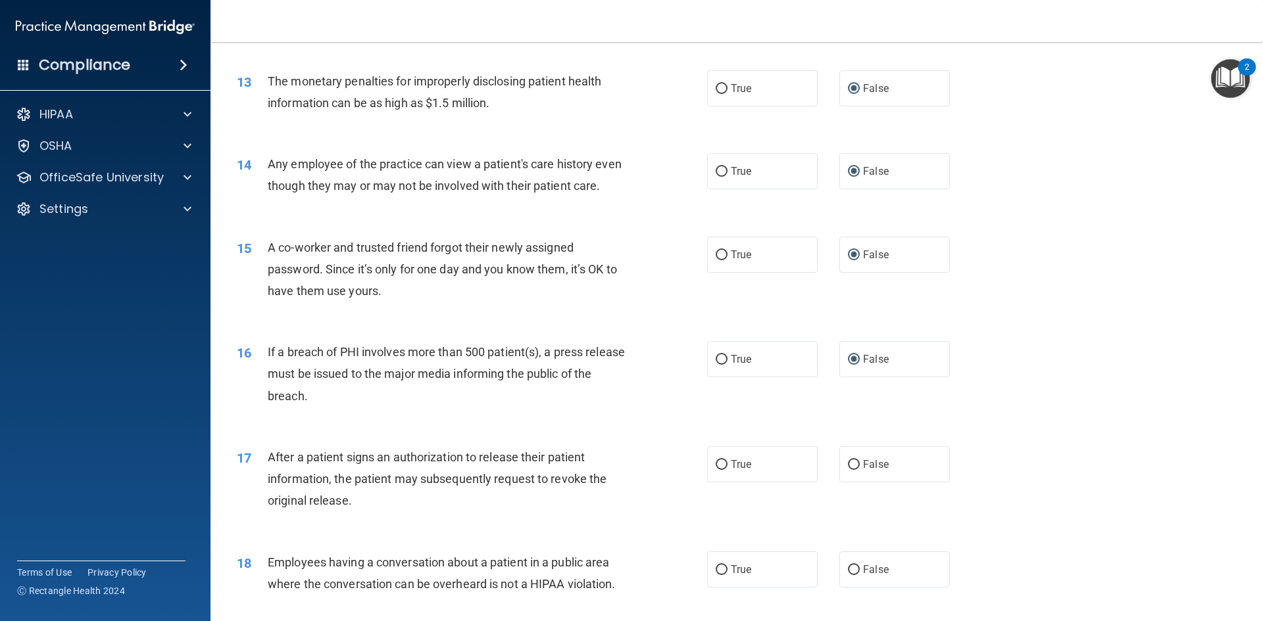
scroll to position [1184, 0]
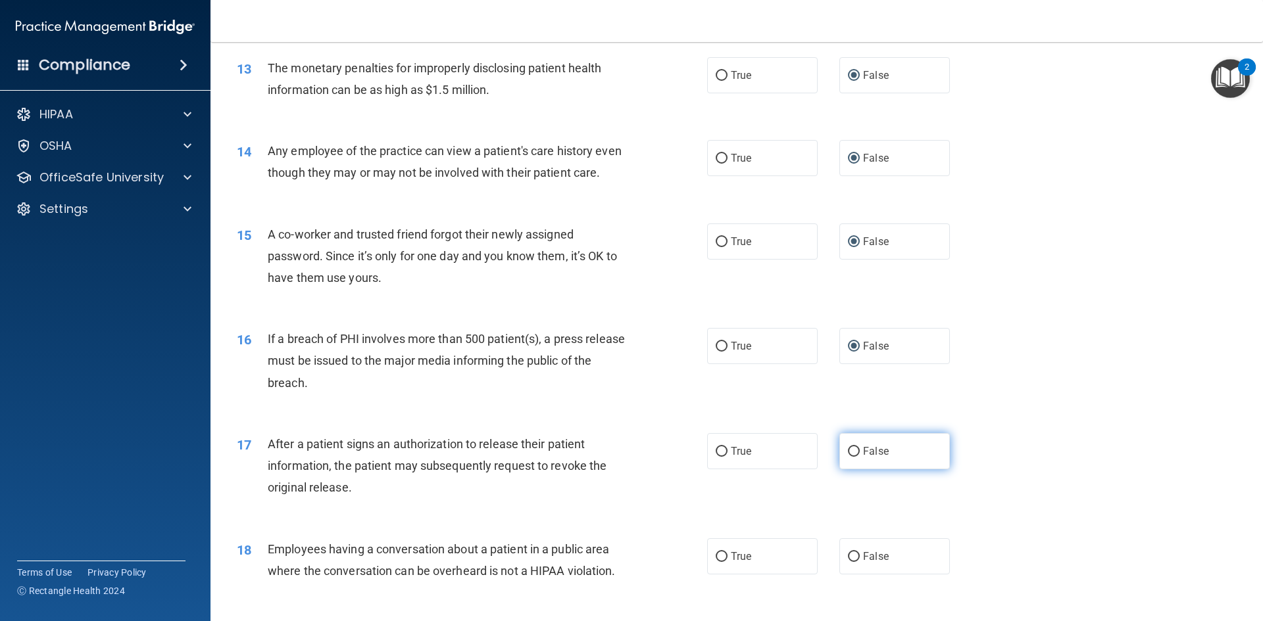
click at [849, 457] on input "False" at bounding box center [854, 452] width 12 height 10
radio input "true"
click at [848, 562] on input "False" at bounding box center [854, 557] width 12 height 10
radio input "true"
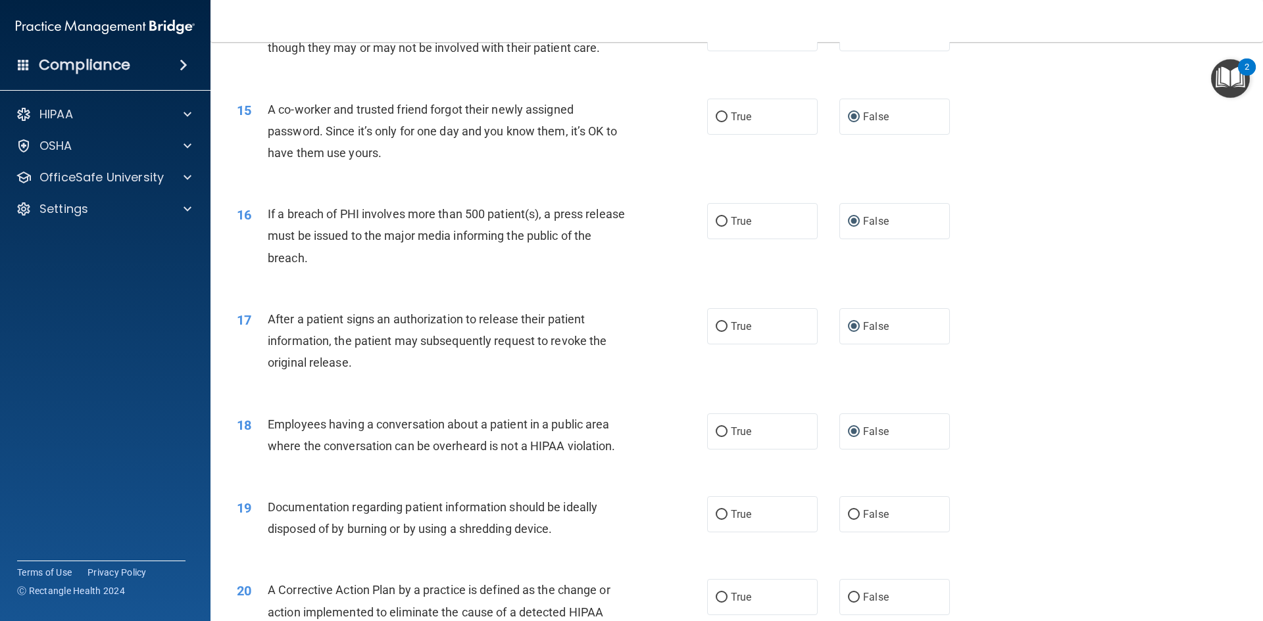
scroll to position [1381, 0]
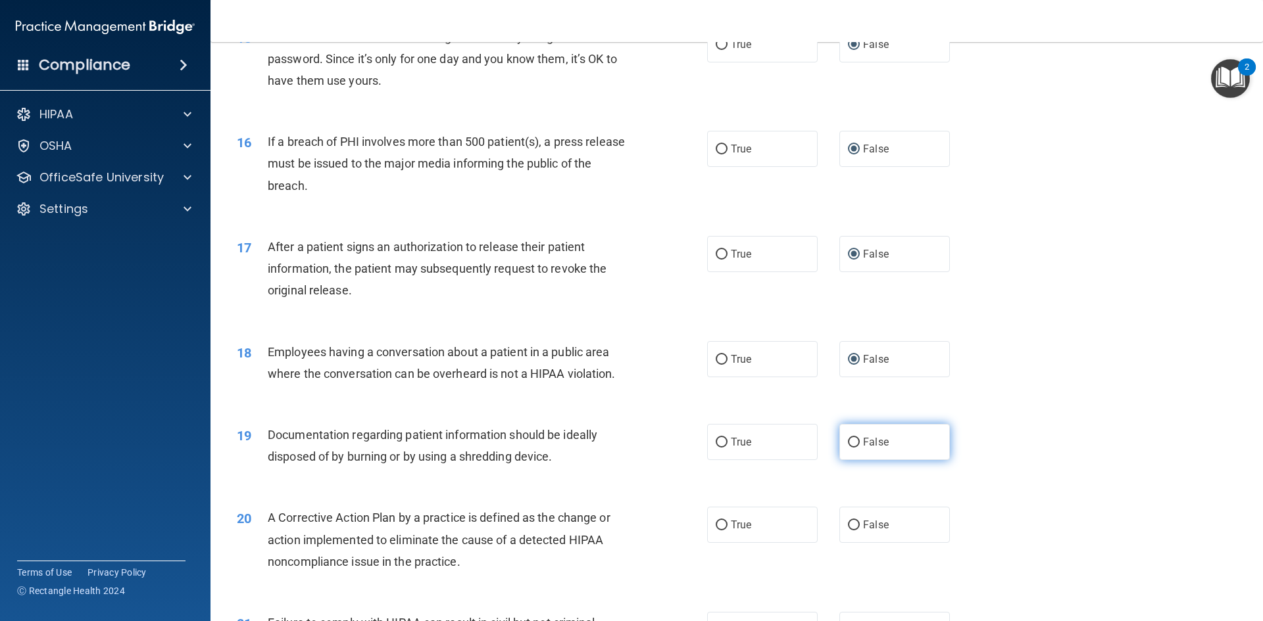
click at [849, 448] on input "False" at bounding box center [854, 443] width 12 height 10
radio input "true"
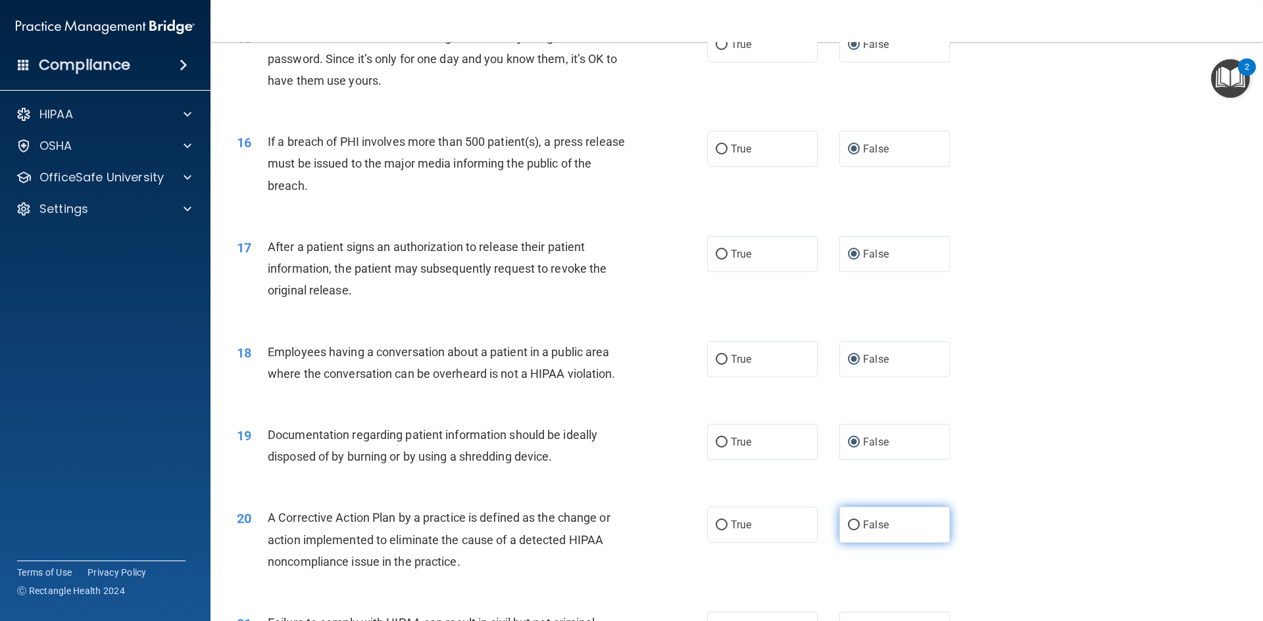
click at [851, 538] on label "False" at bounding box center [894, 525] width 110 height 36
click at [851, 531] on input "False" at bounding box center [854, 526] width 12 height 10
radio input "true"
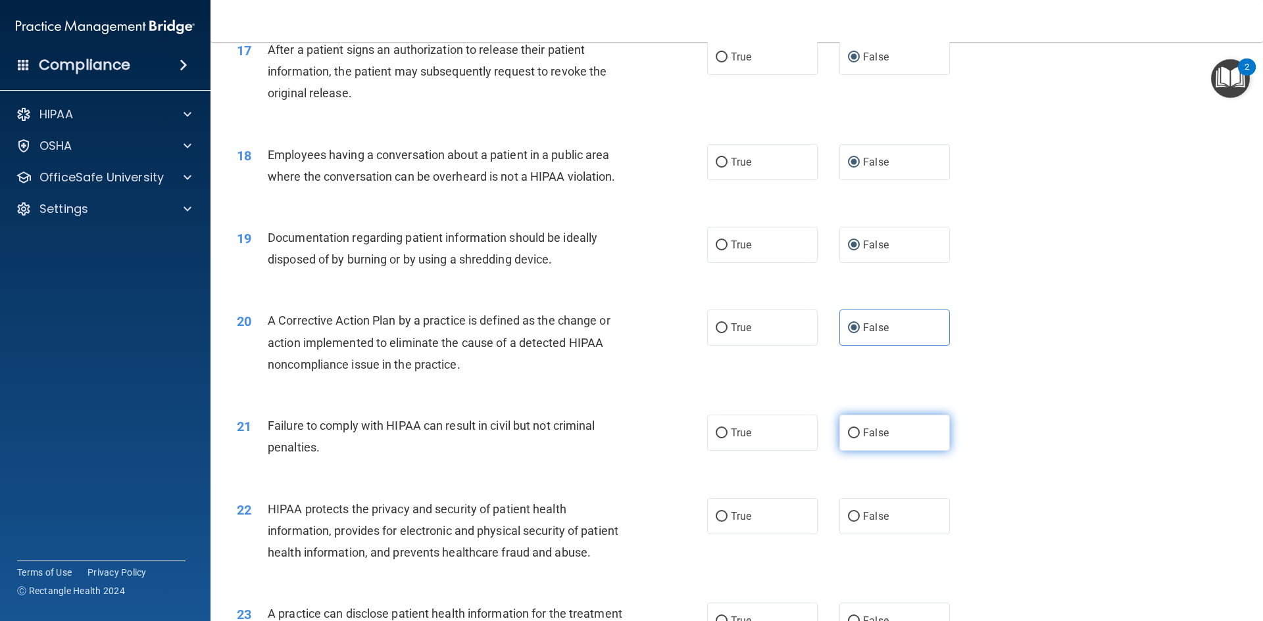
click at [848, 439] on input "False" at bounding box center [854, 434] width 12 height 10
radio input "true"
click at [848, 522] on input "False" at bounding box center [854, 517] width 12 height 10
radio input "true"
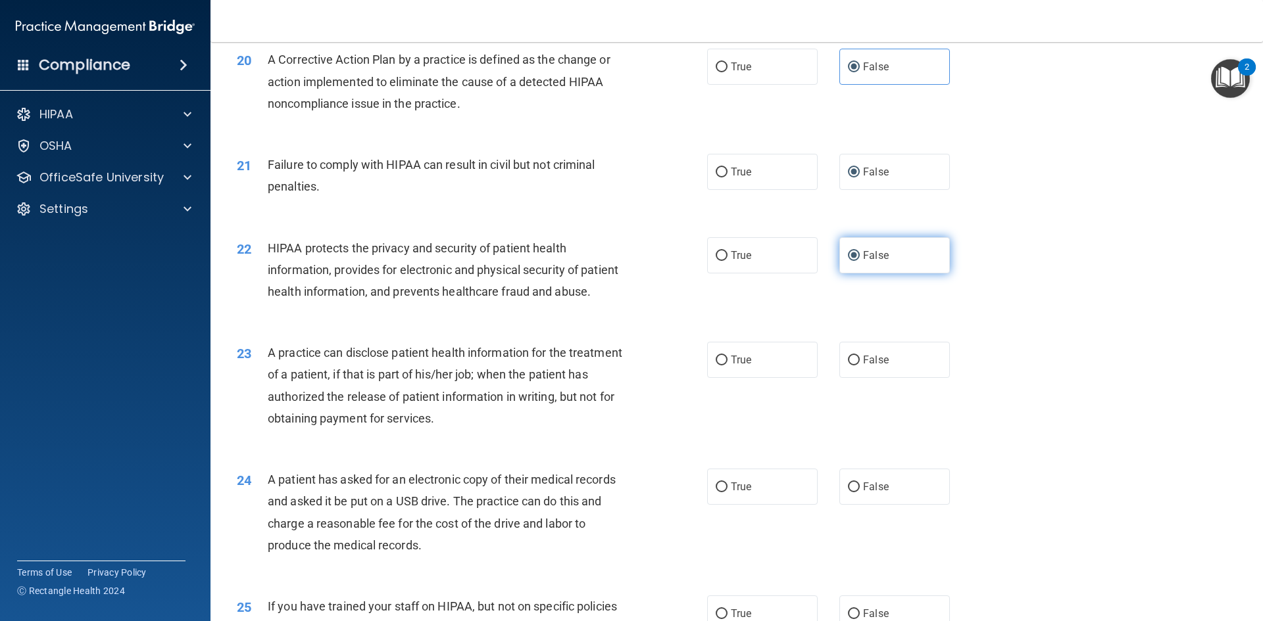
scroll to position [1907, 0]
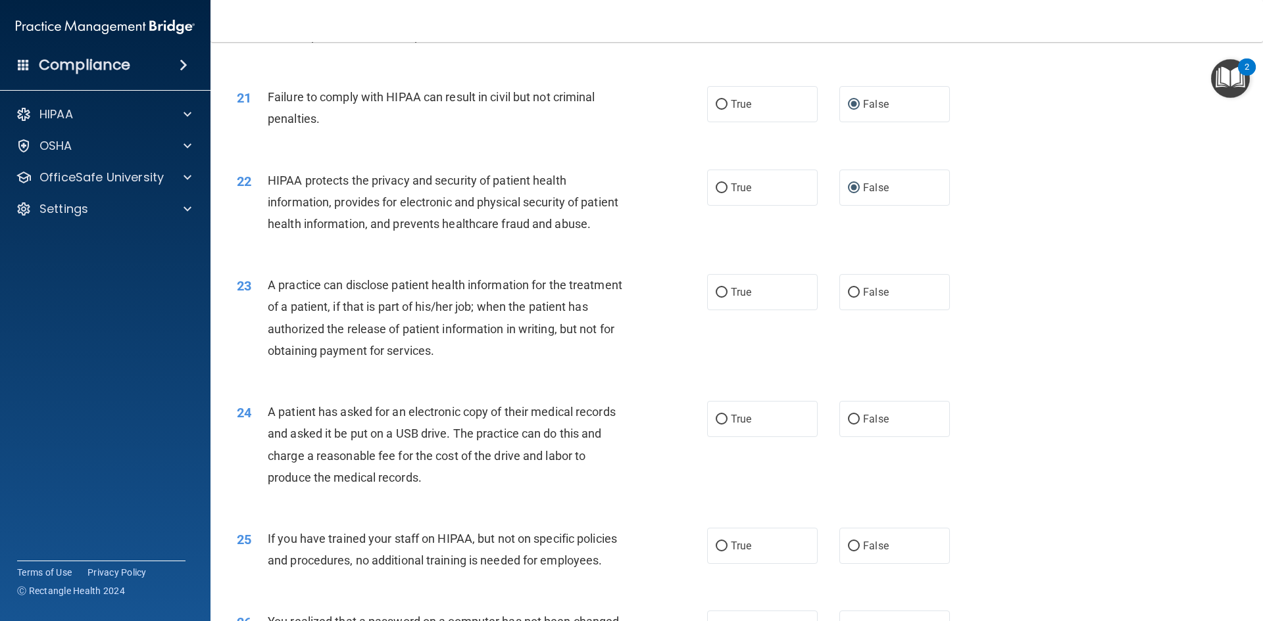
drag, startPoint x: 848, startPoint y: 332, endPoint x: 818, endPoint y: 408, distance: 82.1
click at [848, 298] on input "False" at bounding box center [854, 293] width 12 height 10
radio input "true"
click at [848, 425] on input "False" at bounding box center [854, 420] width 12 height 10
radio input "true"
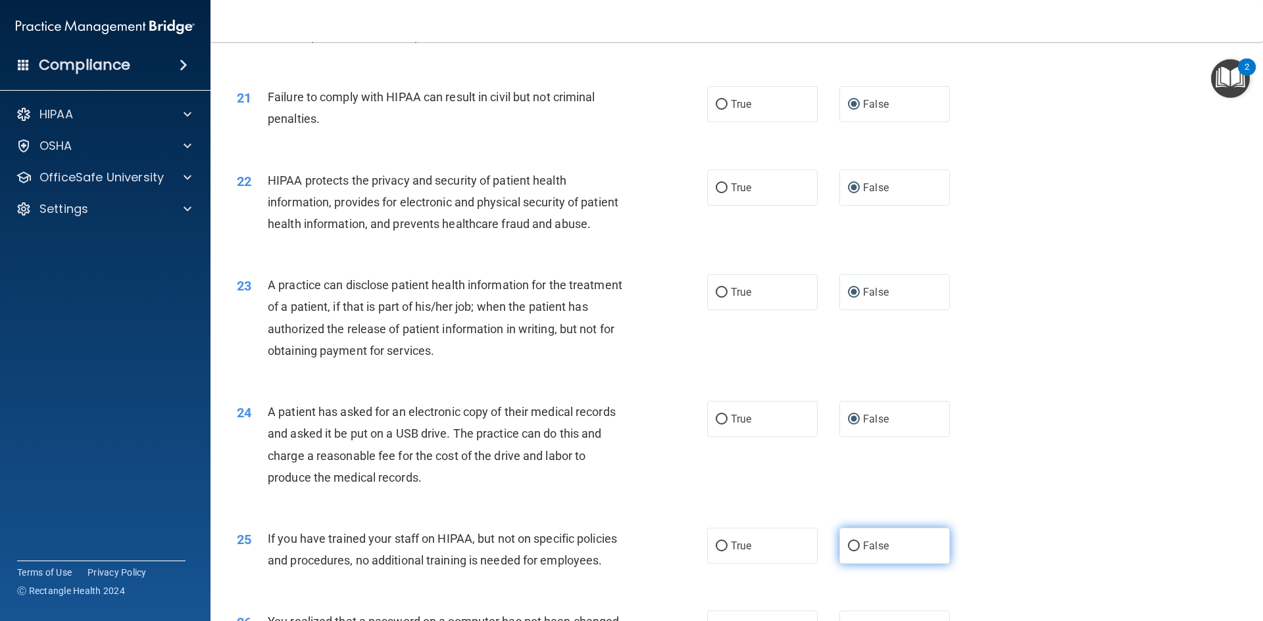
click at [854, 564] on label "False" at bounding box center [894, 546] width 110 height 36
click at [854, 552] on input "False" at bounding box center [854, 547] width 12 height 10
radio input "true"
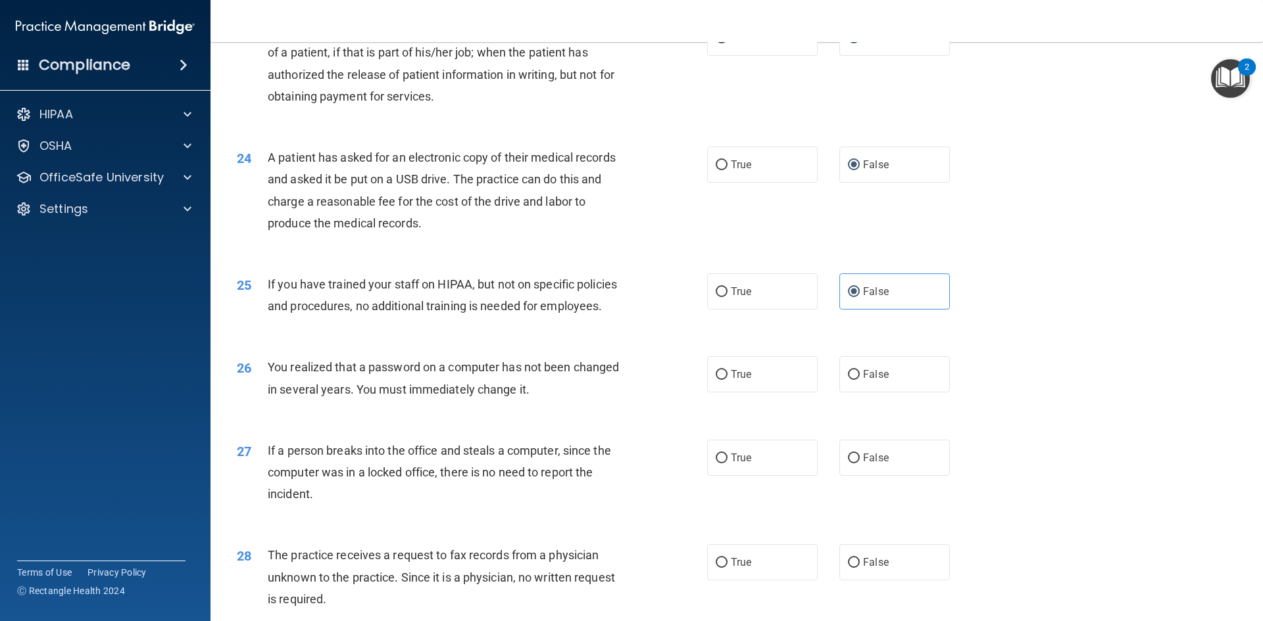
scroll to position [2236, 0]
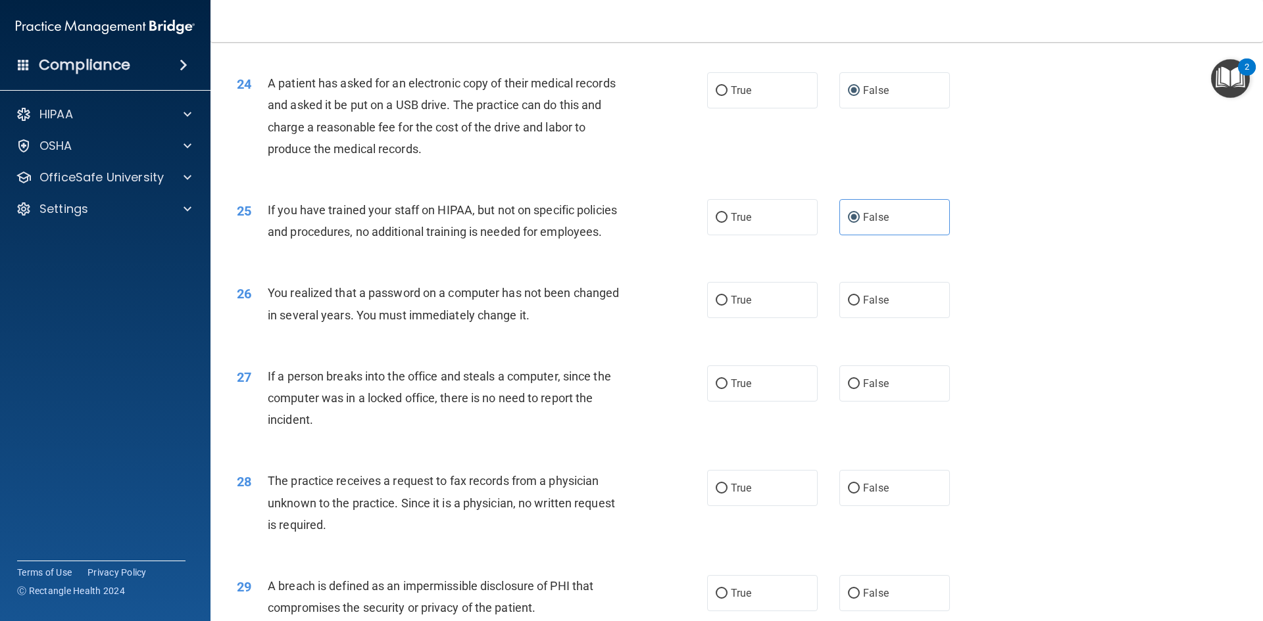
drag, startPoint x: 847, startPoint y: 343, endPoint x: 845, endPoint y: 376, distance: 32.9
click at [848, 306] on input "False" at bounding box center [854, 301] width 12 height 10
radio input "true"
click at [851, 389] on input "False" at bounding box center [854, 384] width 12 height 10
radio input "true"
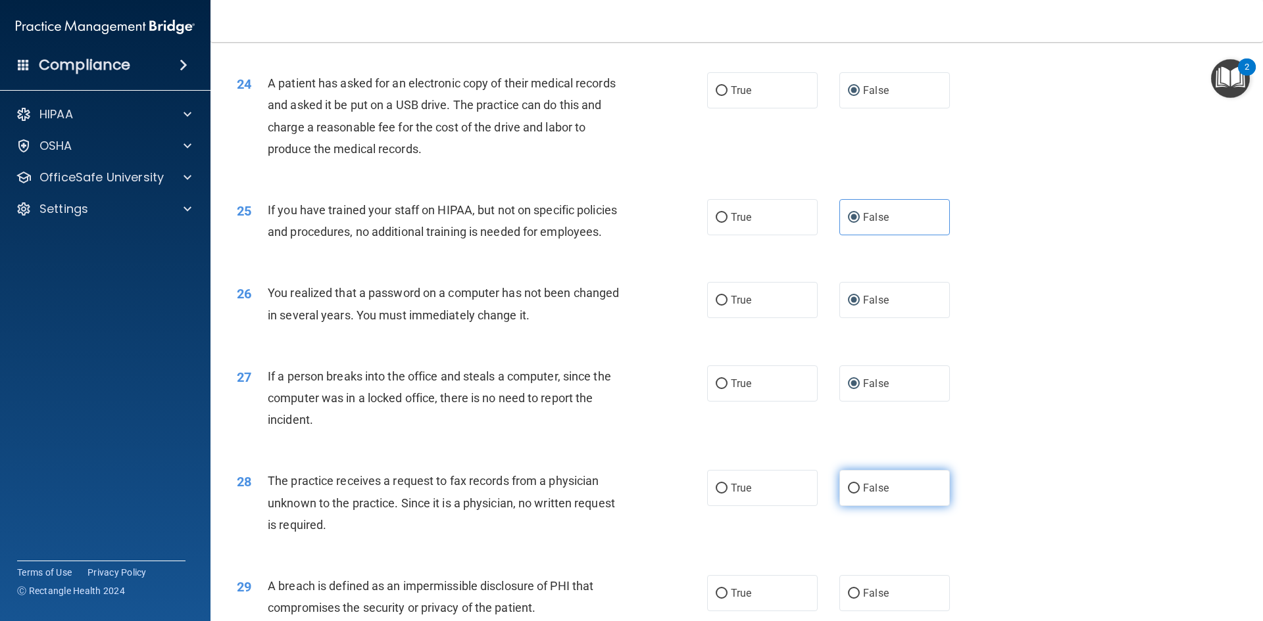
click at [839, 506] on label "False" at bounding box center [894, 488] width 110 height 36
click at [848, 494] on input "False" at bounding box center [854, 489] width 12 height 10
radio input "true"
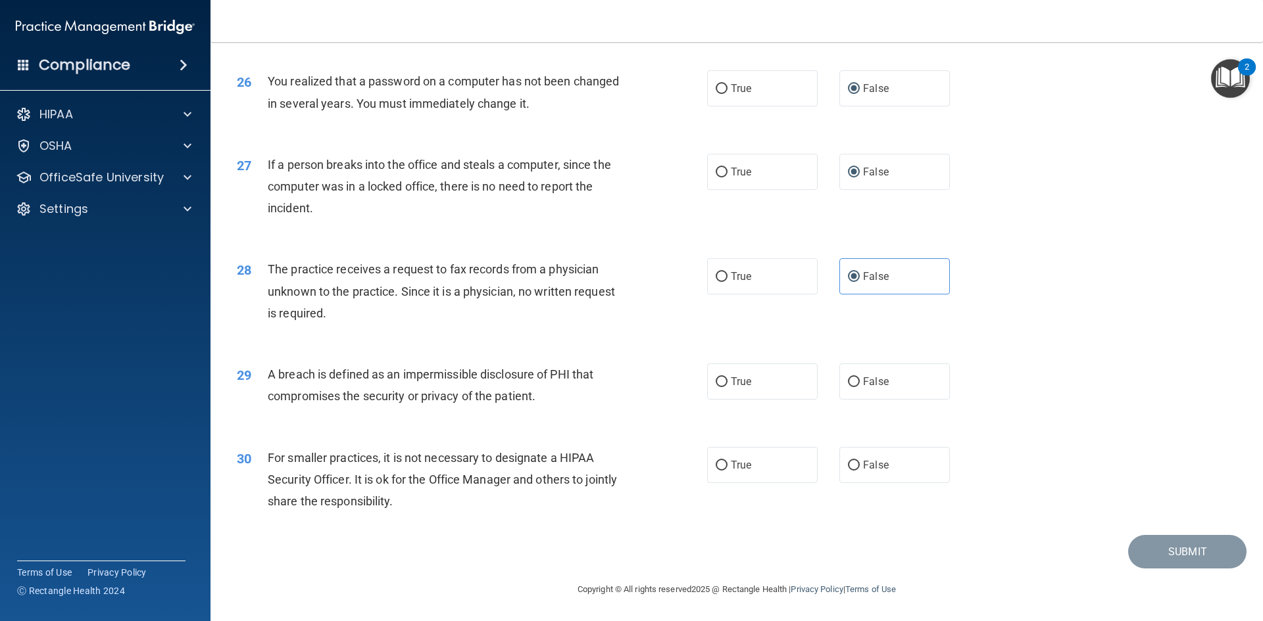
scroll to position [2491, 0]
click at [848, 385] on input "False" at bounding box center [854, 382] width 12 height 10
radio input "true"
click at [847, 472] on label "False" at bounding box center [894, 465] width 110 height 36
click at [848, 471] on input "False" at bounding box center [854, 466] width 12 height 10
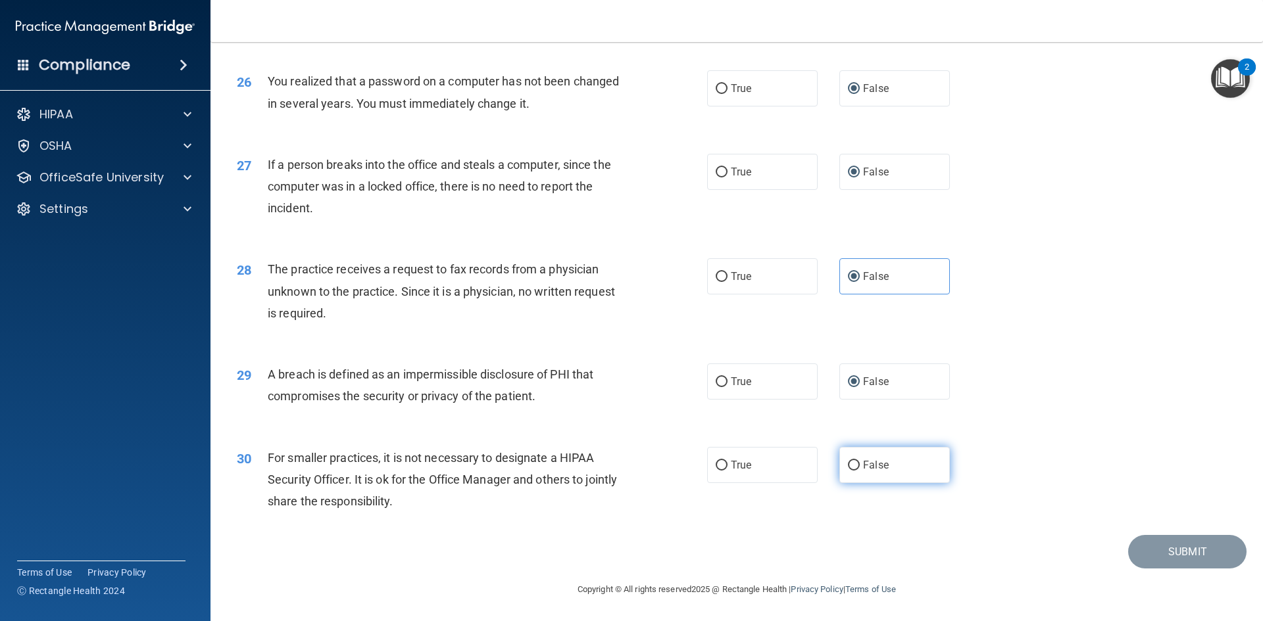
radio input "true"
click at [1163, 545] on button "Submit" at bounding box center [1187, 552] width 118 height 34
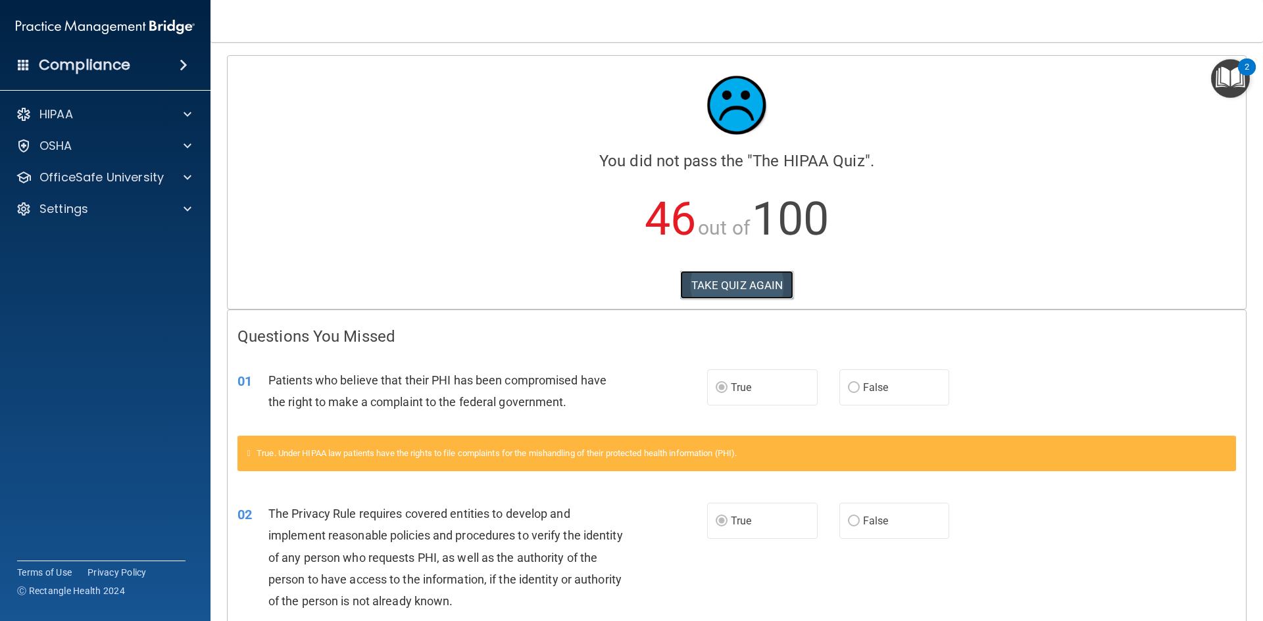
click at [732, 276] on button "TAKE QUIZ AGAIN" at bounding box center [737, 285] width 114 height 29
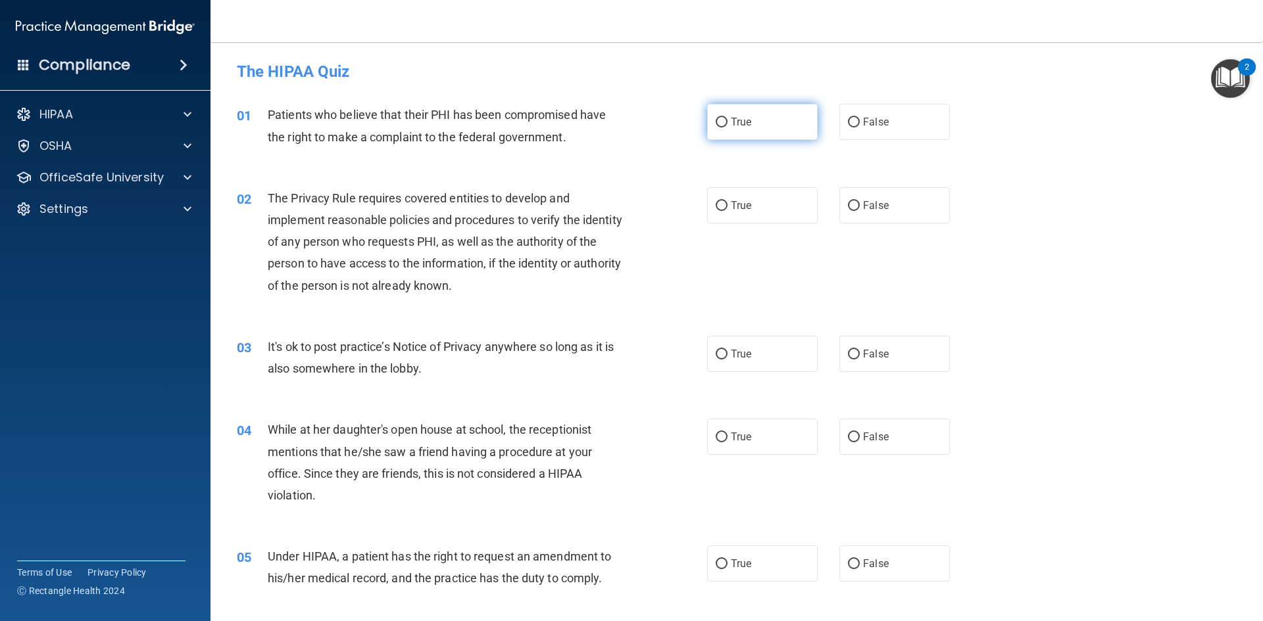
click at [715, 119] on input "True" at bounding box center [721, 123] width 12 height 10
radio input "true"
click at [724, 205] on label "True" at bounding box center [762, 205] width 110 height 36
click at [724, 205] on input "True" at bounding box center [721, 206] width 12 height 10
radio input "true"
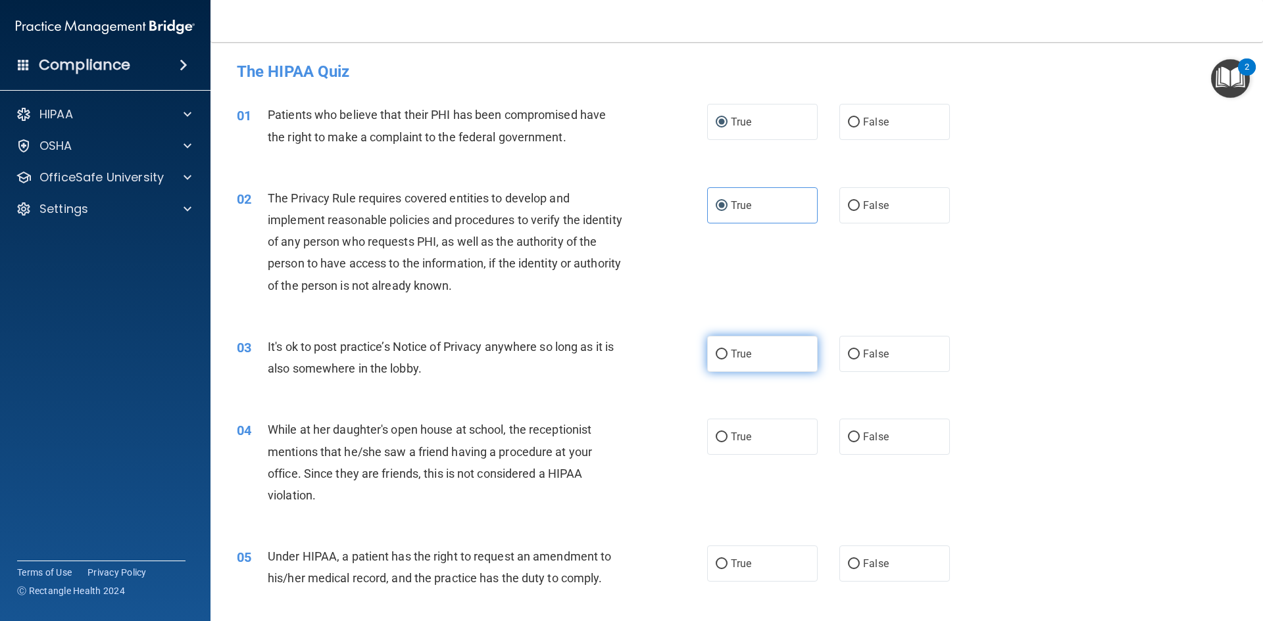
click at [715, 354] on input "True" at bounding box center [721, 355] width 12 height 10
radio input "true"
click at [717, 436] on input "True" at bounding box center [721, 438] width 12 height 10
radio input "true"
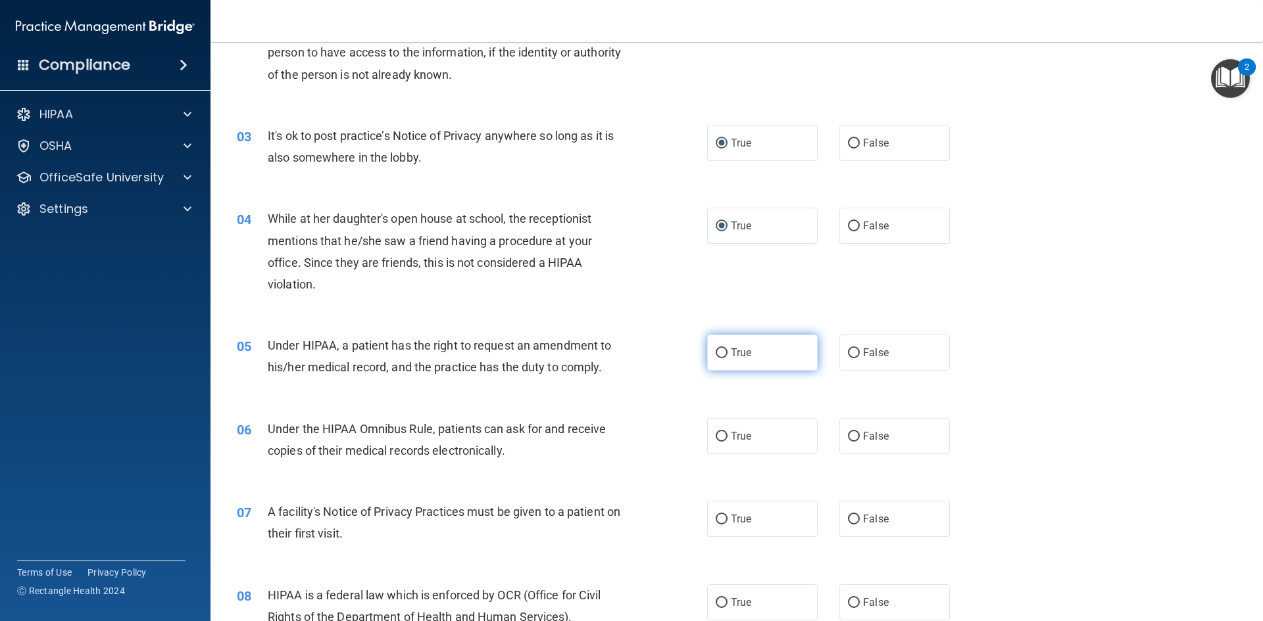
scroll to position [329, 0]
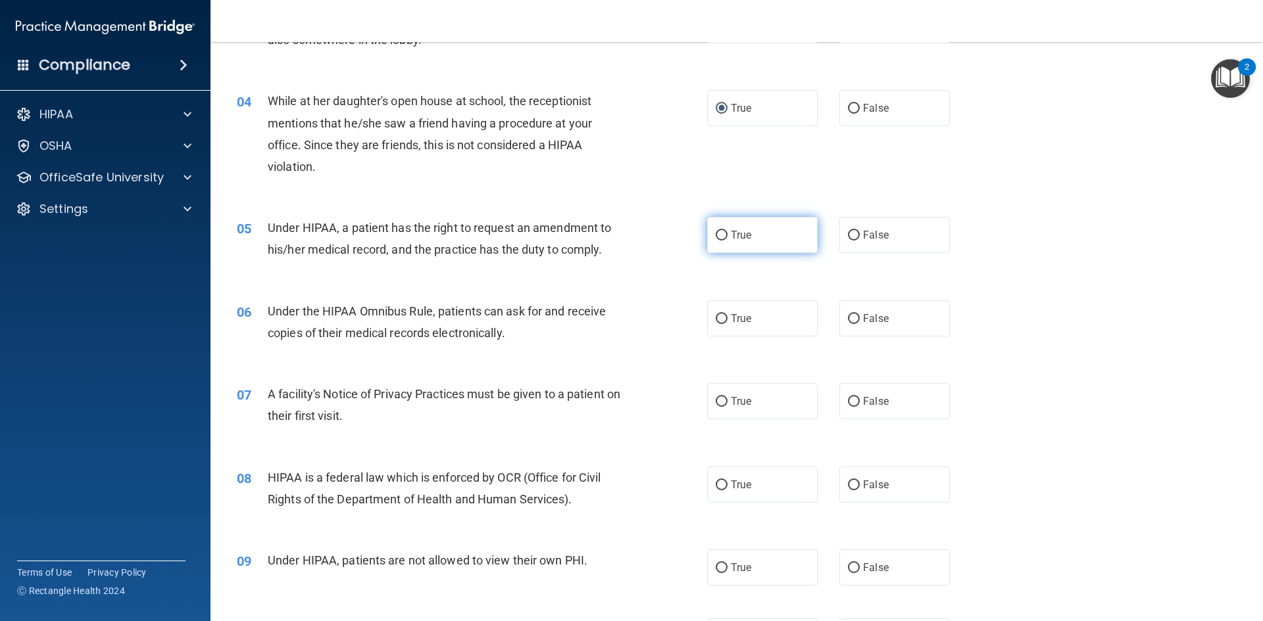
click at [716, 235] on input "True" at bounding box center [721, 236] width 12 height 10
radio input "true"
click at [715, 321] on input "True" at bounding box center [721, 319] width 12 height 10
radio input "true"
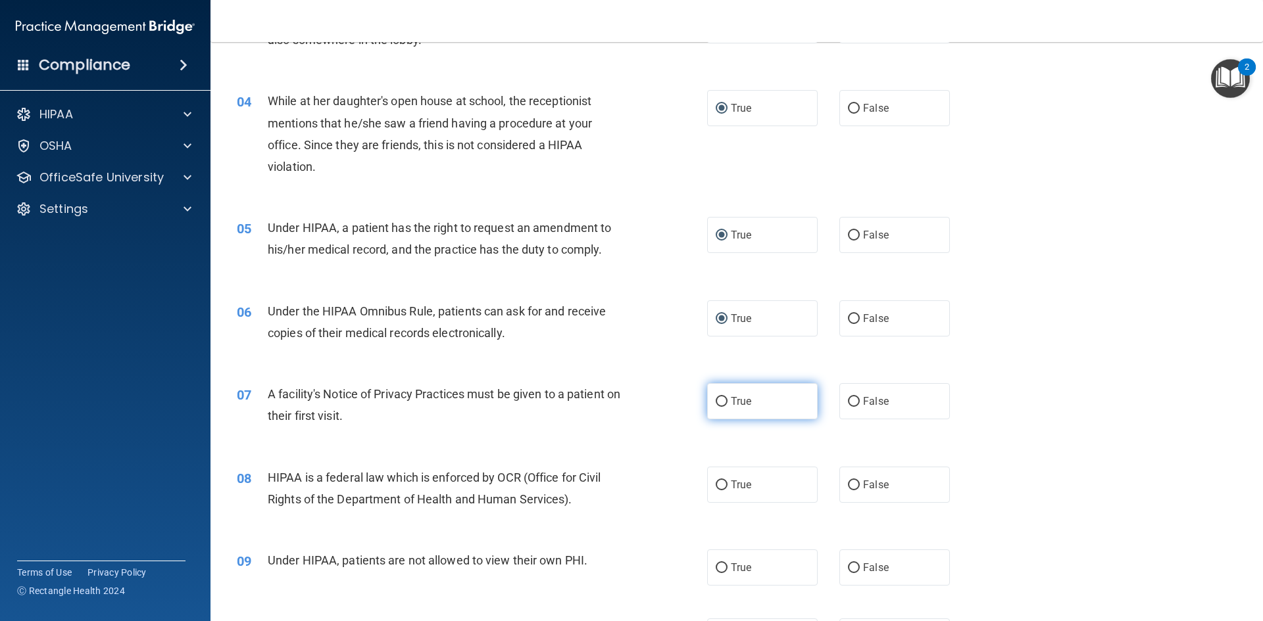
click at [715, 398] on input "True" at bounding box center [721, 402] width 12 height 10
radio input "true"
click at [717, 485] on input "True" at bounding box center [721, 486] width 12 height 10
radio input "true"
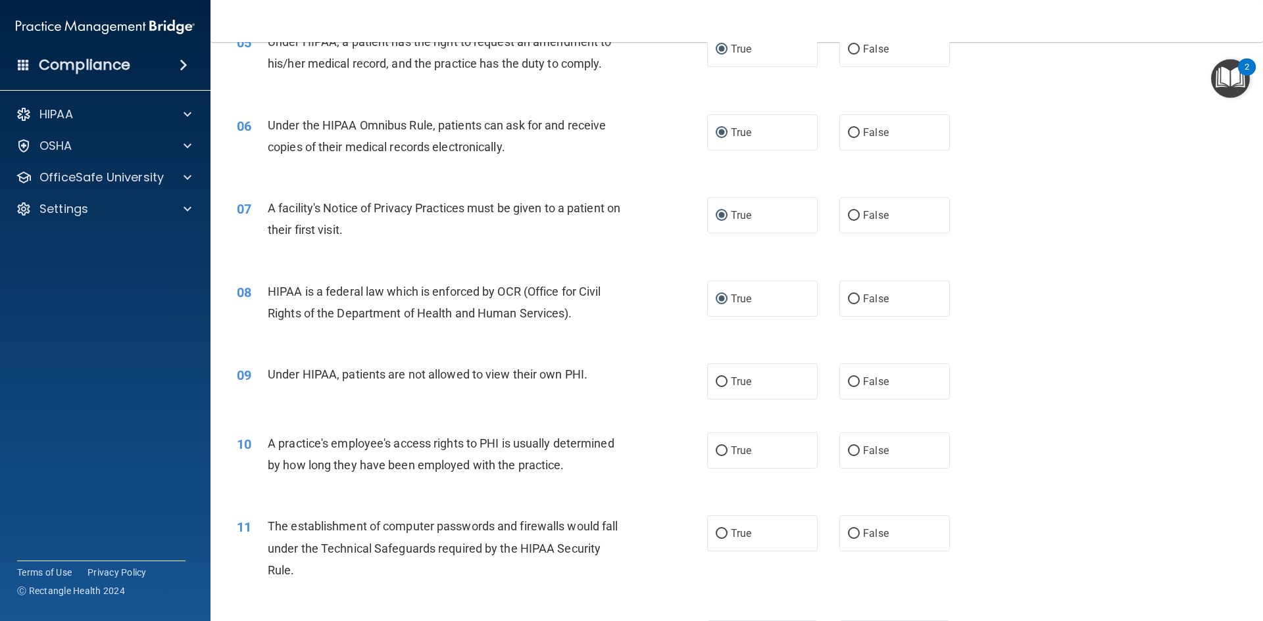
scroll to position [526, 0]
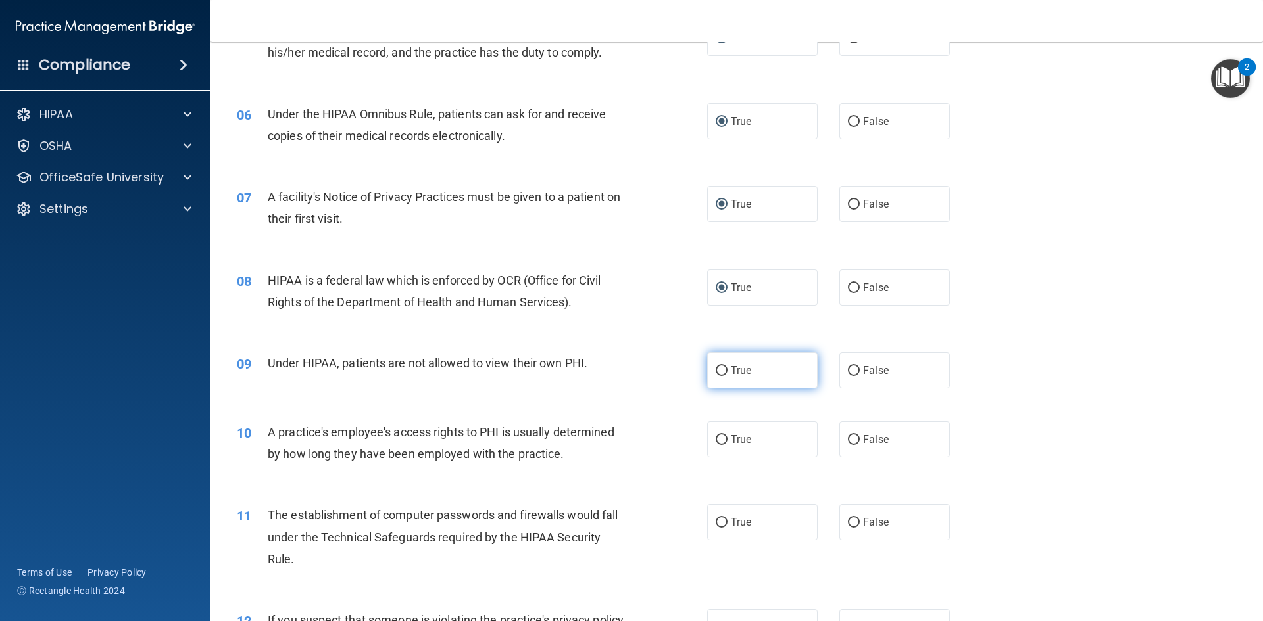
click at [715, 366] on input "True" at bounding box center [721, 371] width 12 height 10
radio input "true"
click at [709, 440] on label "True" at bounding box center [762, 440] width 110 height 36
click at [715, 440] on input "True" at bounding box center [721, 440] width 12 height 10
radio input "true"
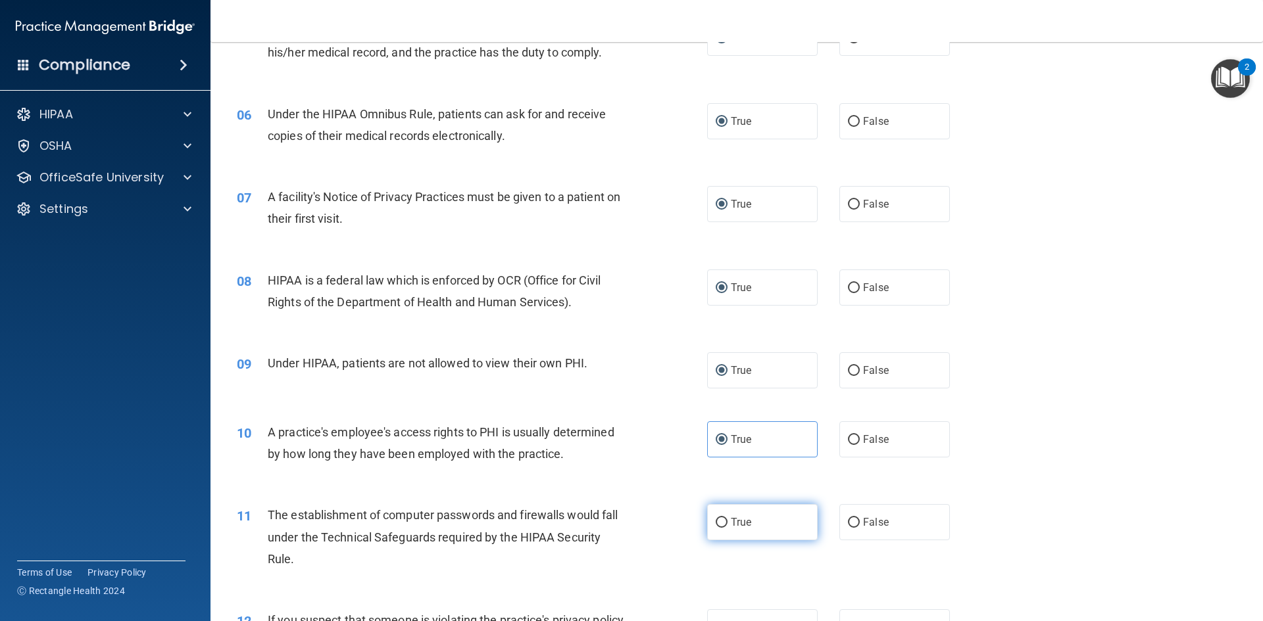
click at [715, 522] on input "True" at bounding box center [721, 523] width 12 height 10
radio input "true"
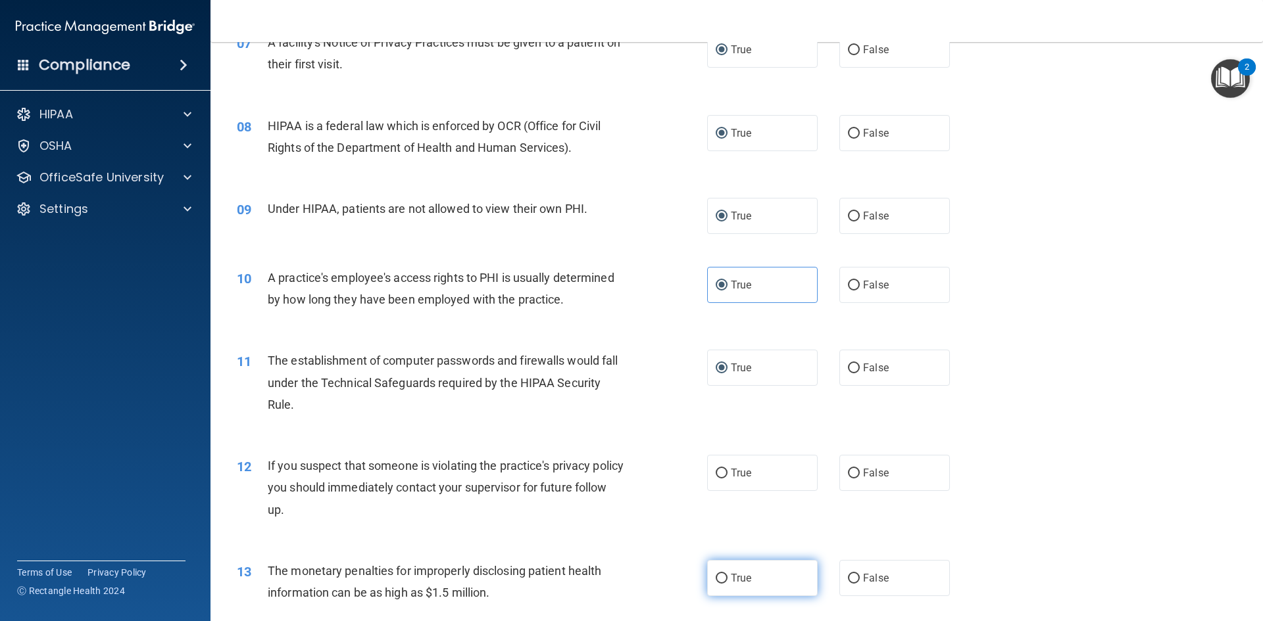
scroll to position [723, 0]
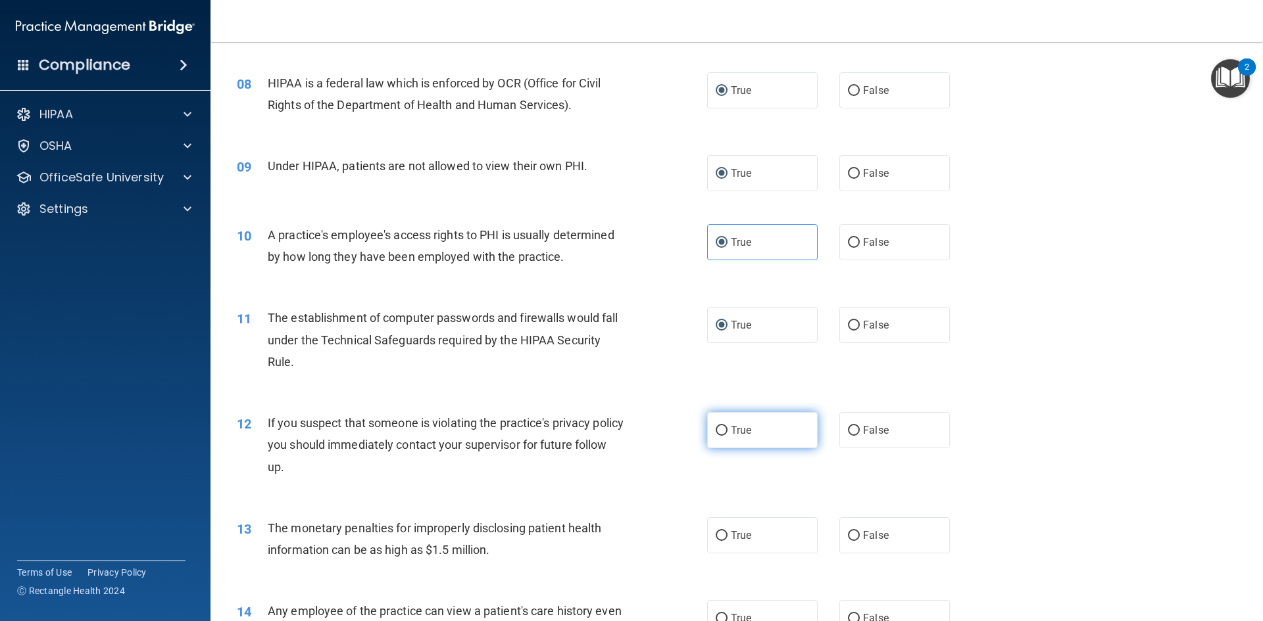
click at [718, 429] on input "True" at bounding box center [721, 431] width 12 height 10
radio input "true"
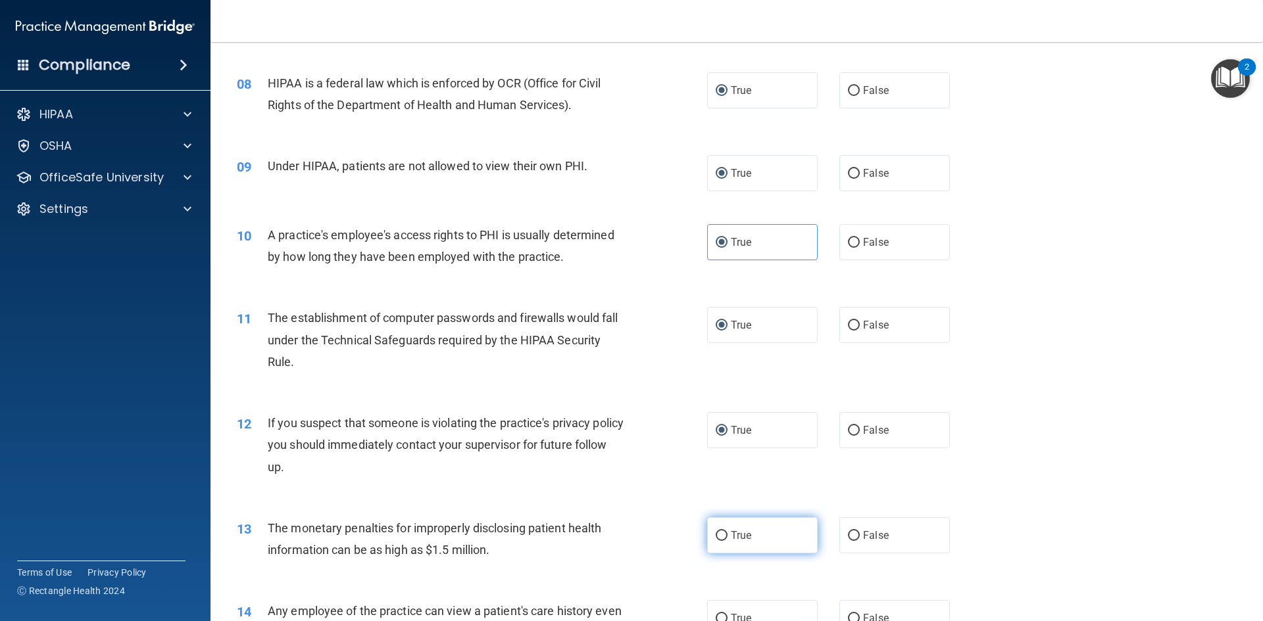
click at [715, 541] on input "True" at bounding box center [721, 536] width 12 height 10
radio input "true"
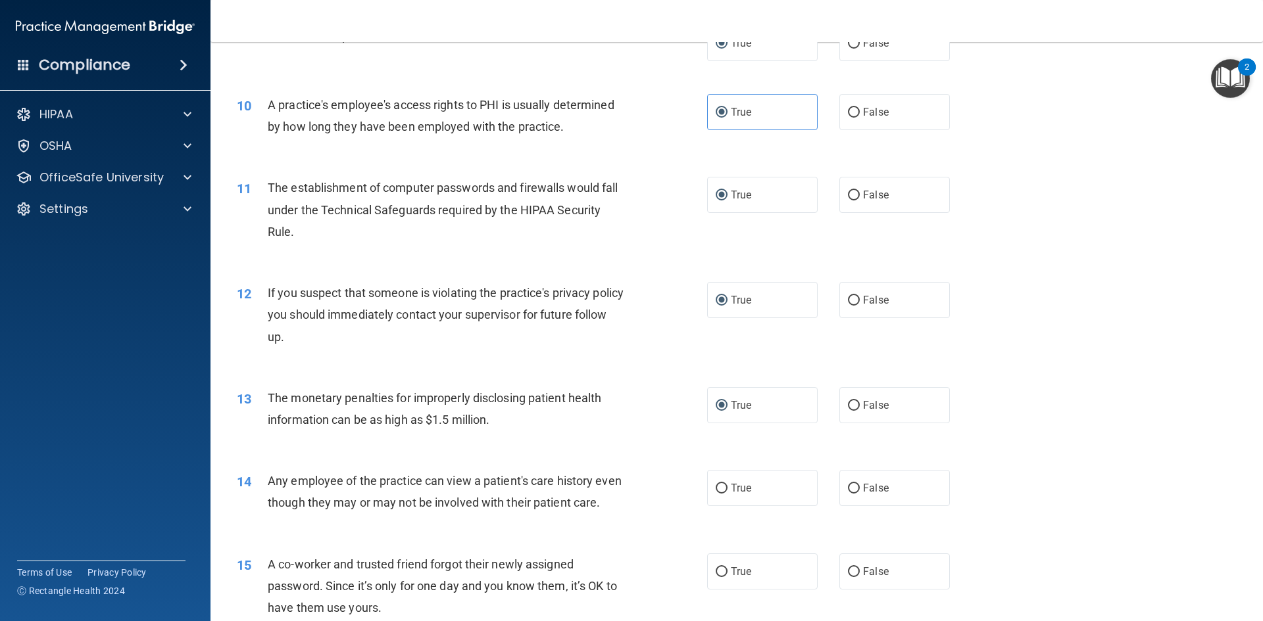
scroll to position [855, 0]
click at [719, 486] on input "True" at bounding box center [721, 488] width 12 height 10
radio input "true"
click at [717, 576] on input "True" at bounding box center [721, 571] width 12 height 10
radio input "true"
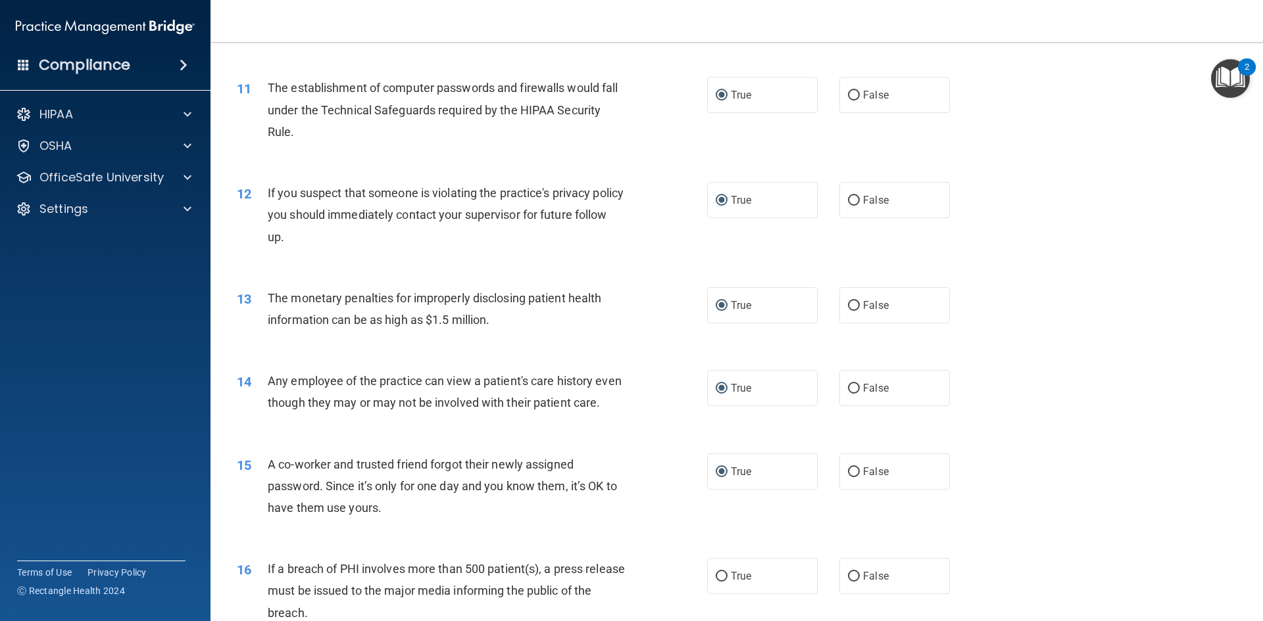
scroll to position [1184, 0]
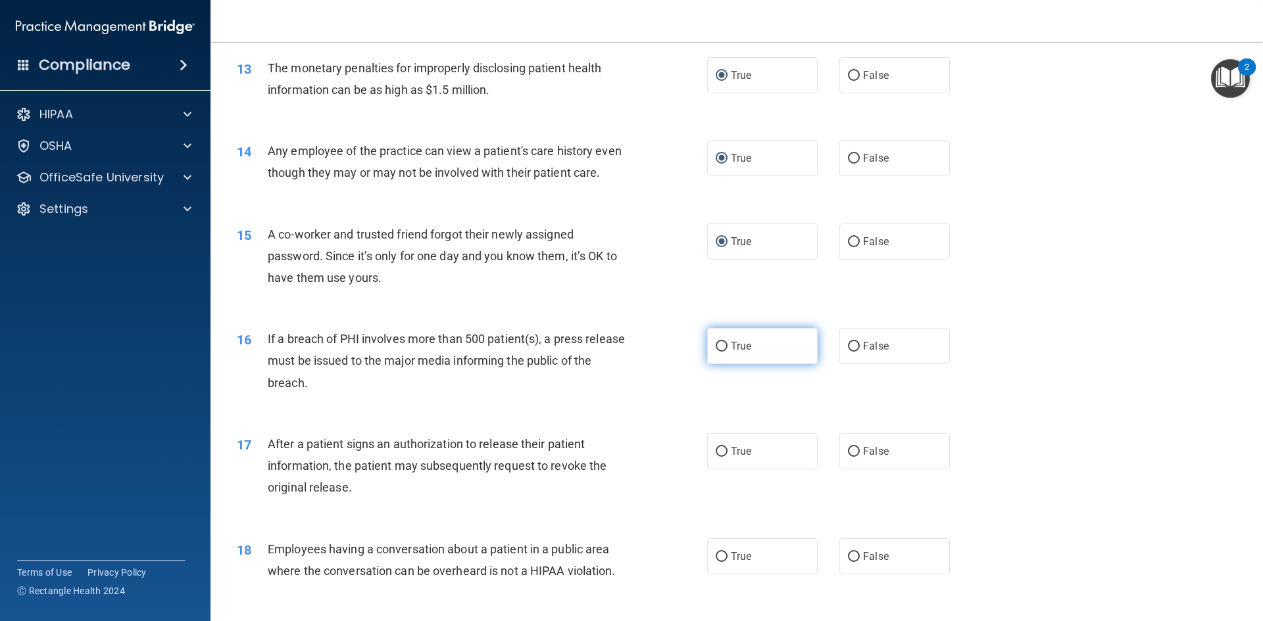
click at [721, 352] on input "True" at bounding box center [721, 347] width 12 height 10
radio input "true"
click at [719, 457] on input "True" at bounding box center [721, 452] width 12 height 10
radio input "true"
click at [715, 562] on input "True" at bounding box center [721, 557] width 12 height 10
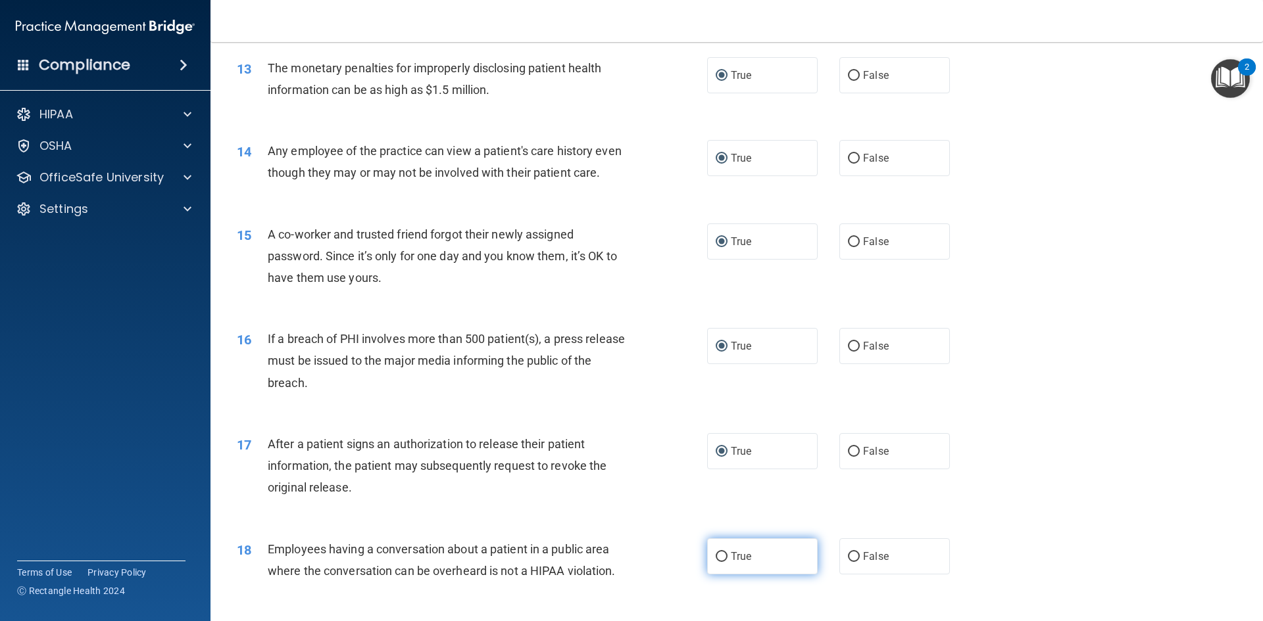
radio input "true"
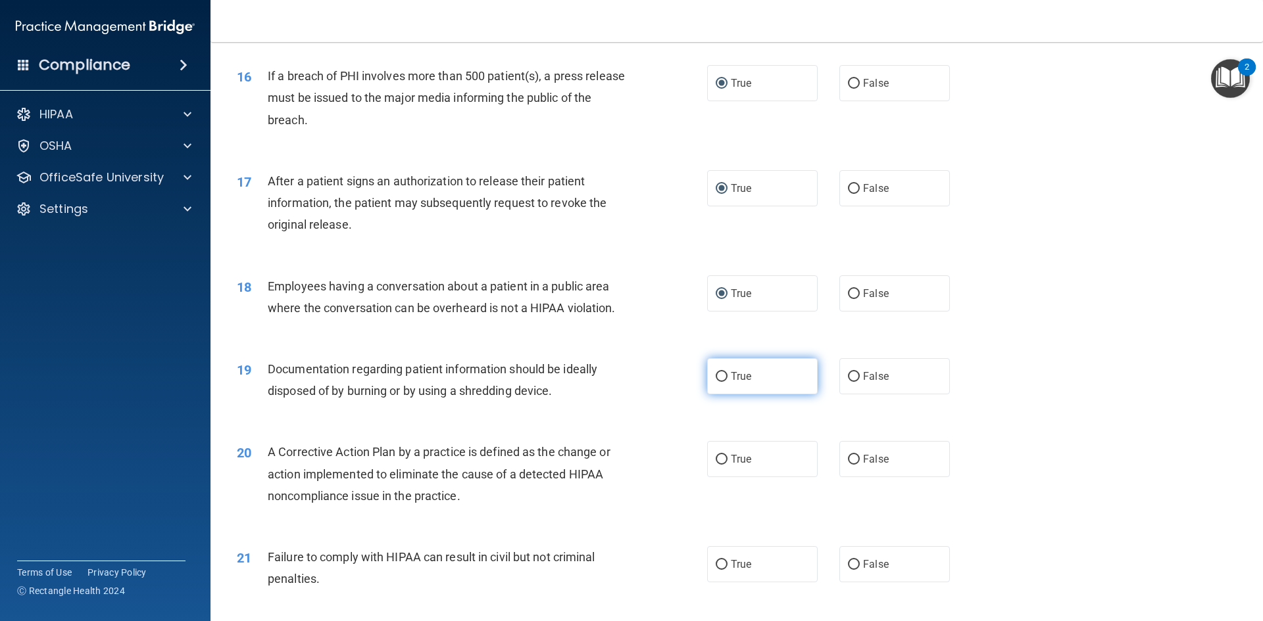
click at [715, 382] on input "True" at bounding box center [721, 377] width 12 height 10
radio input "true"
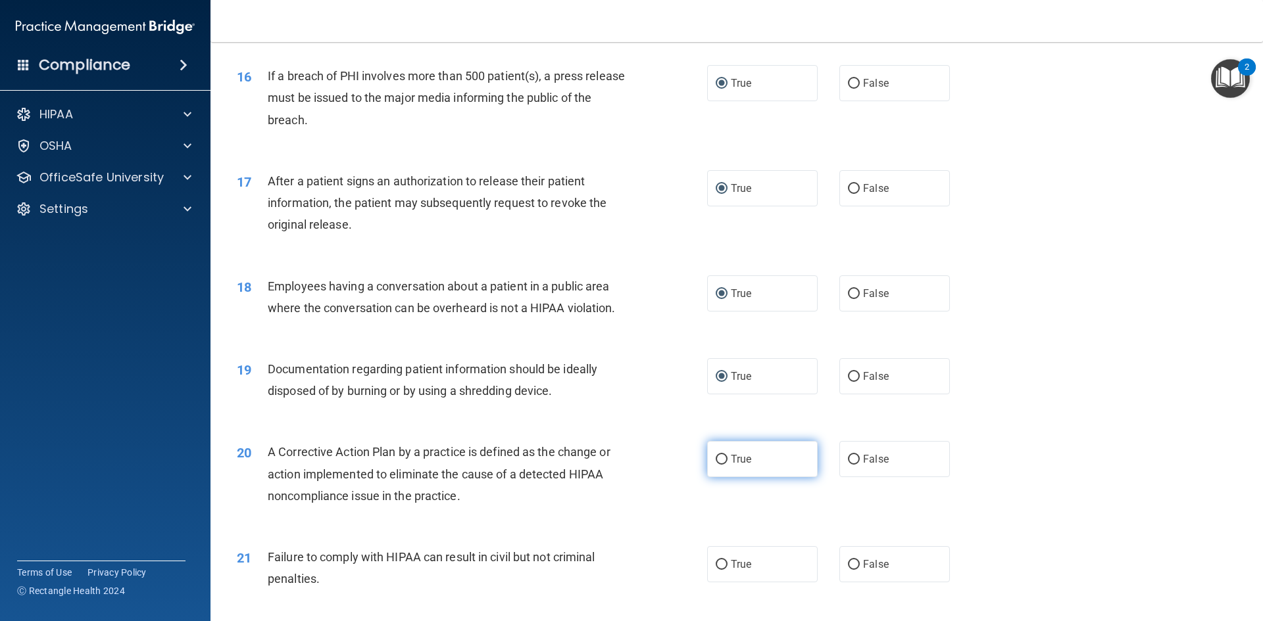
click at [717, 465] on input "True" at bounding box center [721, 460] width 12 height 10
radio input "true"
click at [716, 570] on input "True" at bounding box center [721, 565] width 12 height 10
radio input "true"
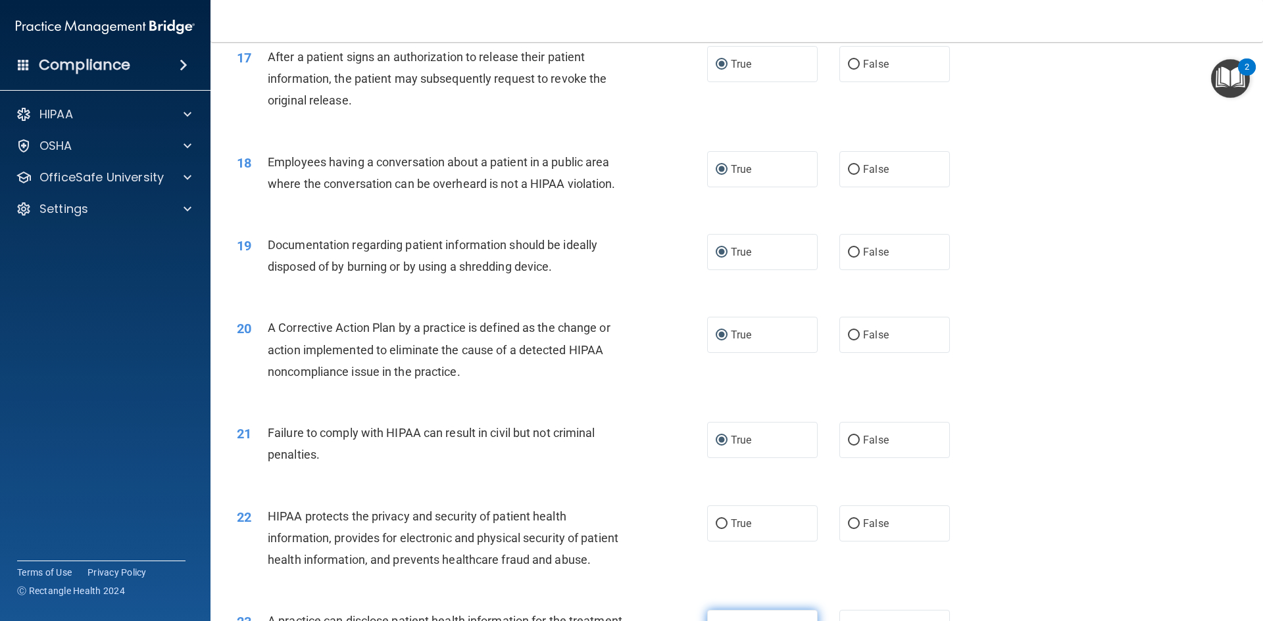
scroll to position [1644, 0]
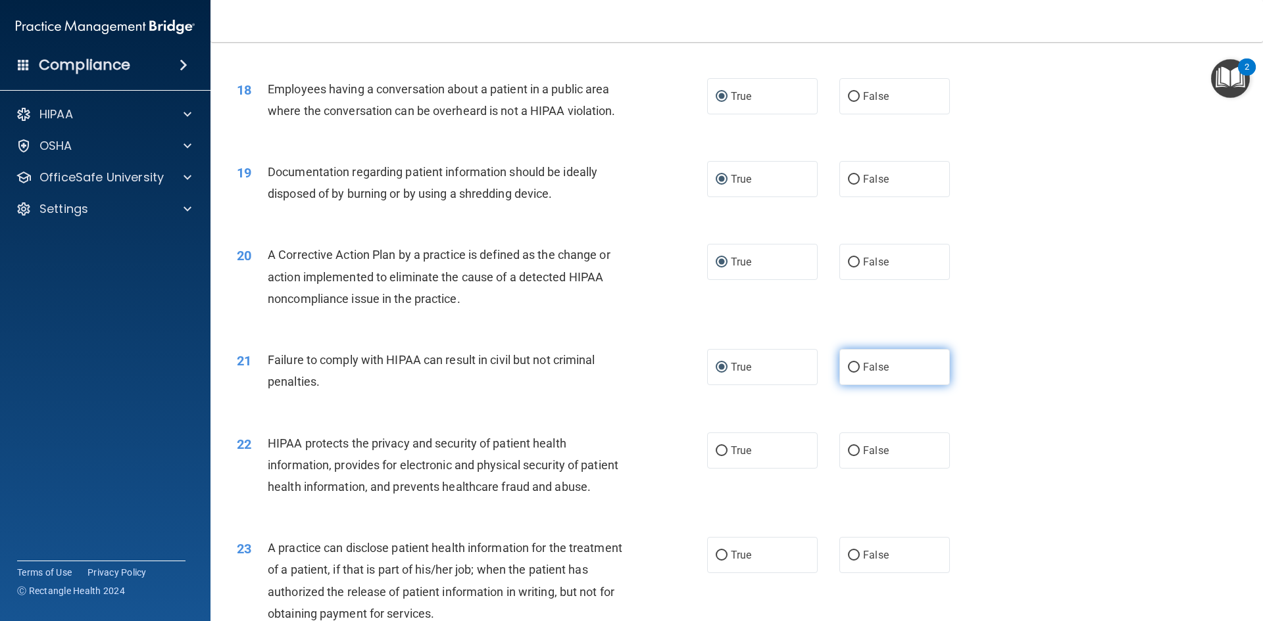
click at [848, 373] on input "False" at bounding box center [854, 368] width 12 height 10
radio input "true"
radio input "false"
click at [709, 469] on label "True" at bounding box center [762, 451] width 110 height 36
click at [715, 456] on input "True" at bounding box center [721, 452] width 12 height 10
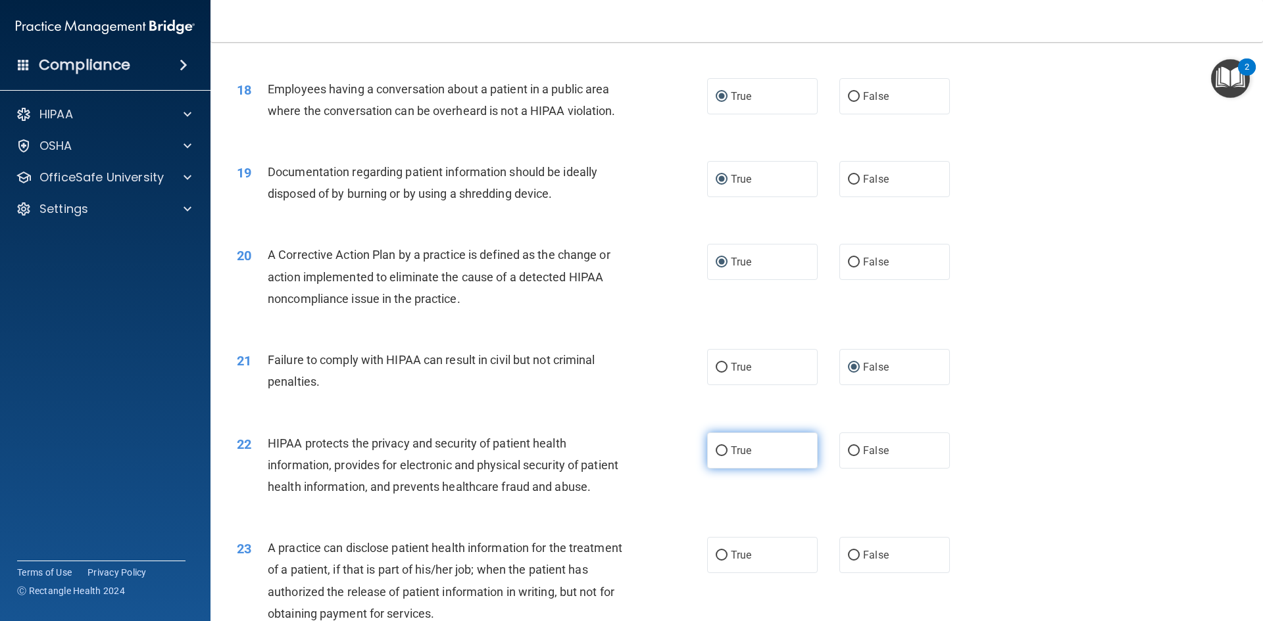
radio input "true"
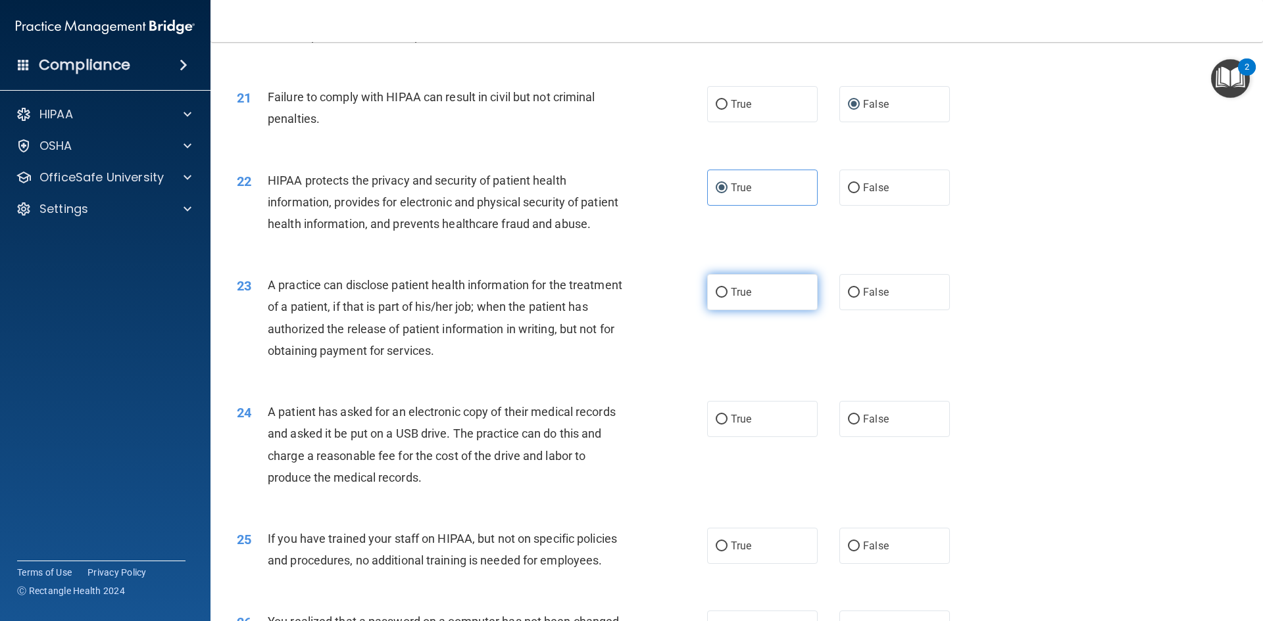
click at [723, 310] on label "True" at bounding box center [762, 292] width 110 height 36
click at [723, 298] on input "True" at bounding box center [721, 293] width 12 height 10
radio input "true"
click at [716, 425] on input "True" at bounding box center [721, 420] width 12 height 10
radio input "true"
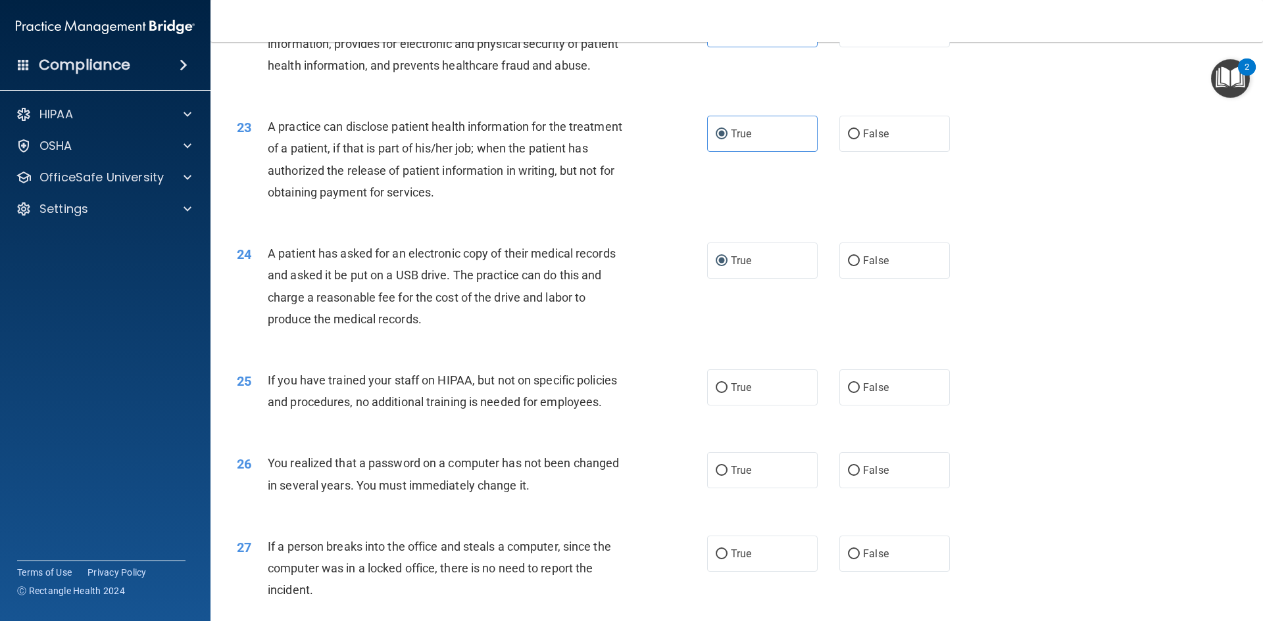
scroll to position [2236, 0]
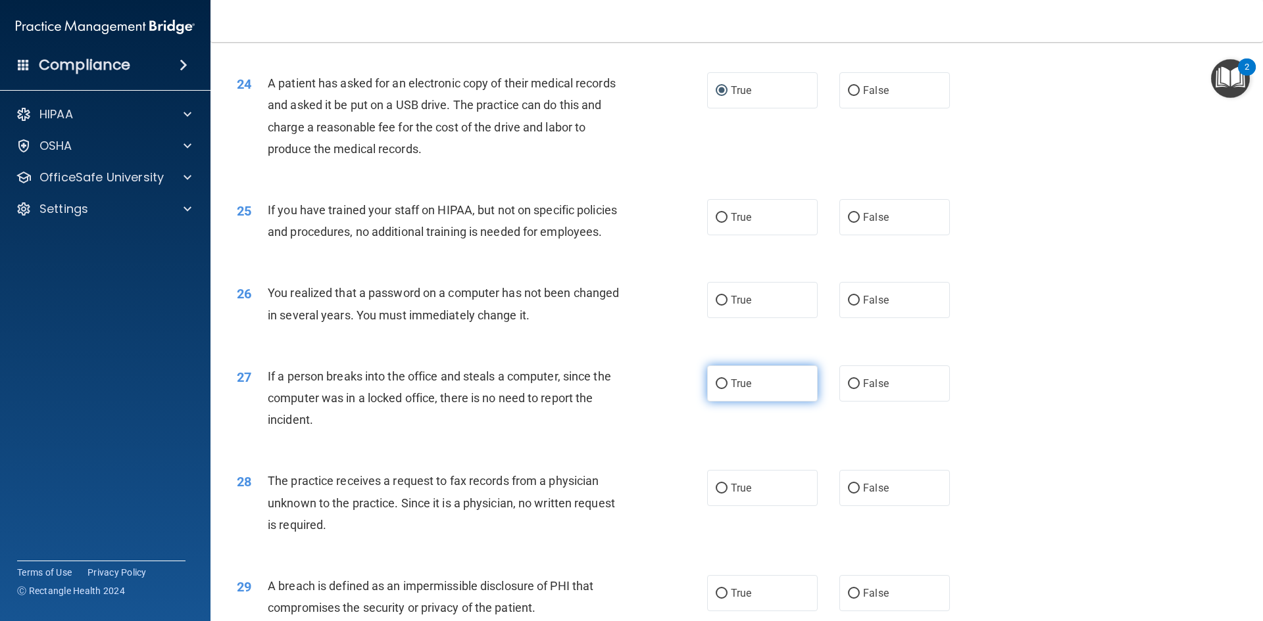
click at [715, 389] on input "True" at bounding box center [721, 384] width 12 height 10
radio input "true"
drag, startPoint x: 714, startPoint y: 343, endPoint x: 732, endPoint y: 287, distance: 58.6
click at [716, 318] on label "True" at bounding box center [762, 300] width 110 height 36
click at [716, 306] on input "True" at bounding box center [721, 301] width 12 height 10
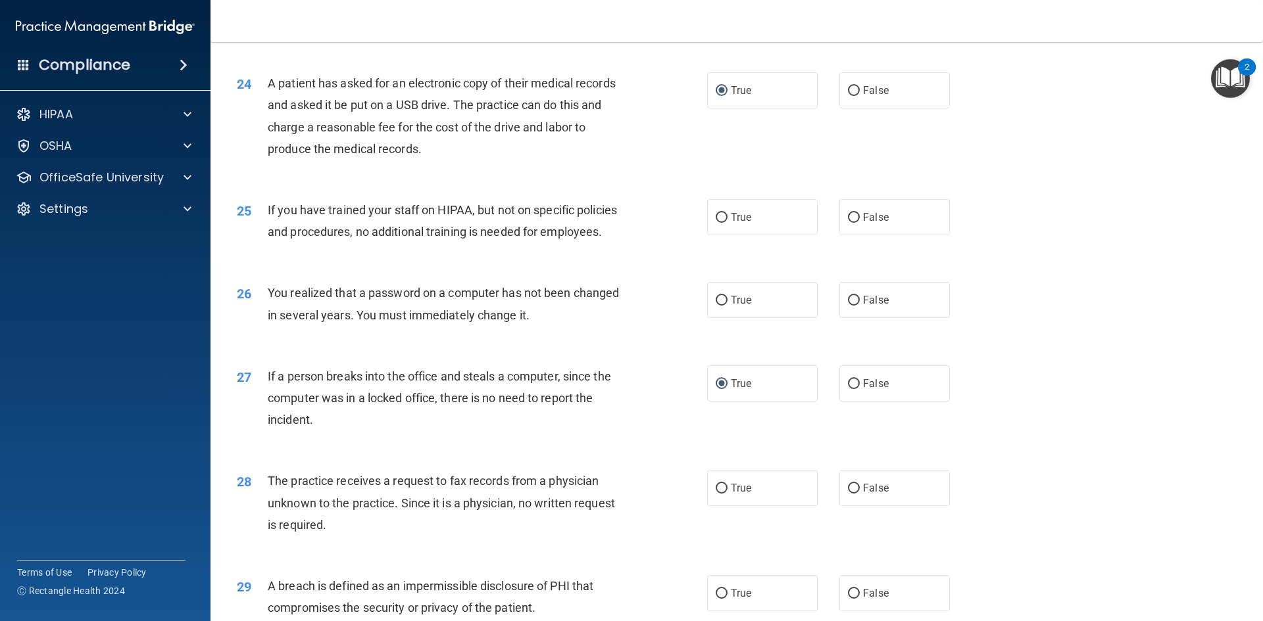
radio input "true"
click at [715, 223] on input "True" at bounding box center [721, 218] width 12 height 10
radio input "true"
click at [719, 494] on input "True" at bounding box center [721, 489] width 12 height 10
radio input "true"
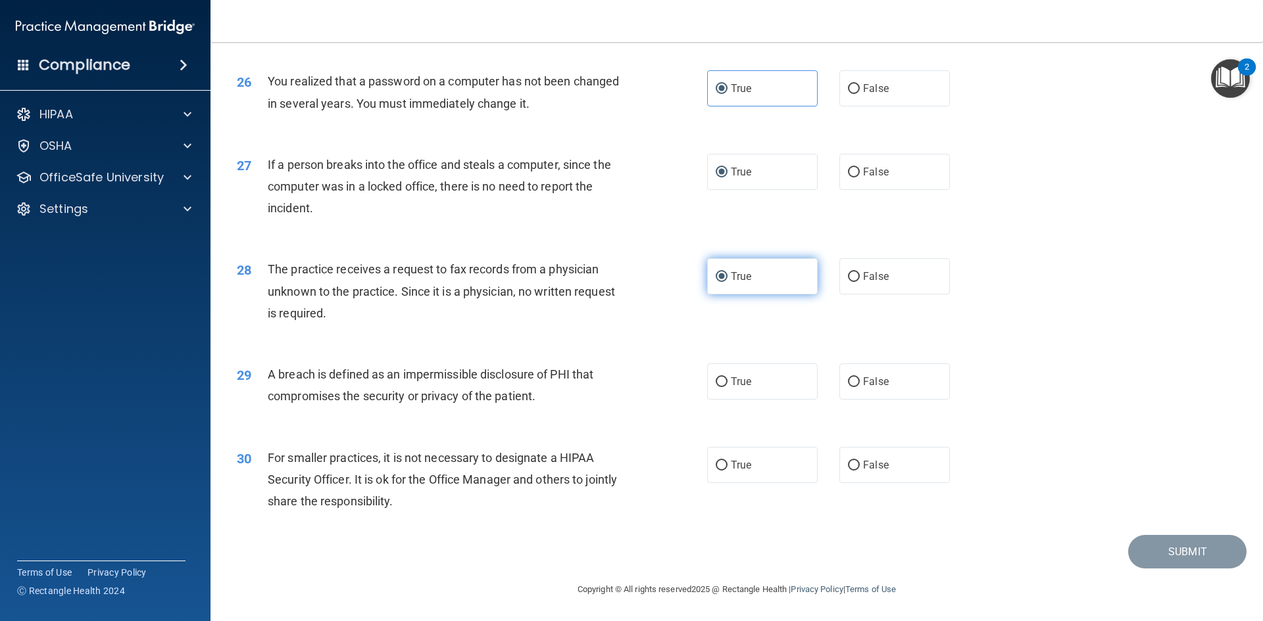
scroll to position [2491, 0]
click at [719, 466] on input "True" at bounding box center [721, 466] width 12 height 10
radio input "true"
click at [717, 380] on input "True" at bounding box center [721, 382] width 12 height 10
radio input "true"
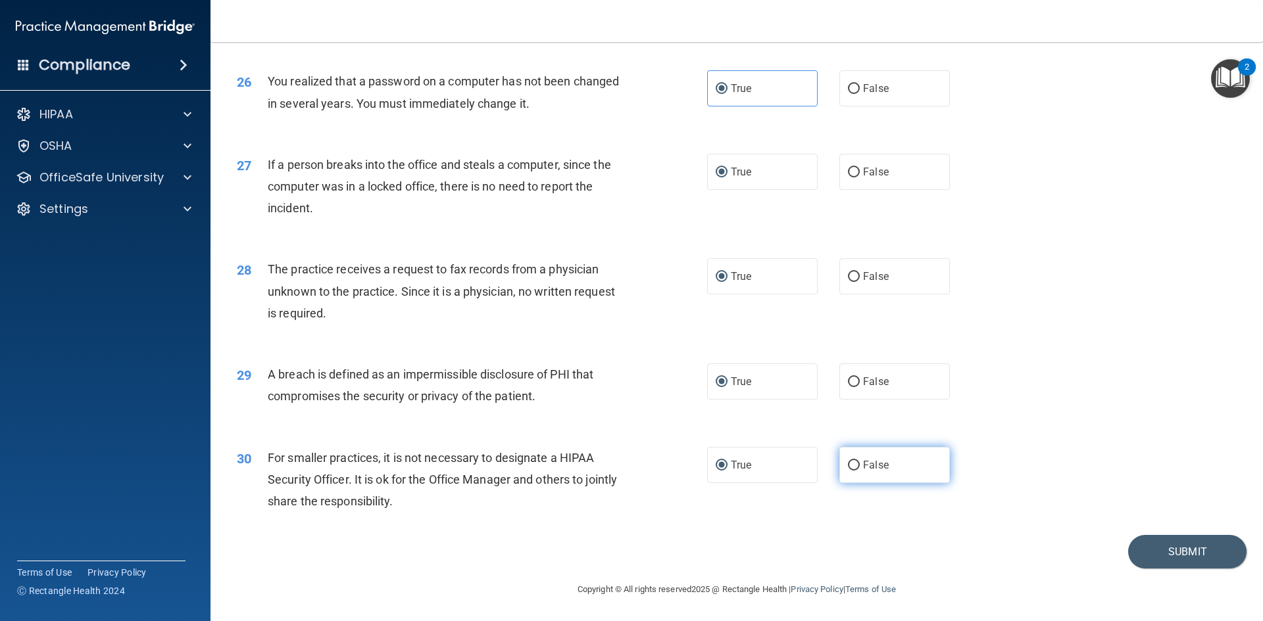
click at [848, 465] on input "False" at bounding box center [854, 466] width 12 height 10
radio input "true"
radio input "false"
click at [1169, 546] on button "Submit" at bounding box center [1187, 552] width 118 height 34
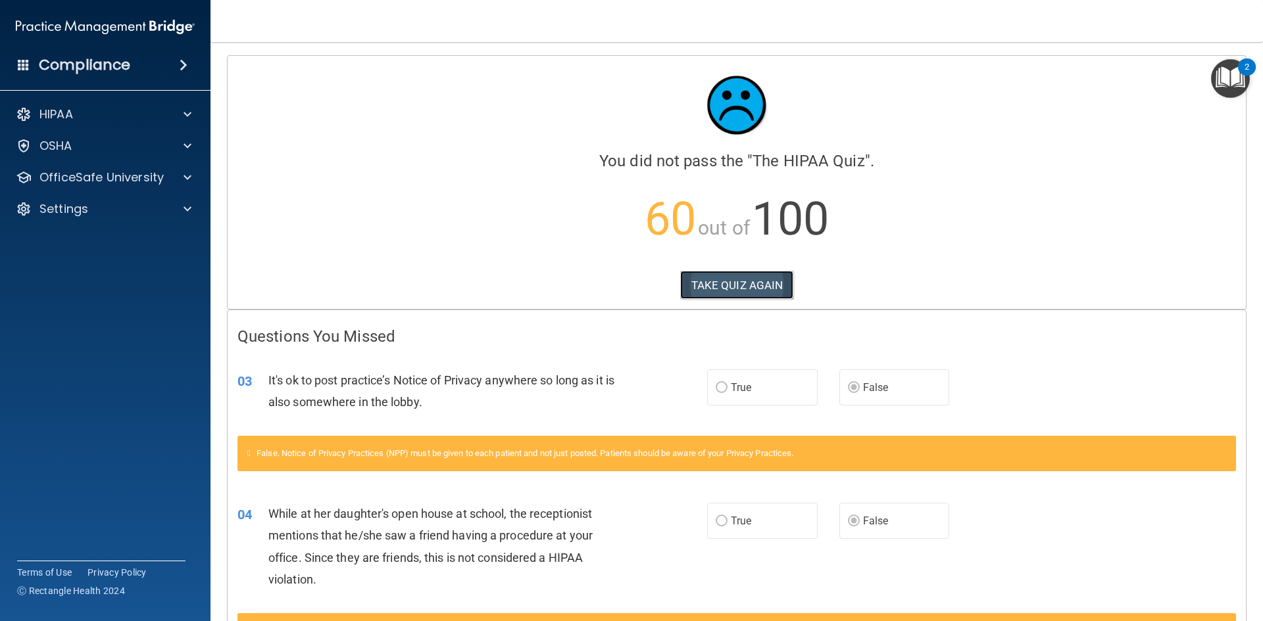
click at [756, 288] on button "TAKE QUIZ AGAIN" at bounding box center [737, 285] width 114 height 29
